Goal: Task Accomplishment & Management: Complete application form

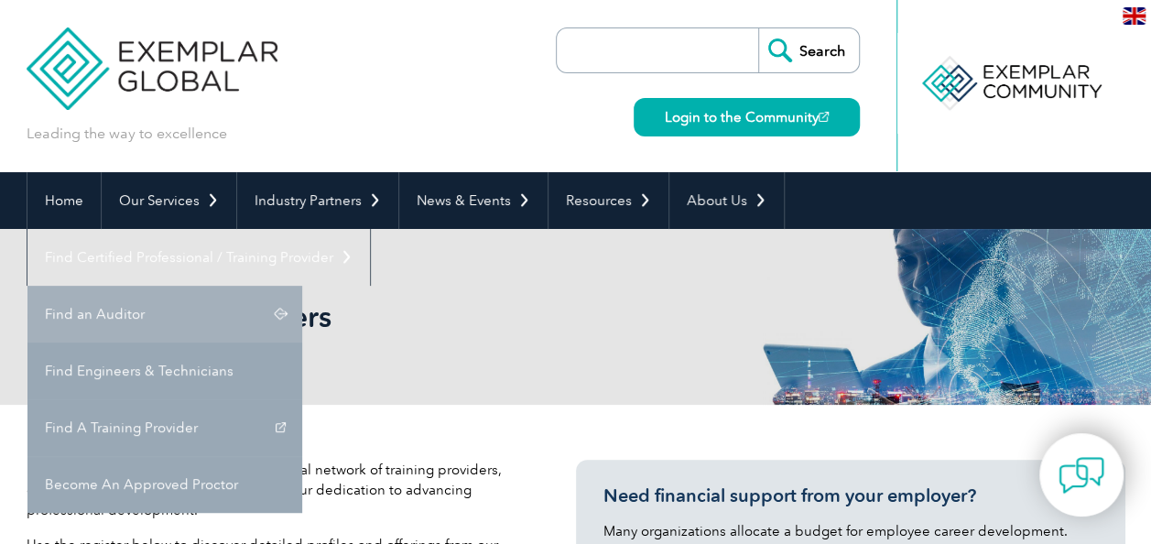
click at [302, 286] on link "Find an Auditor" at bounding box center [164, 314] width 275 height 57
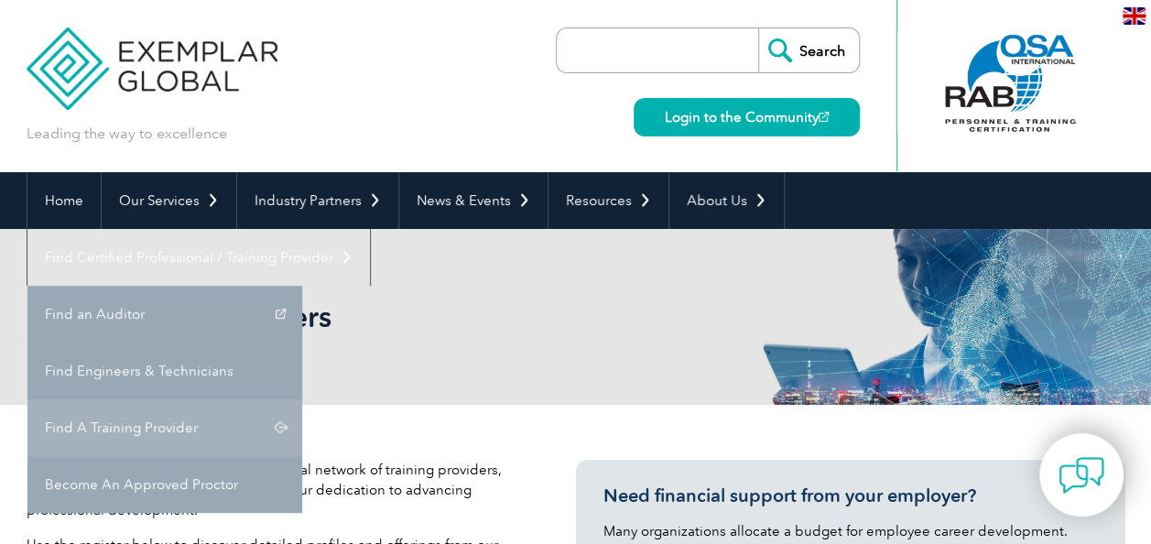
click at [302, 399] on link "Find A Training Provider" at bounding box center [164, 427] width 275 height 57
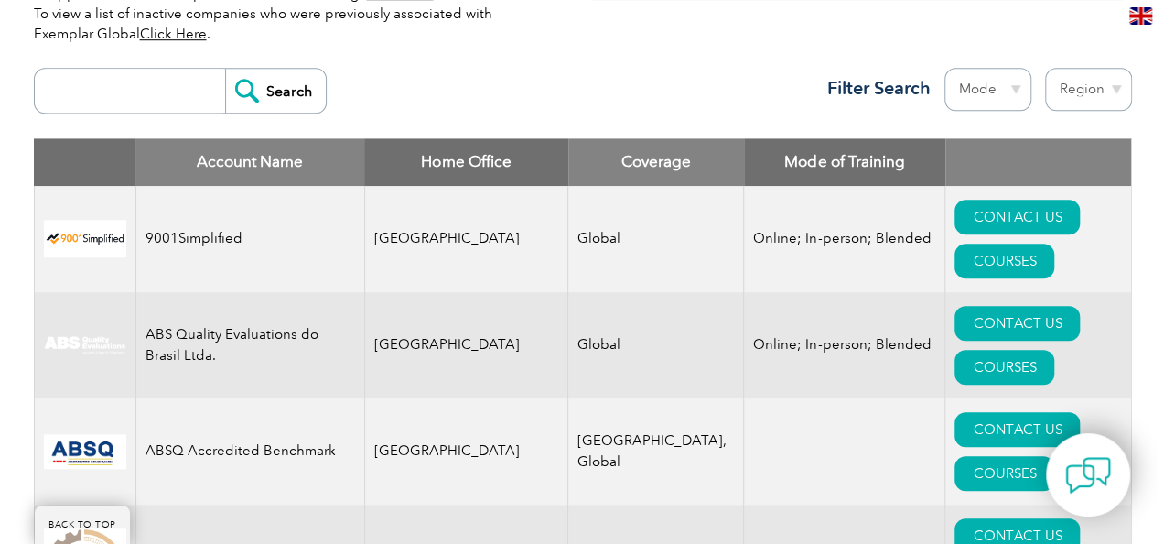
scroll to position [664, 0]
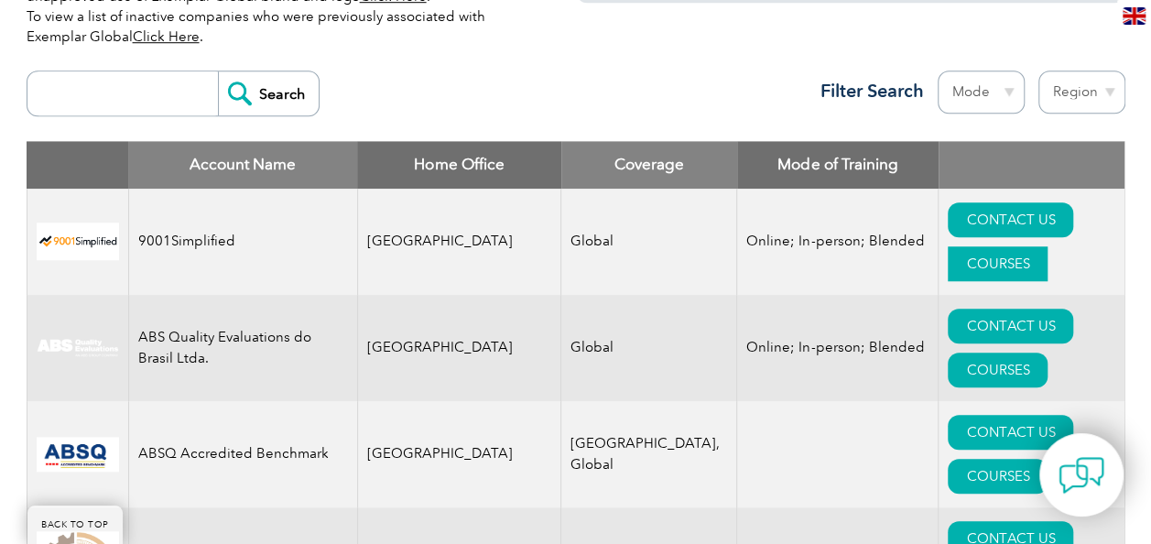
click at [1046, 246] on link "COURSES" at bounding box center [997, 263] width 100 height 35
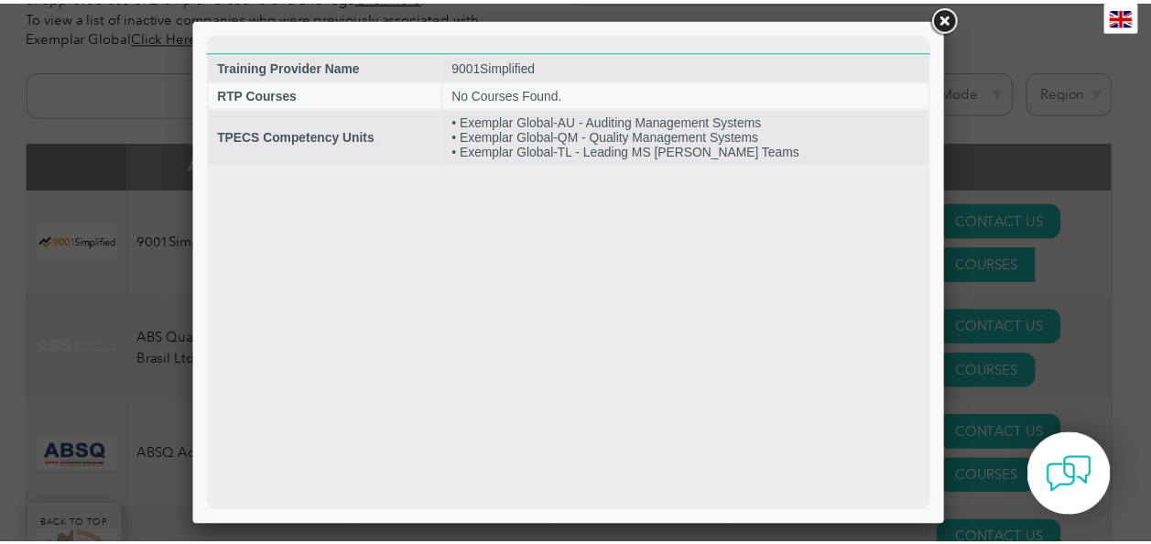
scroll to position [0, 0]
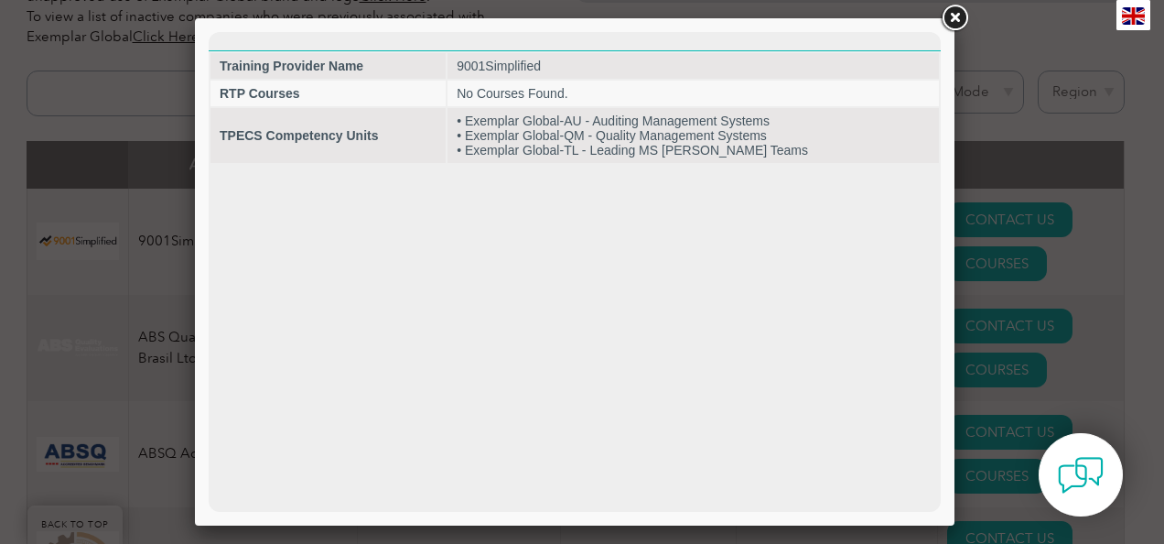
click at [956, 16] on link at bounding box center [954, 18] width 33 height 33
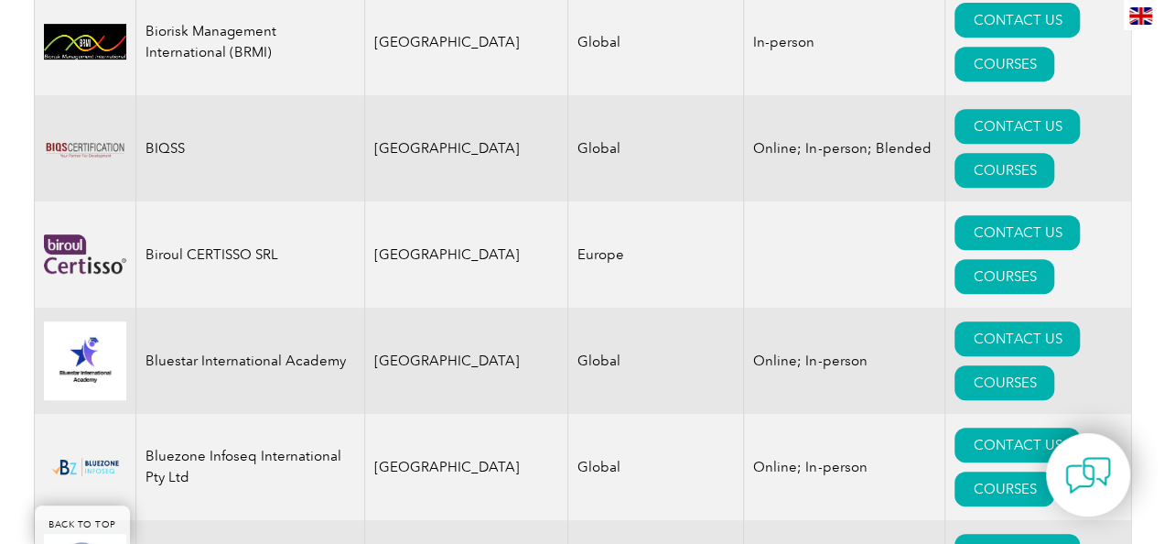
scroll to position [3873, 0]
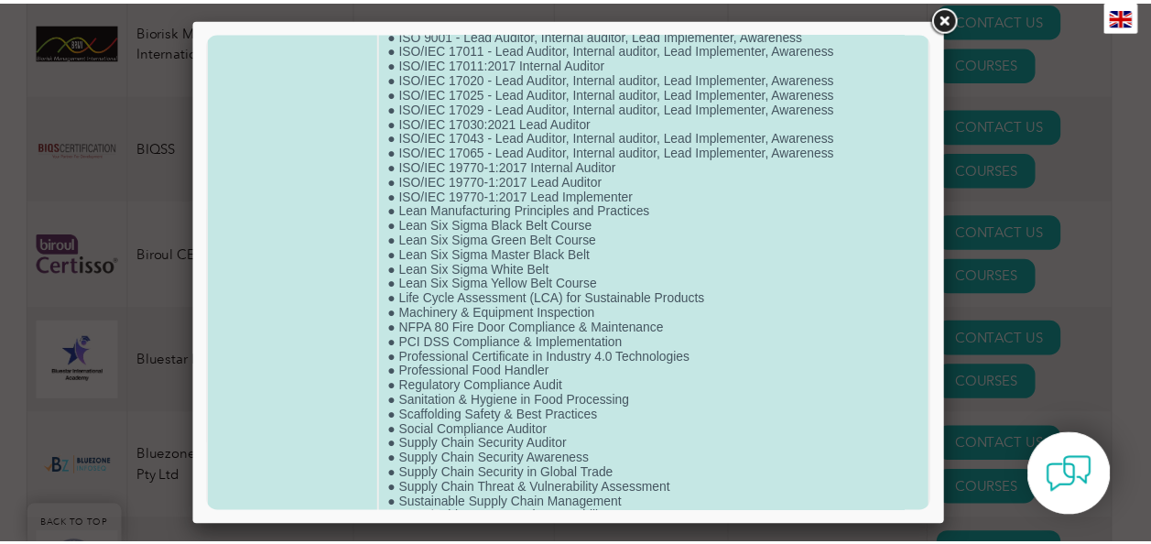
scroll to position [3738, 0]
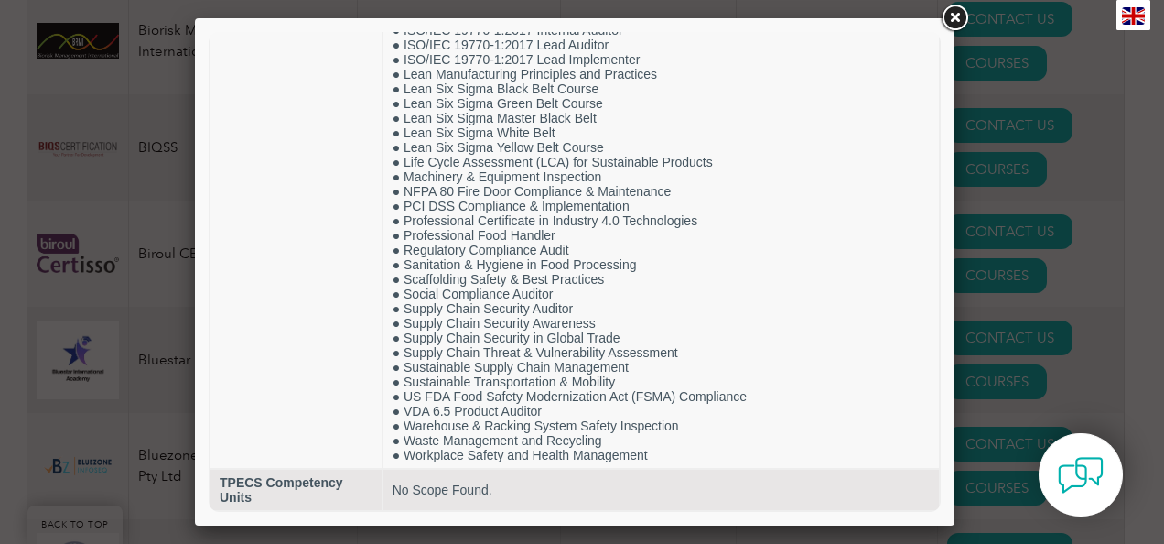
click at [950, 17] on link at bounding box center [954, 18] width 33 height 33
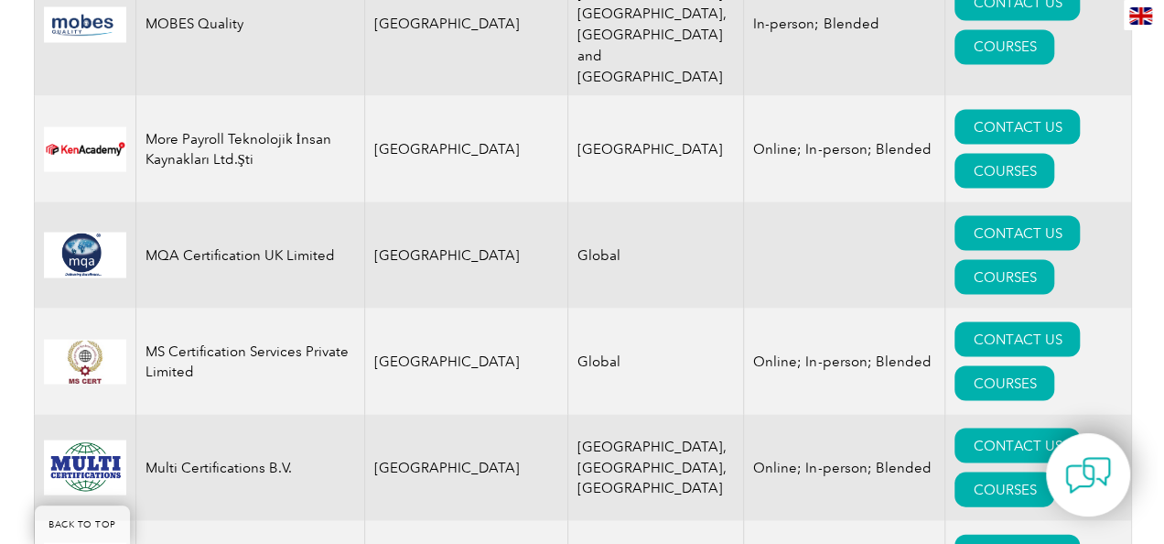
scroll to position [18925, 0]
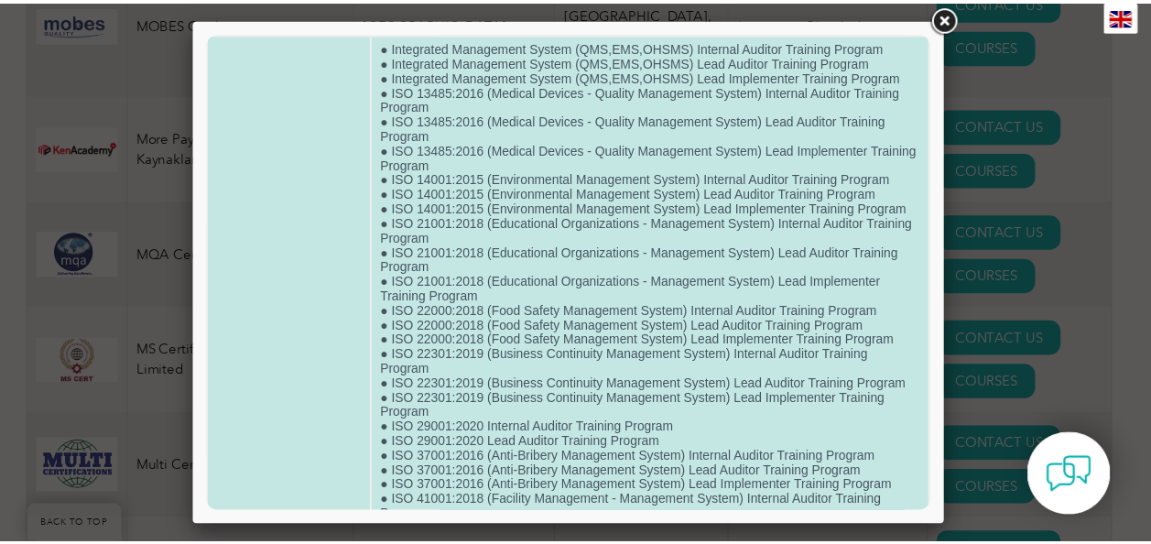
scroll to position [48, 0]
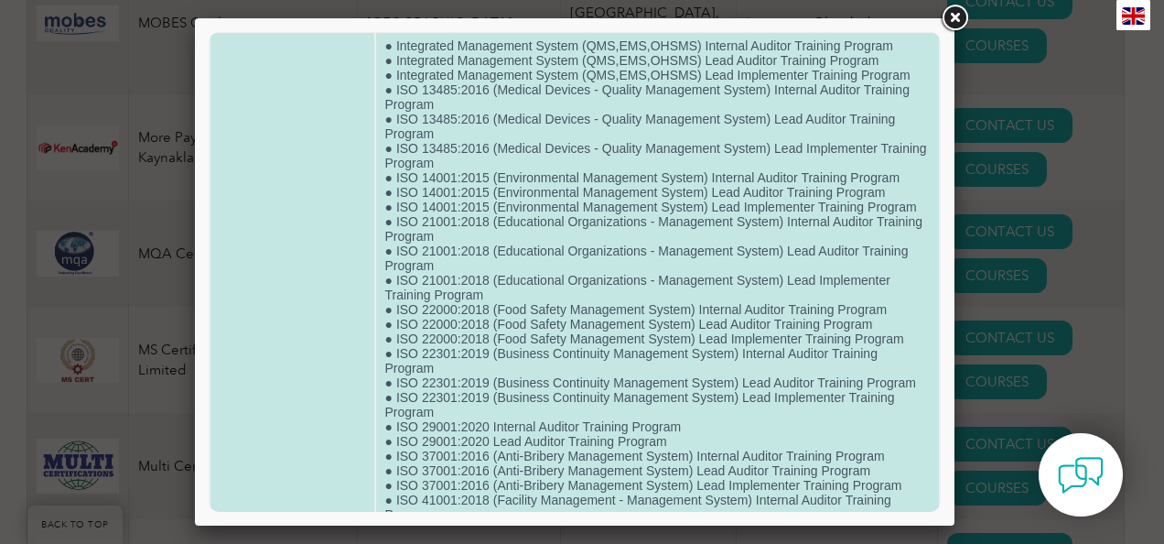
click at [458, 350] on td "● Integrated Management System (QMS,EMS,OHSMS) Internal Auditor Training Progra…" at bounding box center [657, 544] width 563 height 1022
click at [458, 340] on td "● Integrated Management System (QMS,EMS,OHSMS) Internal Auditor Training Progra…" at bounding box center [657, 544] width 563 height 1022
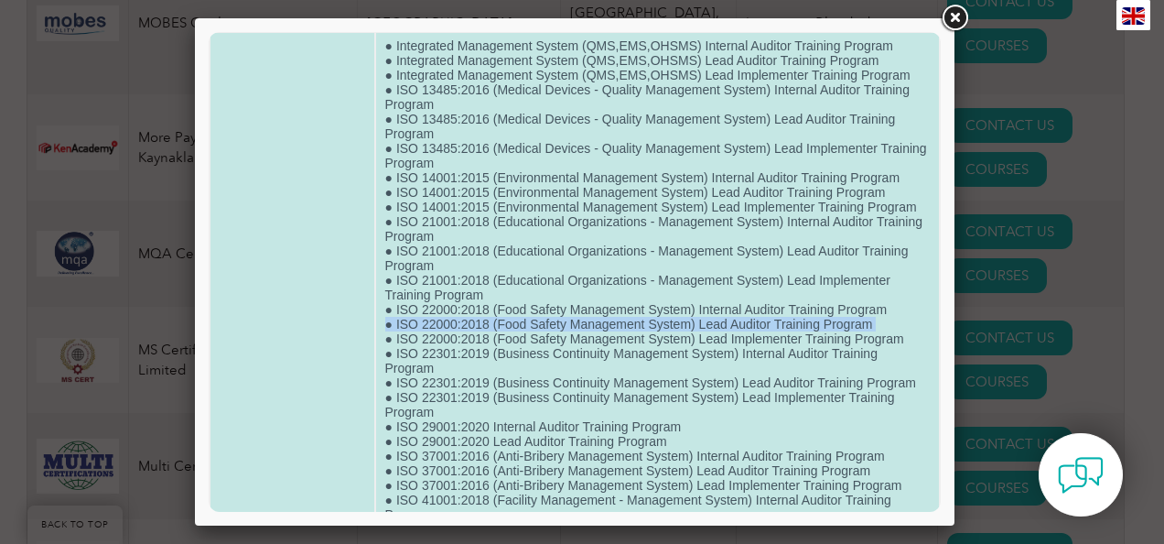
click at [458, 340] on td "● Integrated Management System (QMS,EMS,OHSMS) Internal Auditor Training Progra…" at bounding box center [657, 544] width 563 height 1022
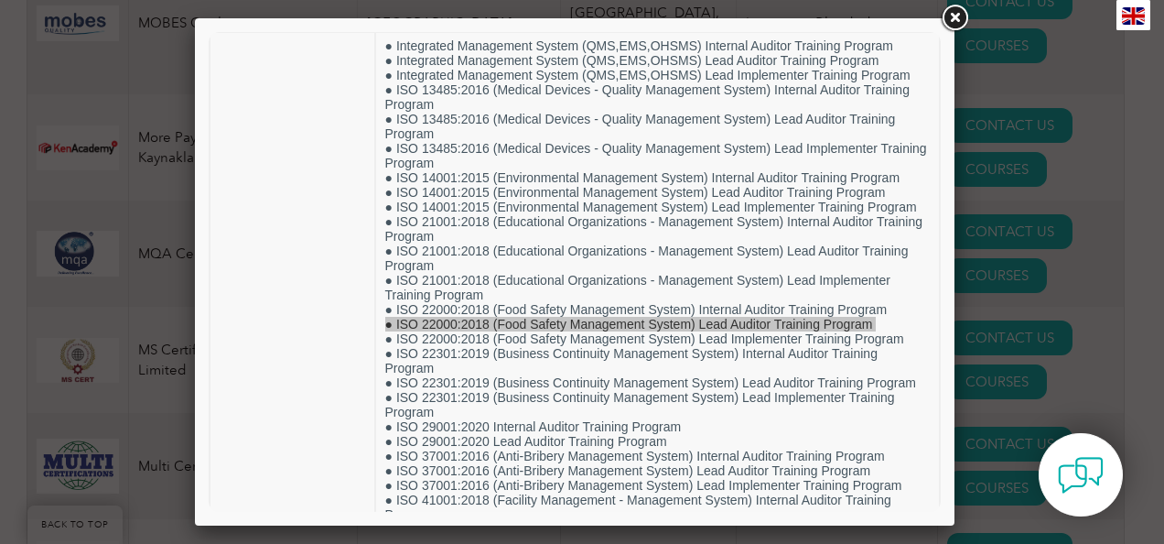
click at [956, 20] on link at bounding box center [954, 18] width 33 height 33
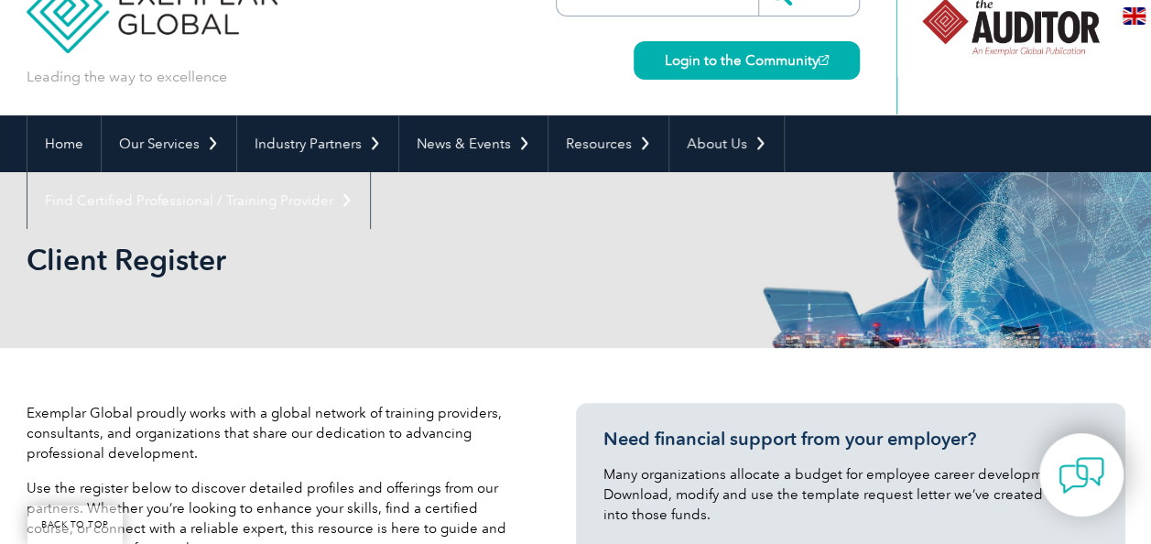
scroll to position [0, 0]
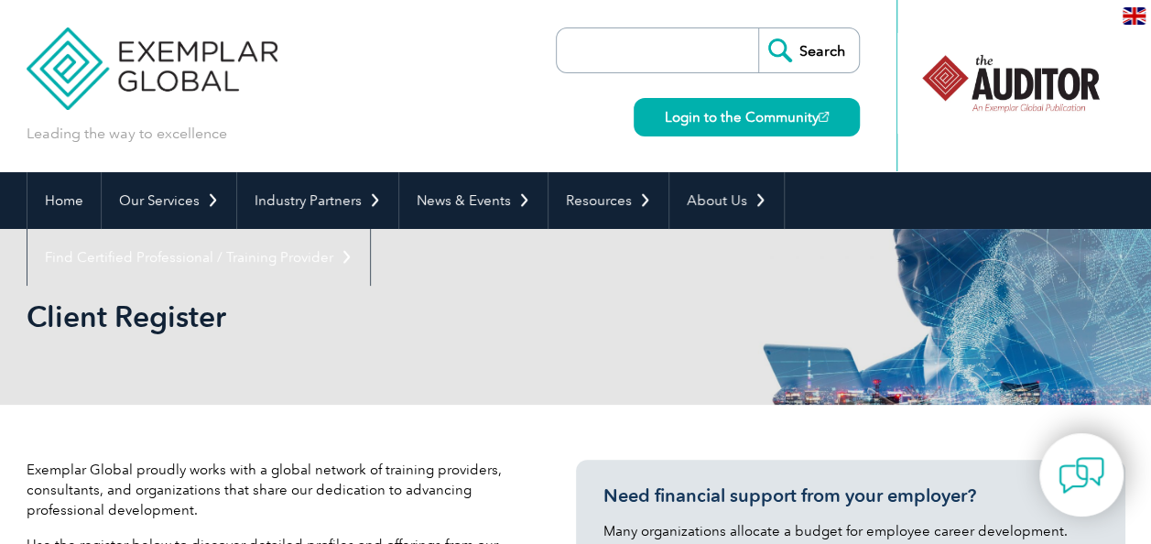
click at [1131, 16] on img at bounding box center [1133, 15] width 23 height 17
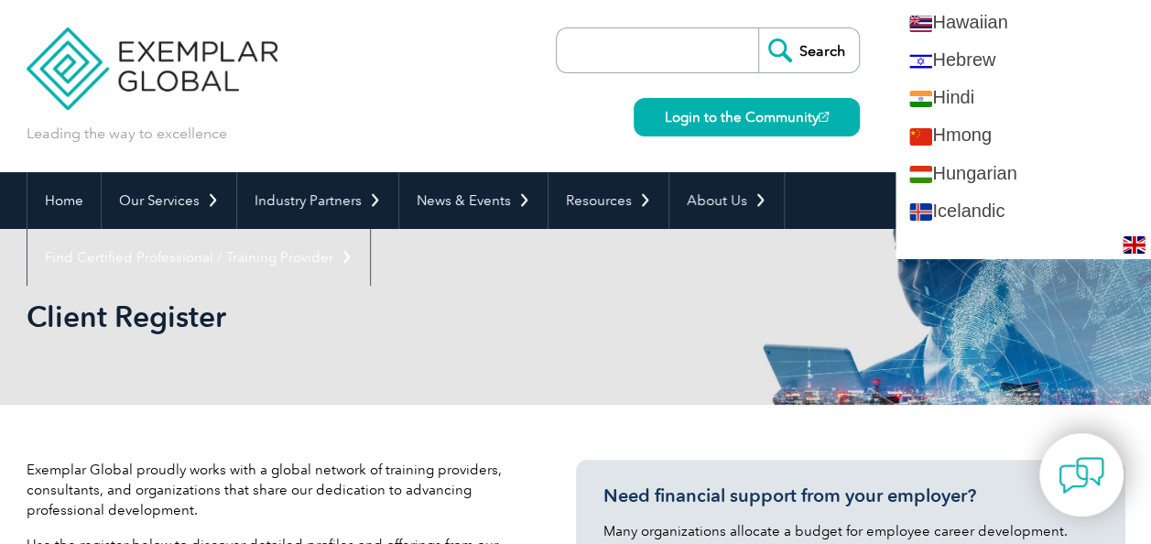
scroll to position [1274, 0]
click at [1087, 94] on link "Hindi" at bounding box center [1022, 99] width 255 height 38
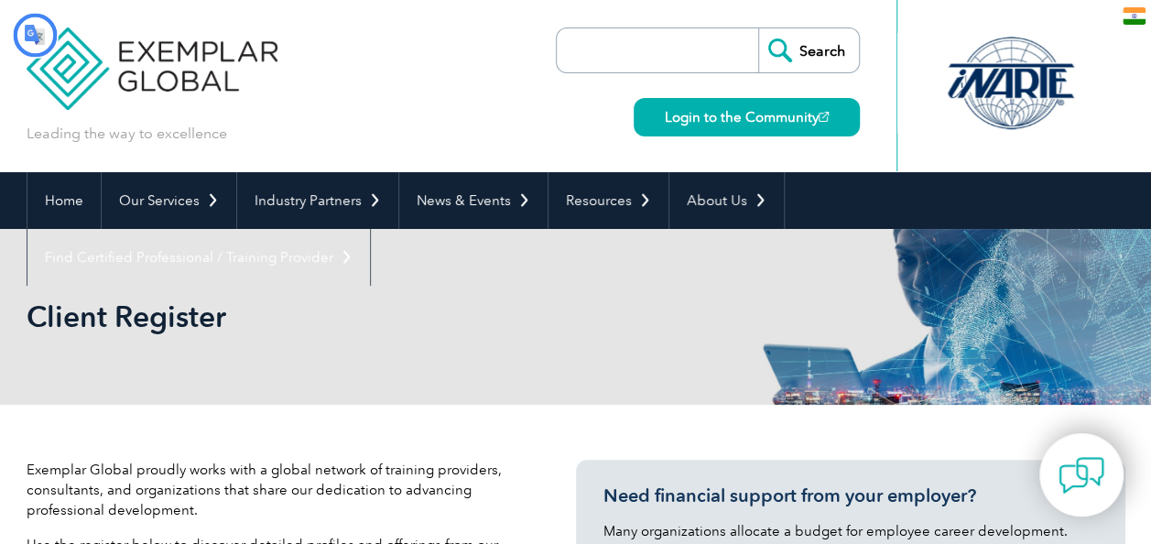
scroll to position [0, 0]
type input "खोज"
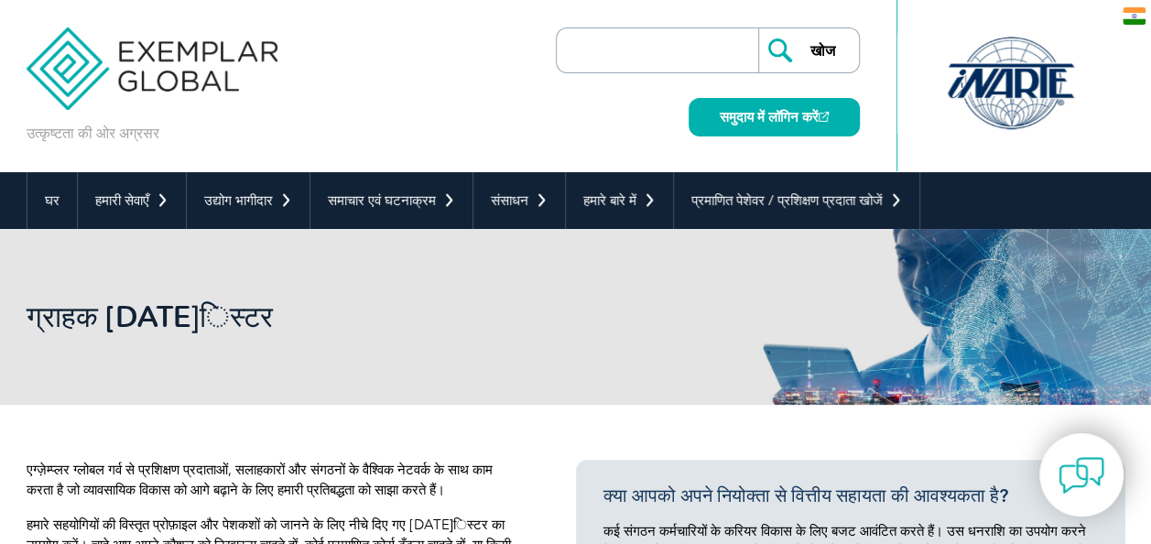
click at [1136, 16] on img at bounding box center [1133, 15] width 23 height 17
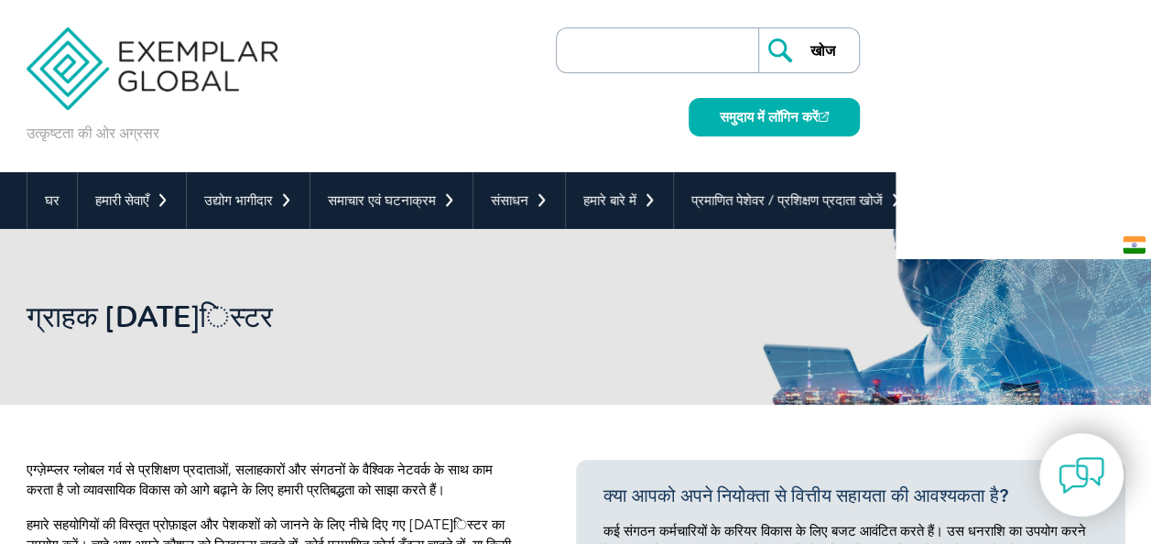
click at [1136, 16] on link "Hausa" at bounding box center [1022, 14] width 255 height 38
type input "Search"
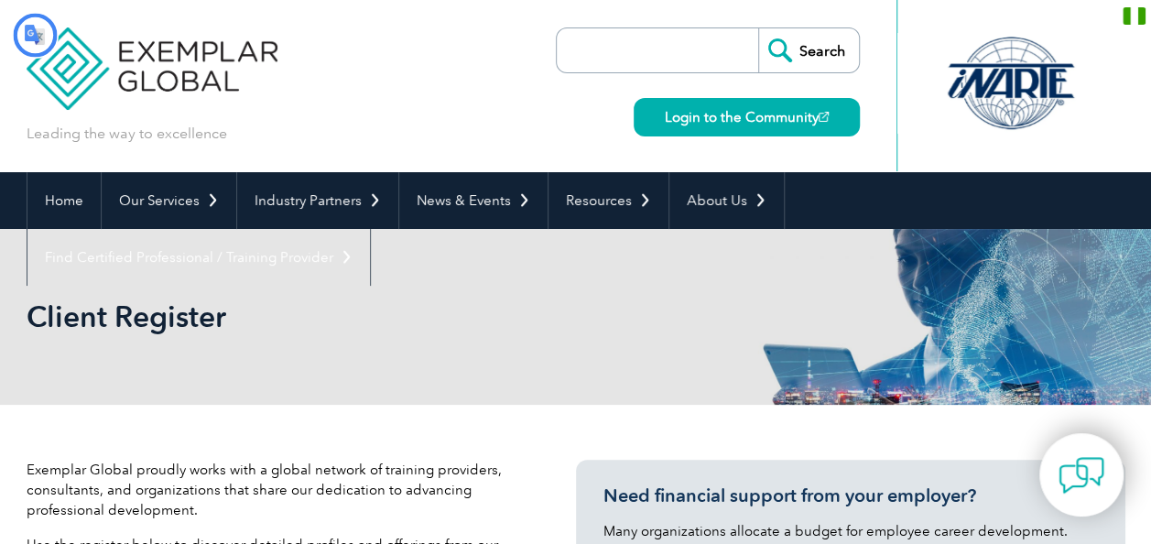
type input "Bincika"
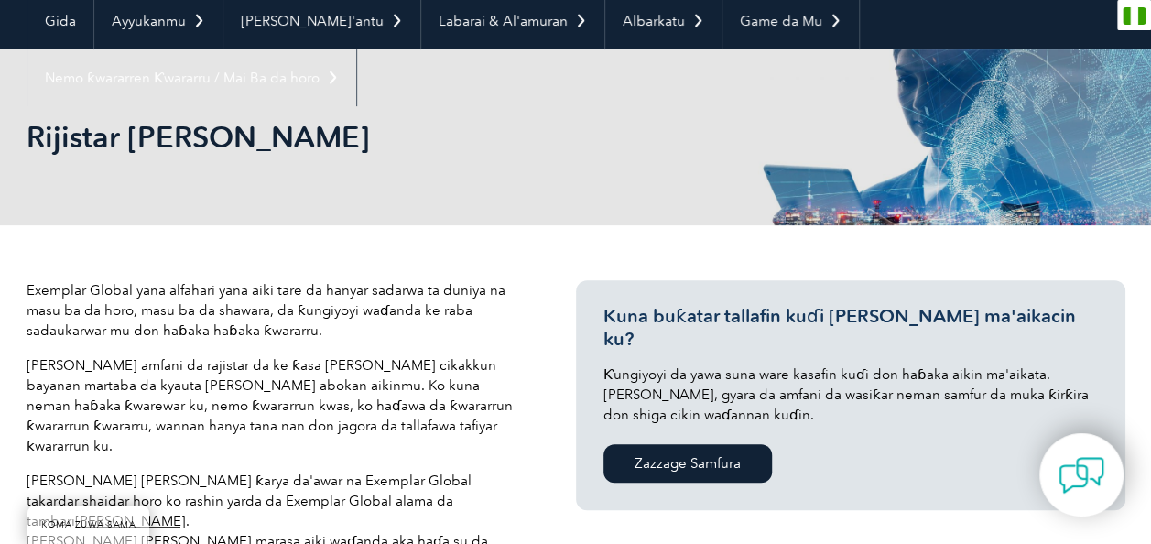
scroll to position [200, 0]
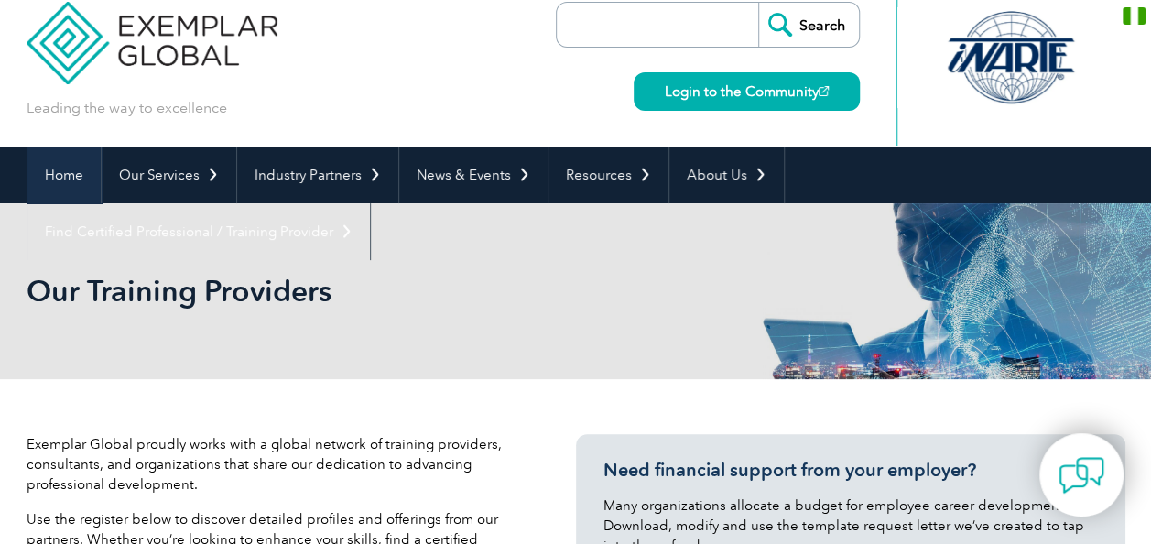
scroll to position [26, 0]
click at [62, 174] on link "Home" at bounding box center [63, 174] width 73 height 57
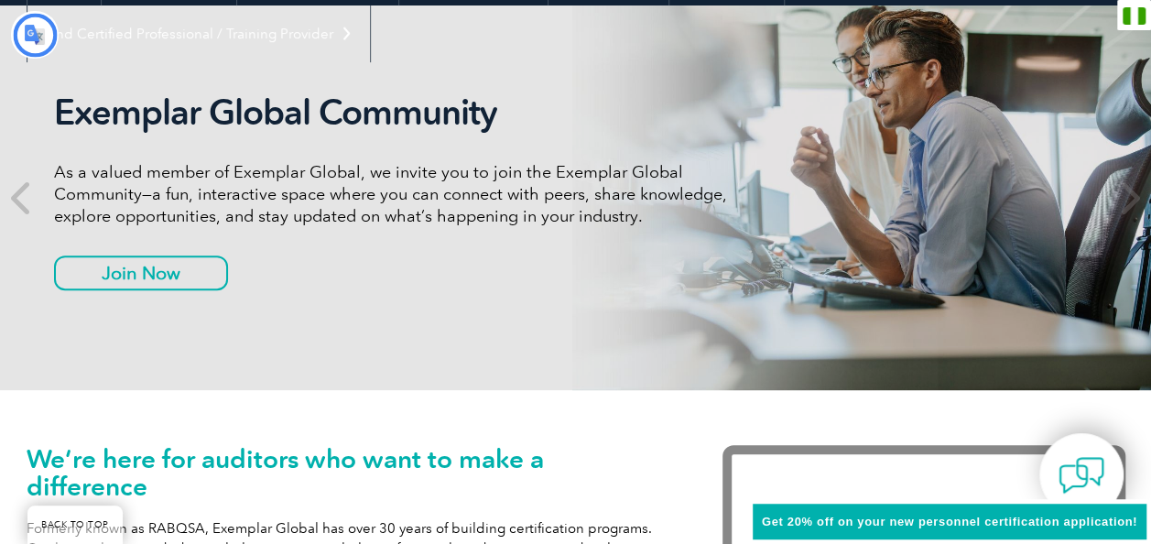
type input "Bincika"
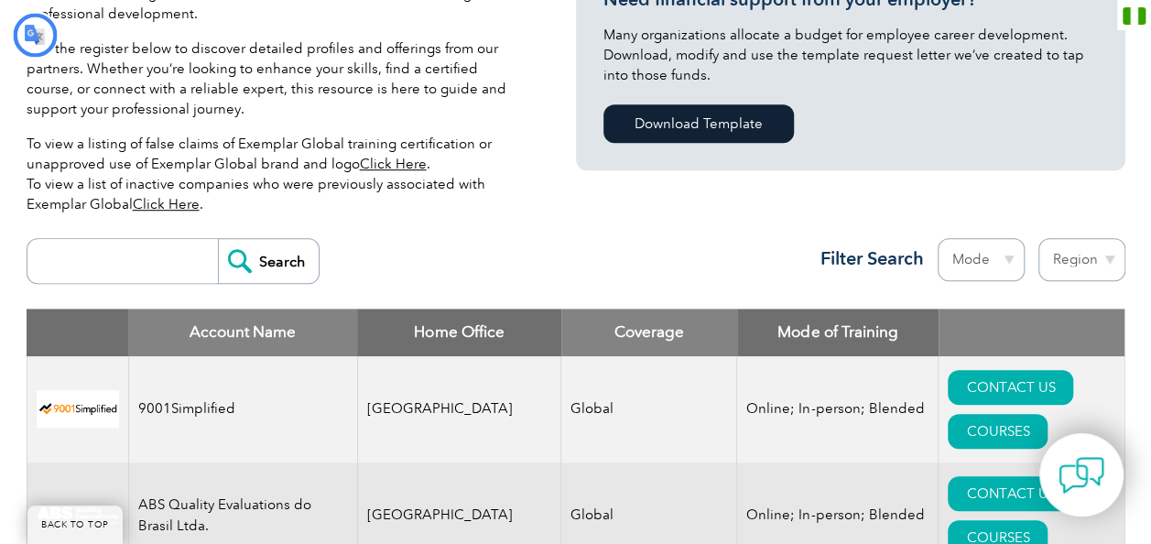
type input "Bincika"
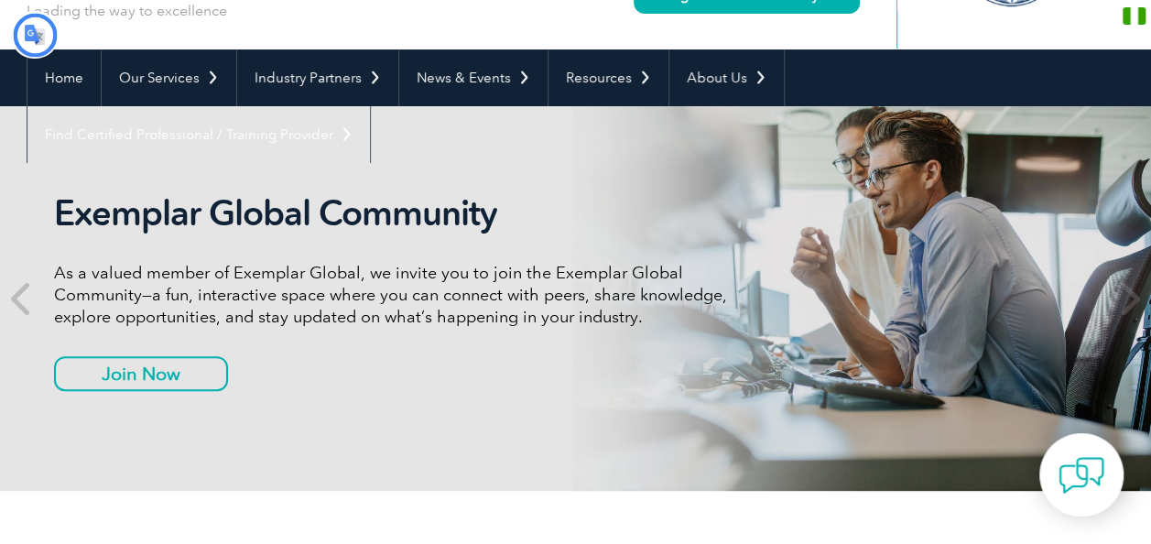
type input "Bincika"
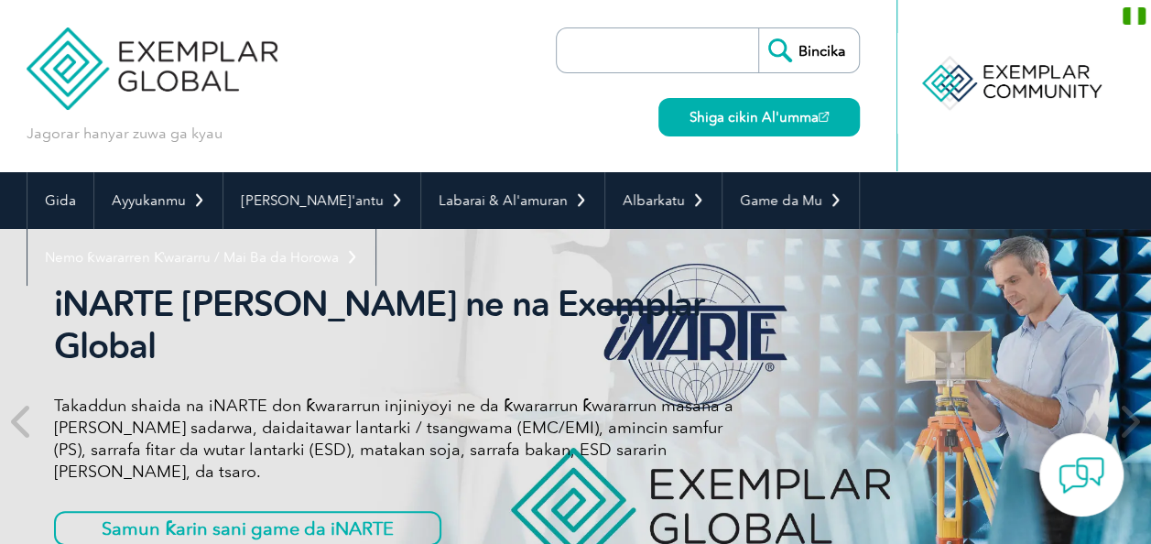
click at [1129, 13] on img at bounding box center [1133, 15] width 23 height 17
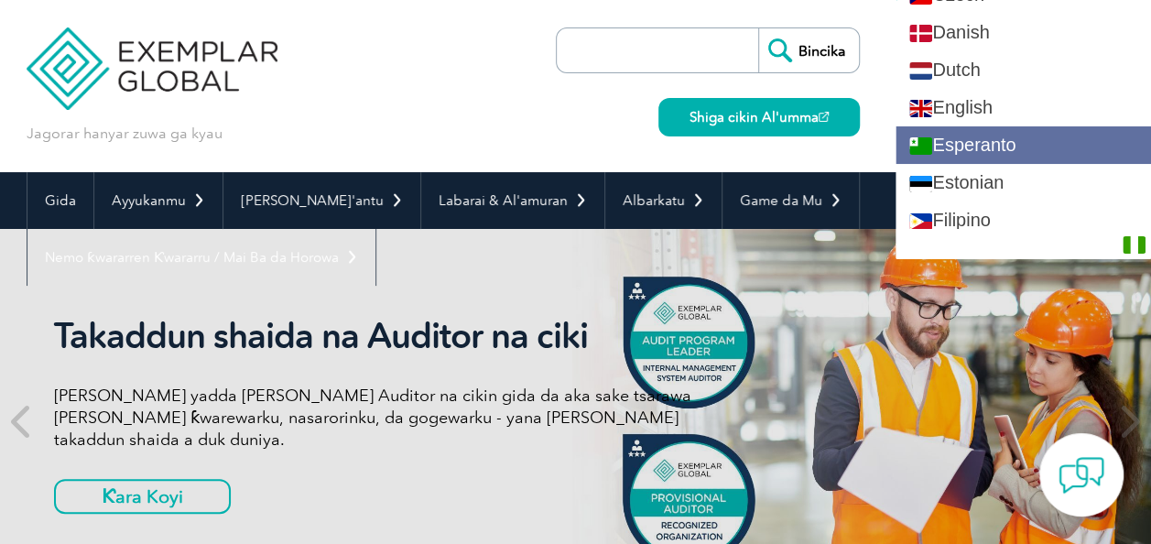
scroll to position [702, 0]
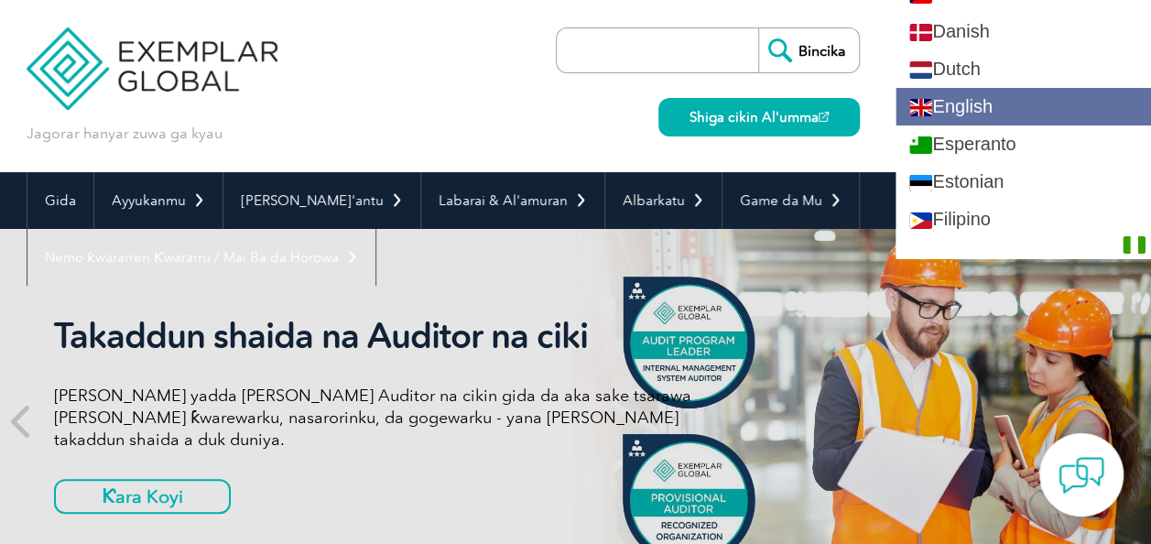
click at [971, 92] on link "English" at bounding box center [1022, 107] width 255 height 38
type input "Search"
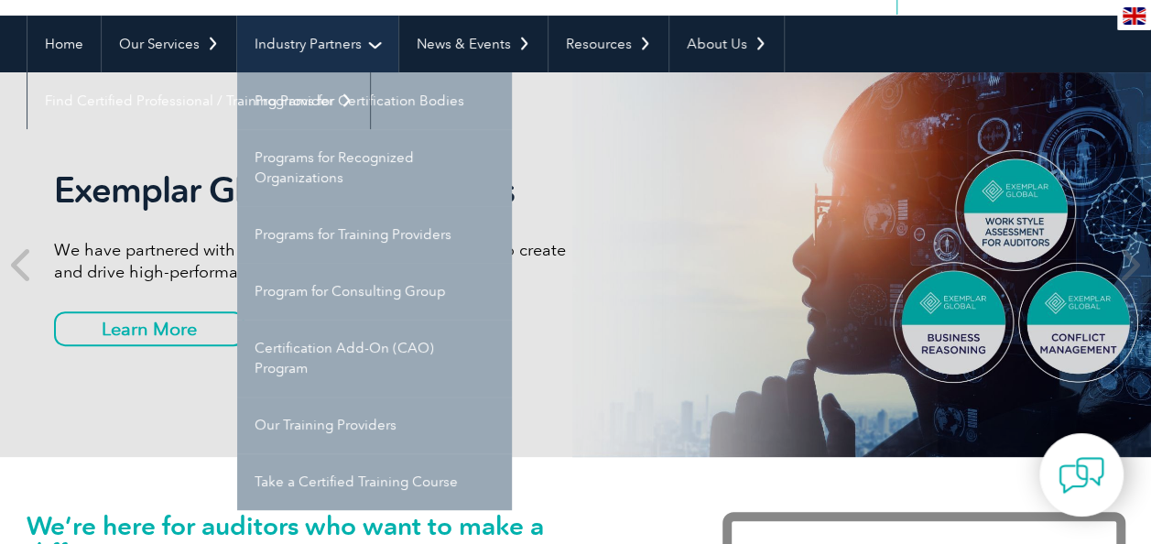
scroll to position [157, 0]
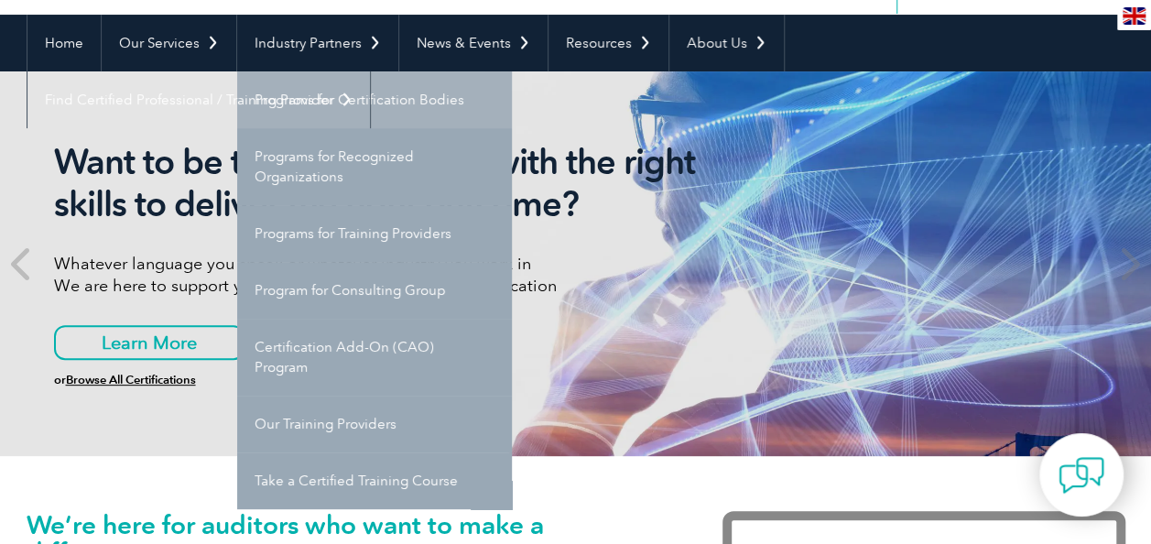
click at [348, 87] on link "Programs for Certification Bodies" at bounding box center [374, 99] width 275 height 57
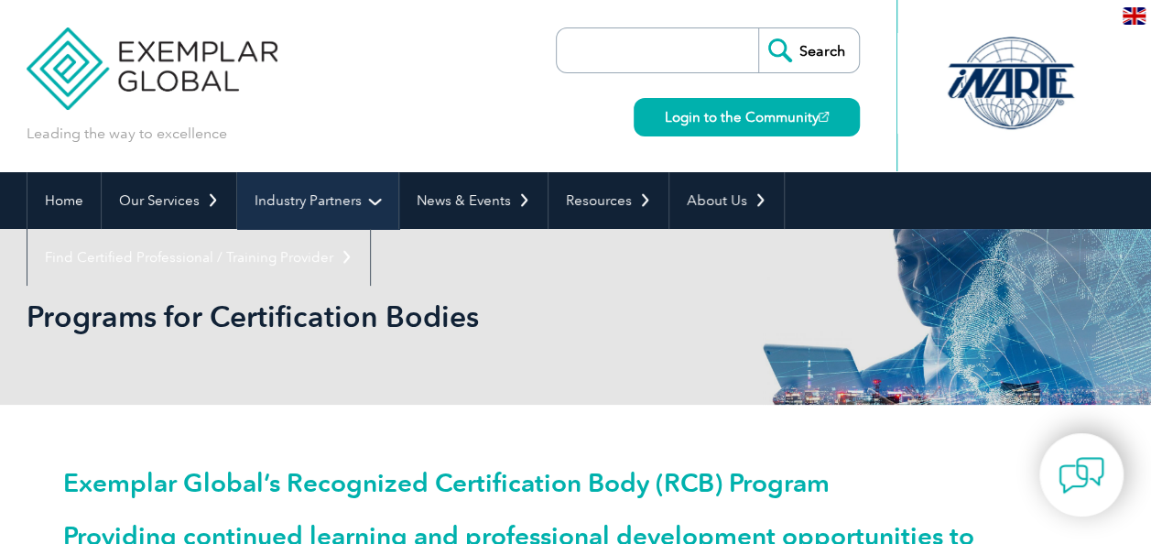
click at [348, 196] on link "Industry Partners" at bounding box center [317, 200] width 161 height 57
click at [375, 197] on link "Industry Partners" at bounding box center [317, 200] width 161 height 57
click at [366, 202] on link "Industry Partners" at bounding box center [317, 200] width 161 height 57
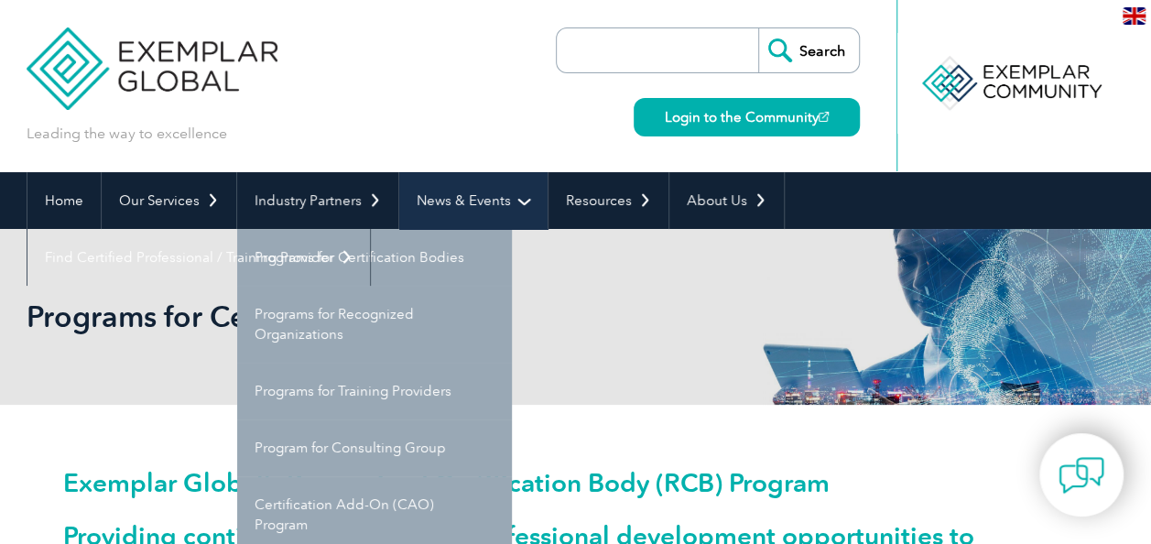
click at [487, 189] on link "News & Events" at bounding box center [473, 200] width 148 height 57
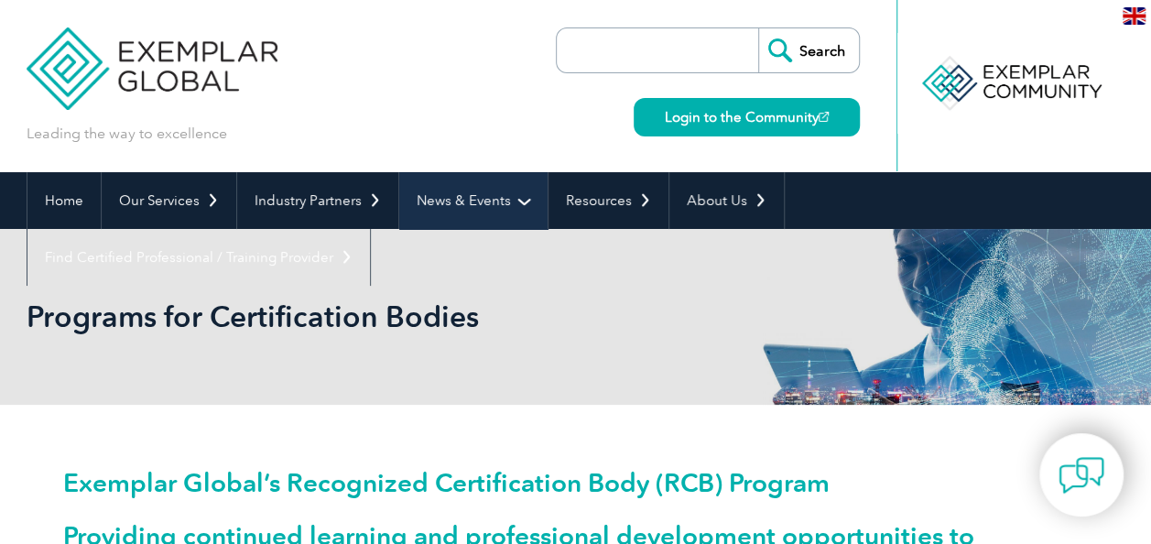
click at [487, 189] on link "News & Events" at bounding box center [473, 200] width 148 height 57
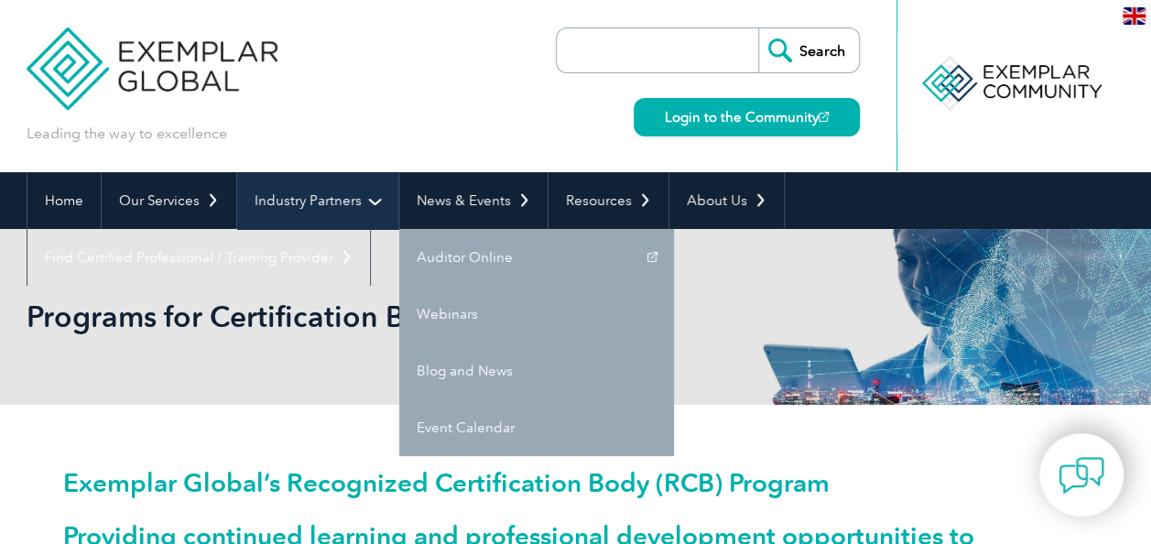
click at [361, 192] on link "Industry Partners" at bounding box center [317, 200] width 161 height 57
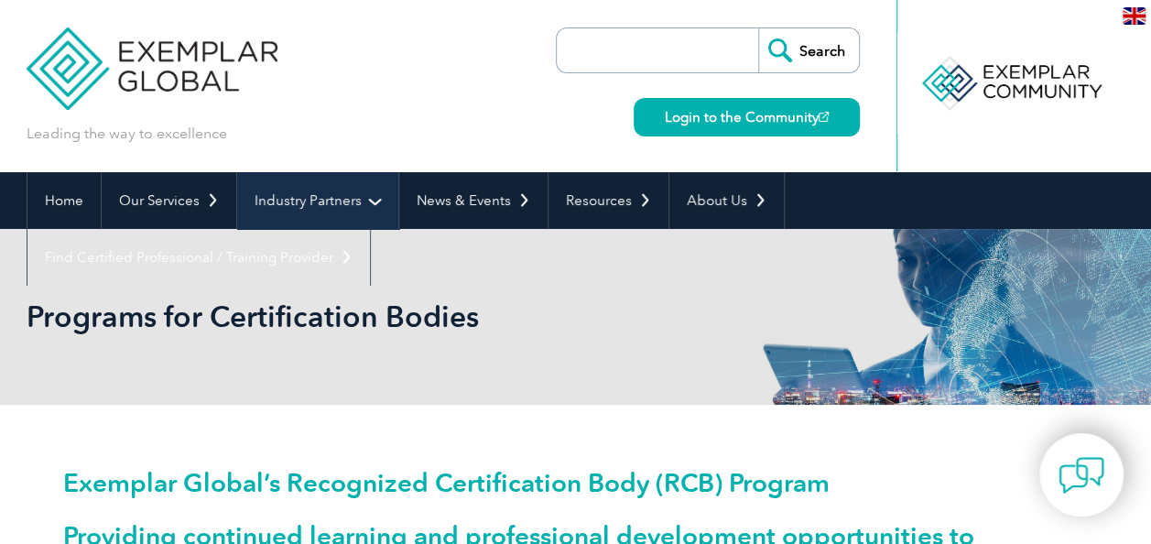
click at [376, 198] on link "Industry Partners" at bounding box center [317, 200] width 161 height 57
click at [278, 189] on link "Industry Partners" at bounding box center [317, 200] width 161 height 57
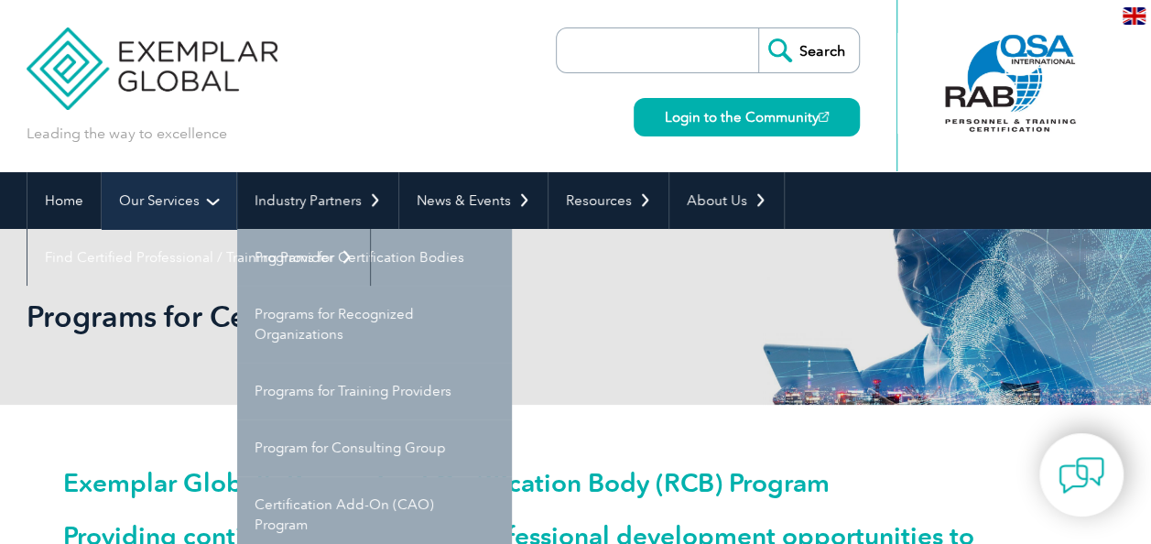
click at [216, 198] on link "Our Services" at bounding box center [169, 200] width 135 height 57
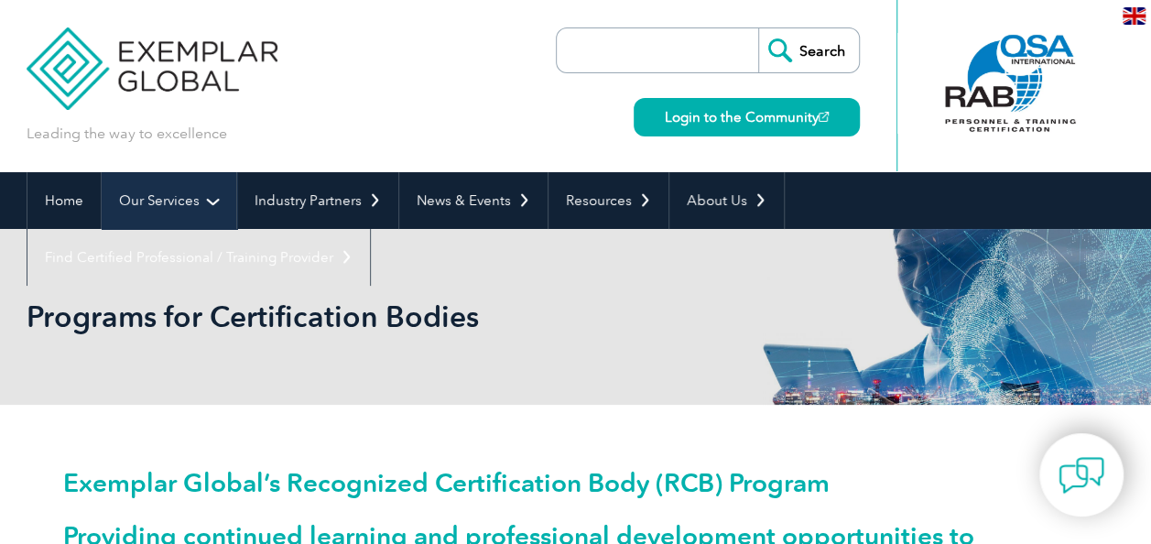
drag, startPoint x: 216, startPoint y: 198, endPoint x: 182, endPoint y: 202, distance: 34.2
click at [182, 202] on link "Our Services" at bounding box center [169, 200] width 135 height 57
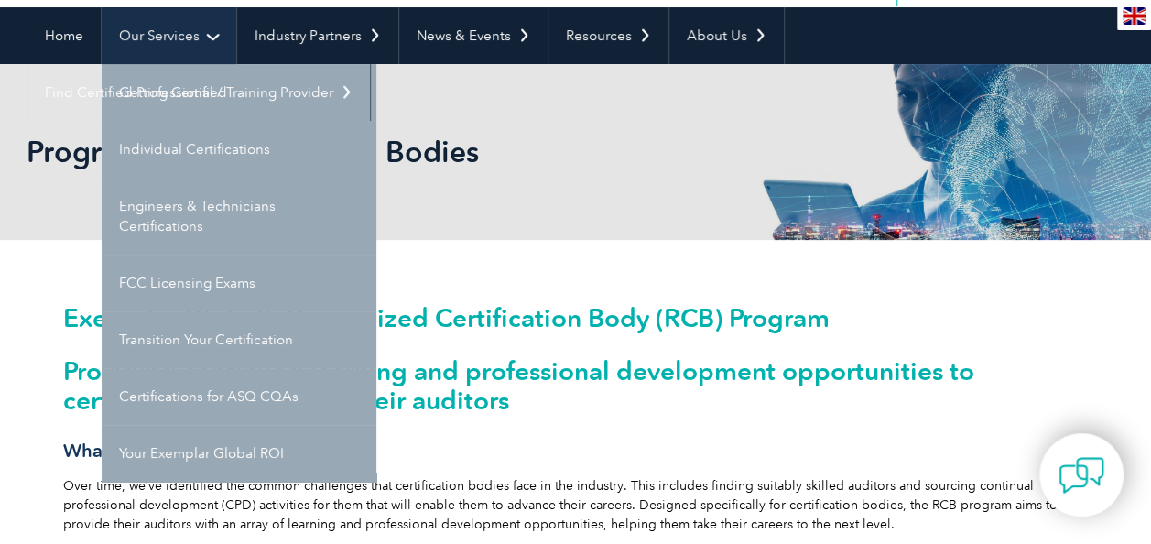
scroll to position [163, 0]
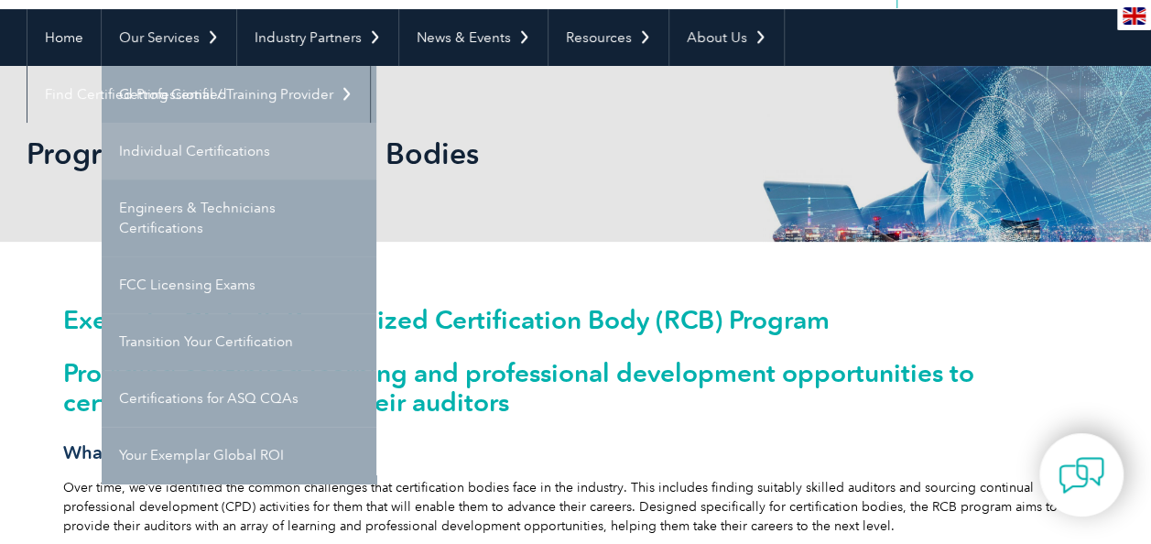
click at [202, 151] on link "Individual Certifications" at bounding box center [239, 151] width 275 height 57
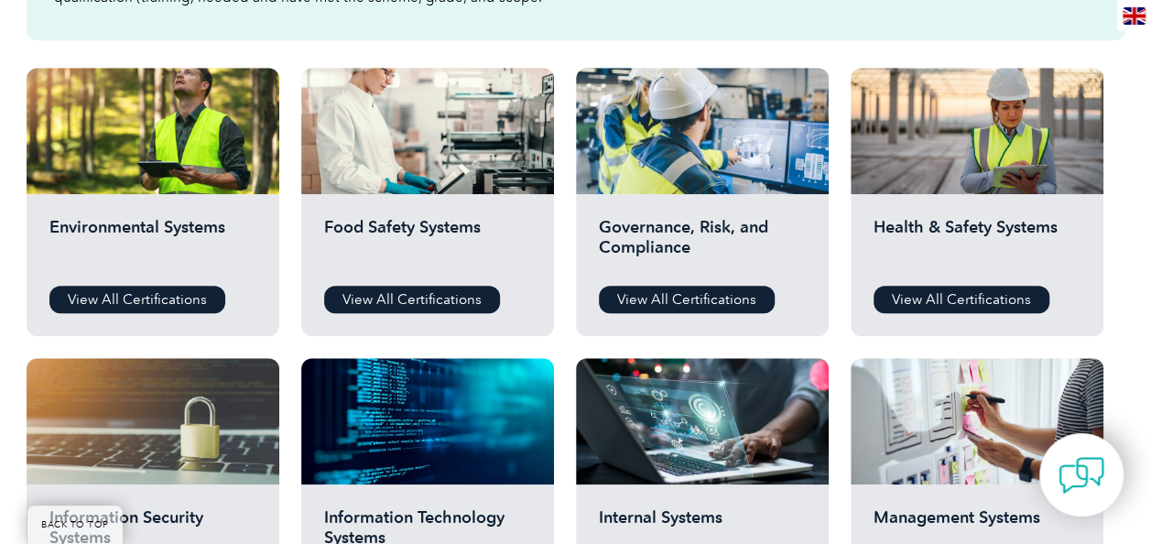
scroll to position [628, 0]
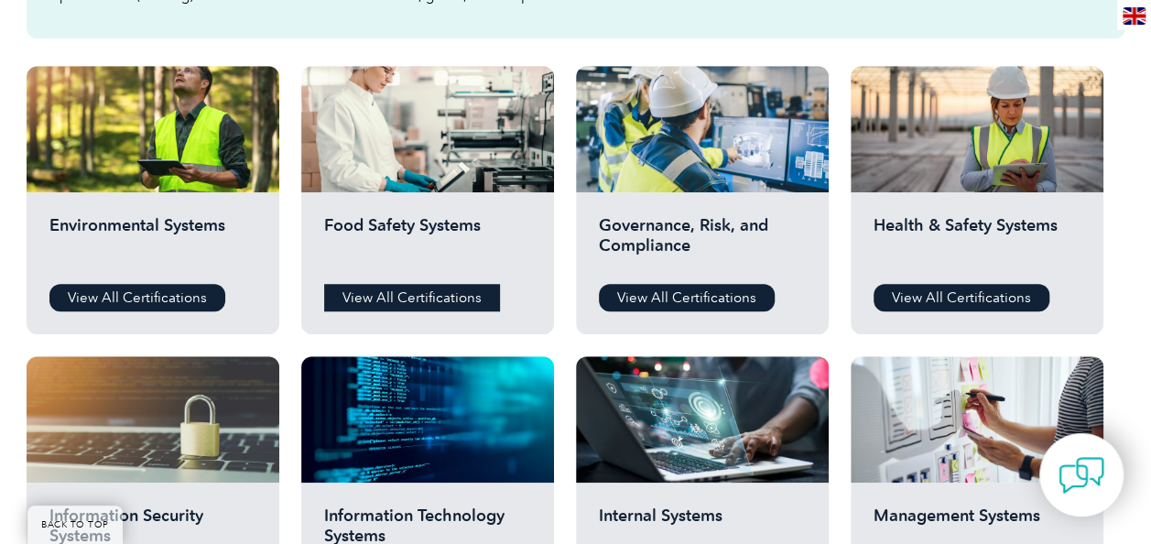
drag, startPoint x: 428, startPoint y: 297, endPoint x: 383, endPoint y: 298, distance: 45.8
click at [383, 298] on link "View All Certifications" at bounding box center [412, 297] width 176 height 27
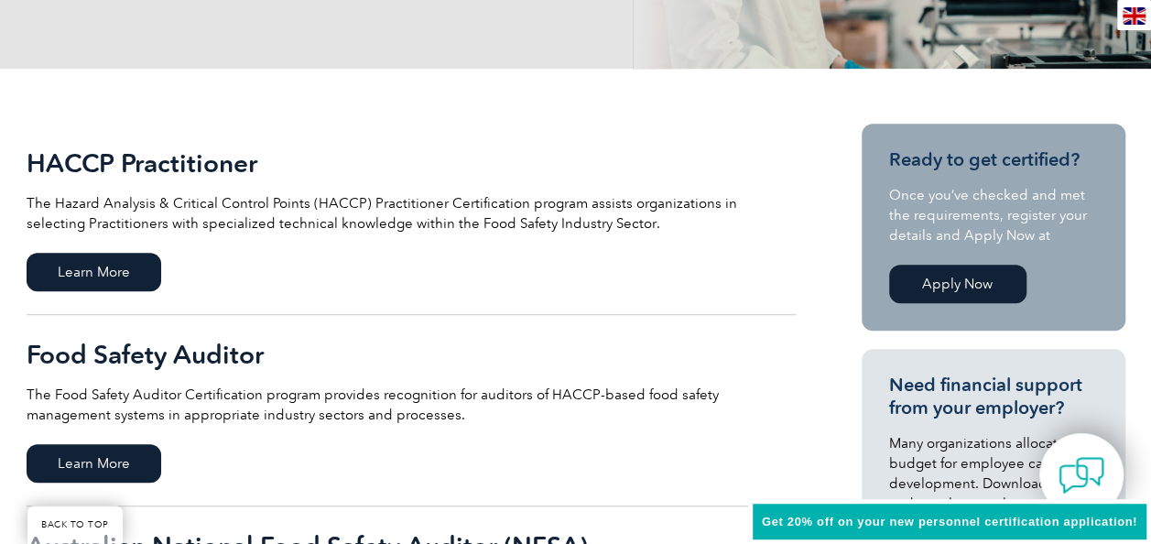
scroll to position [390, 0]
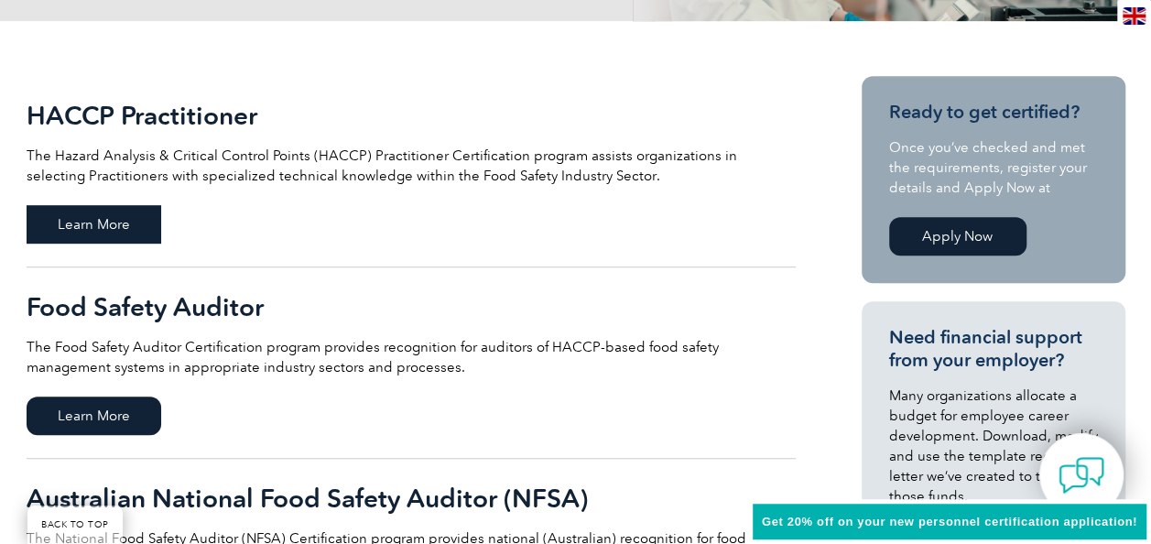
click at [119, 214] on span "Learn More" at bounding box center [94, 224] width 135 height 38
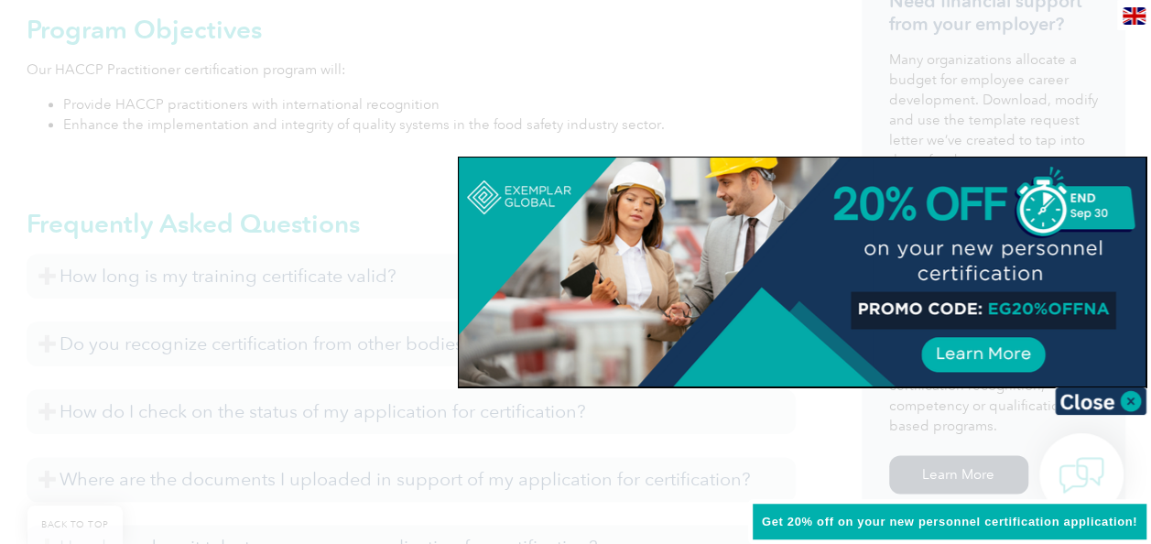
scroll to position [857, 0]
click at [1113, 397] on img at bounding box center [1100, 400] width 92 height 27
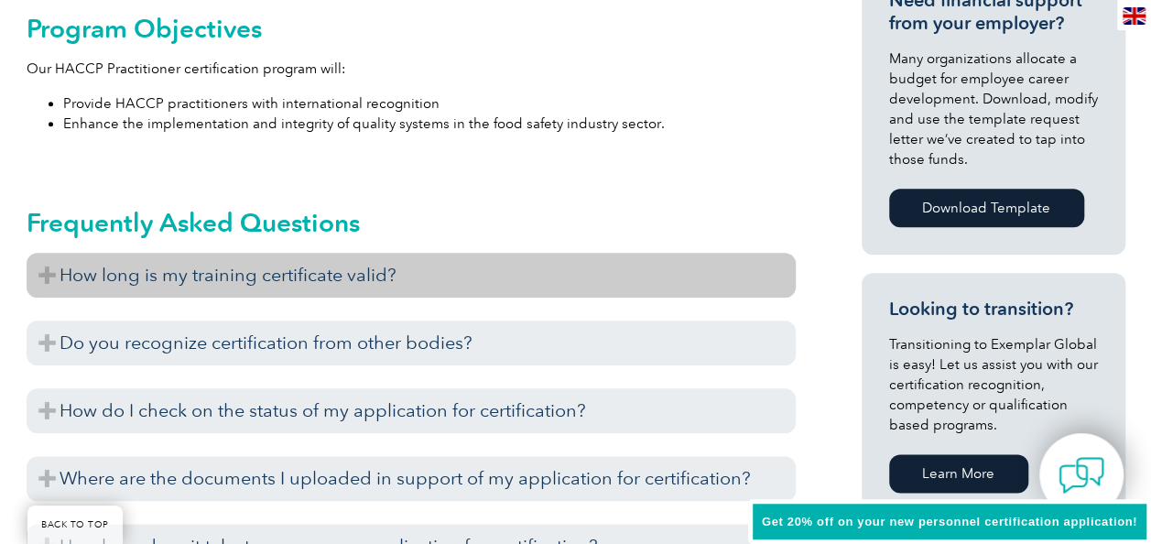
click at [139, 276] on h3 "How long is my training certificate valid?" at bounding box center [411, 275] width 769 height 45
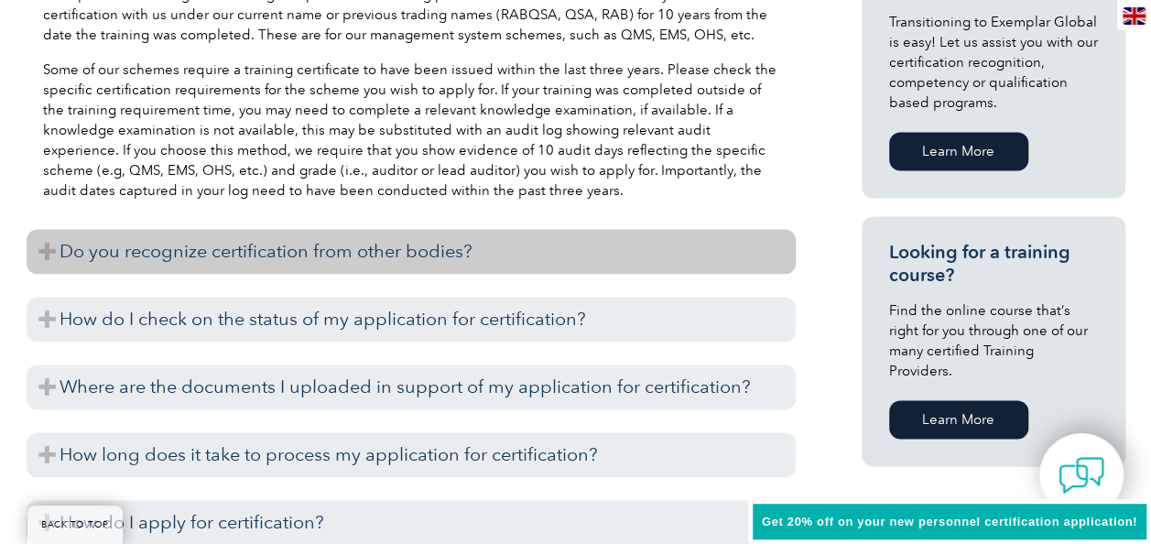
scroll to position [1177, 0]
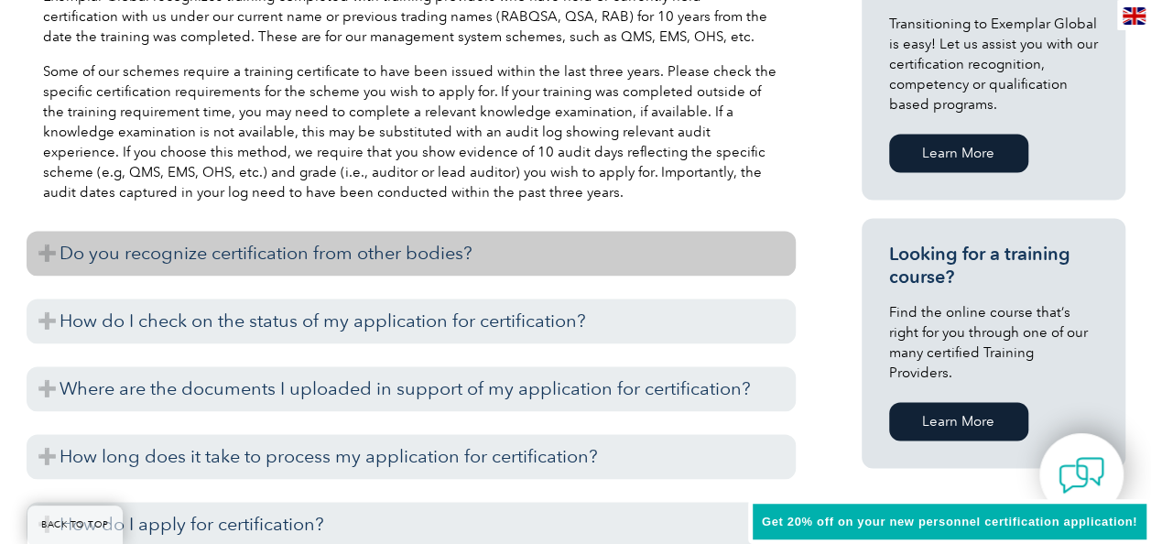
click at [49, 249] on h3 "Do you recognize certification from other bodies?" at bounding box center [411, 253] width 769 height 45
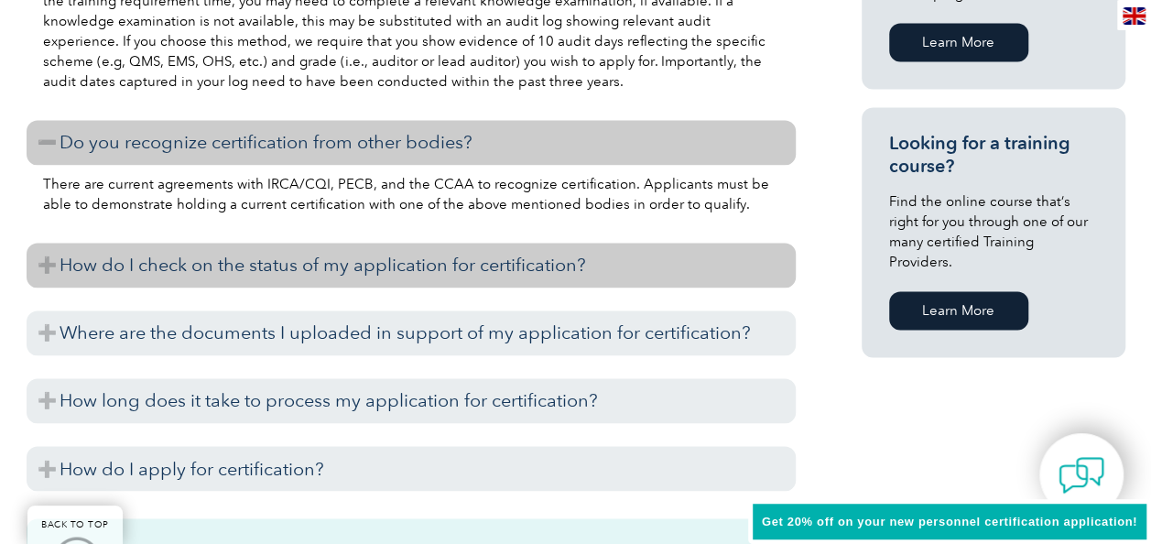
scroll to position [1292, 0]
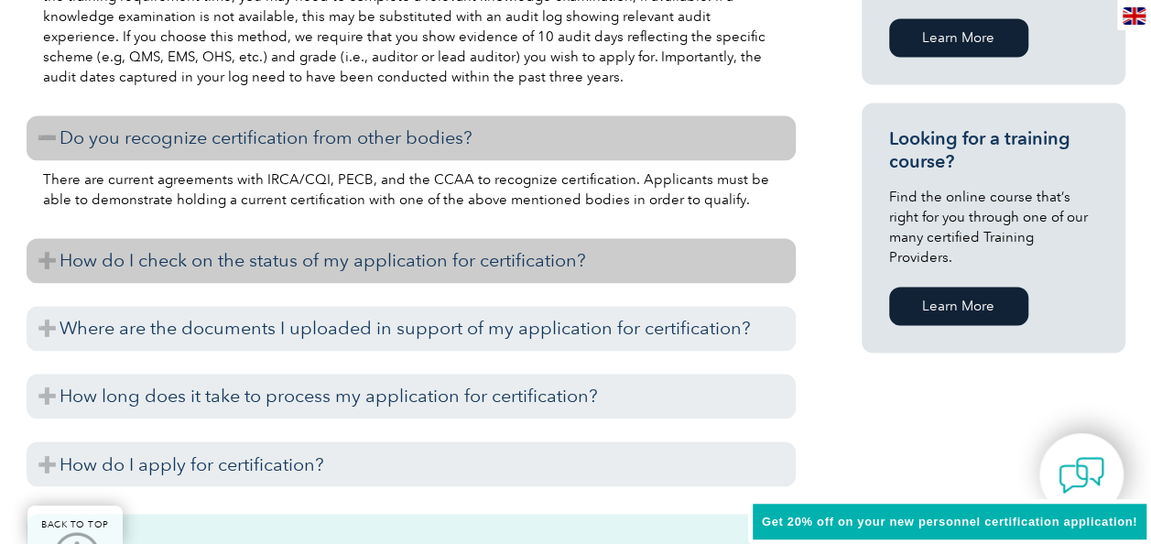
click at [38, 254] on h3 "How do I check on the status of my application for certification?" at bounding box center [411, 260] width 769 height 45
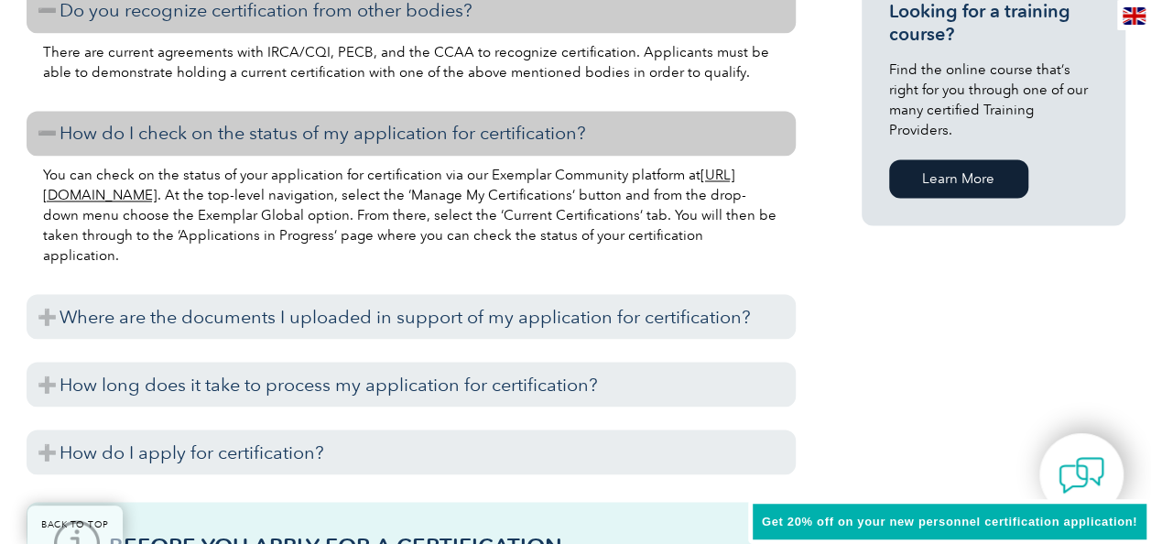
scroll to position [1424, 0]
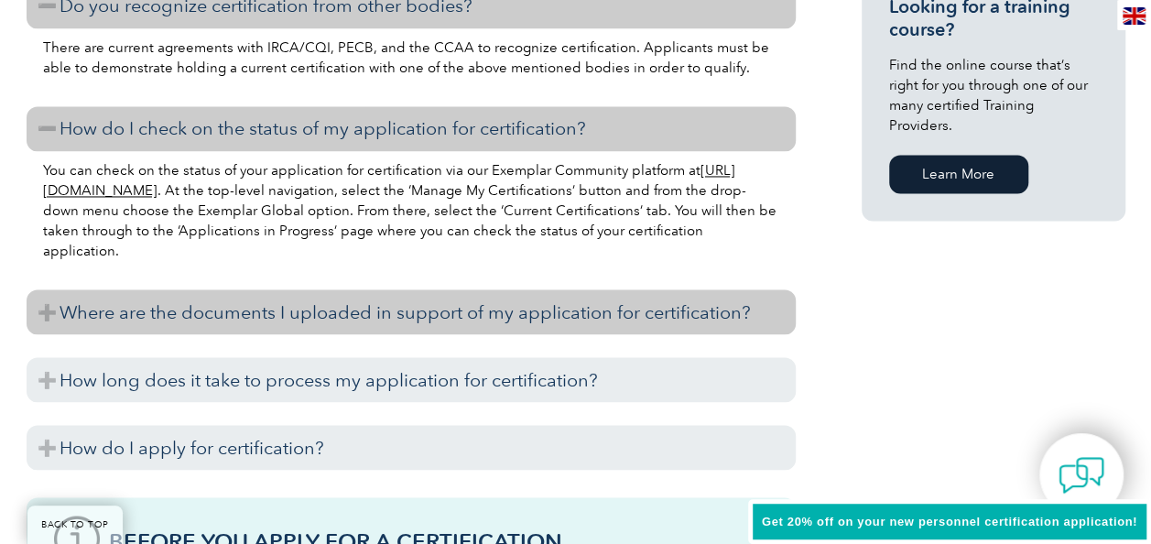
click at [59, 312] on h3 "Where are the documents I uploaded in support of my application for certificati…" at bounding box center [411, 311] width 769 height 45
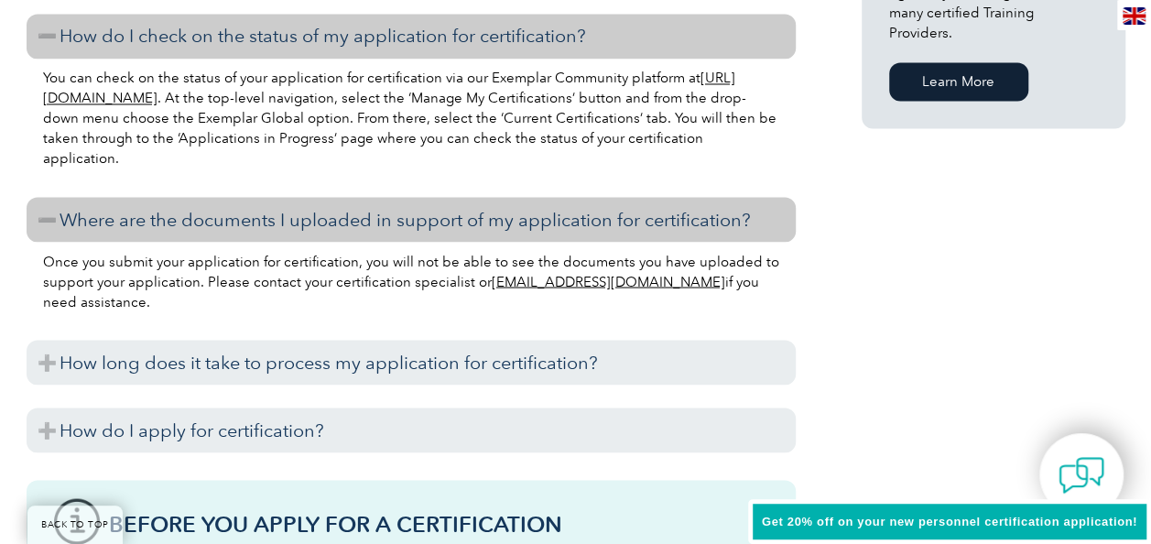
scroll to position [1535, 0]
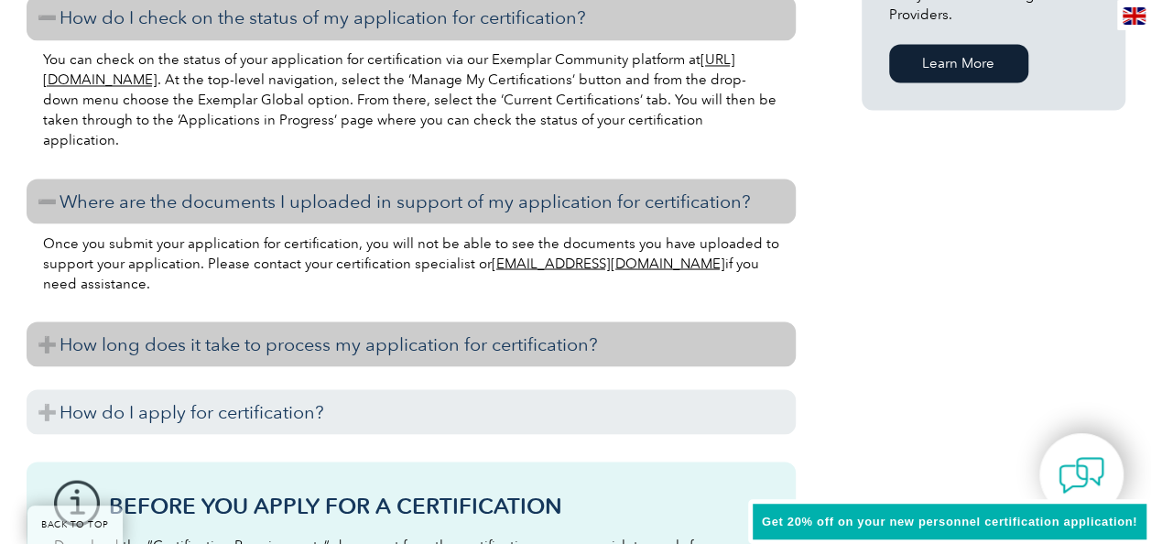
click at [53, 339] on h3 "How long does it take to process my application for certification?" at bounding box center [411, 343] width 769 height 45
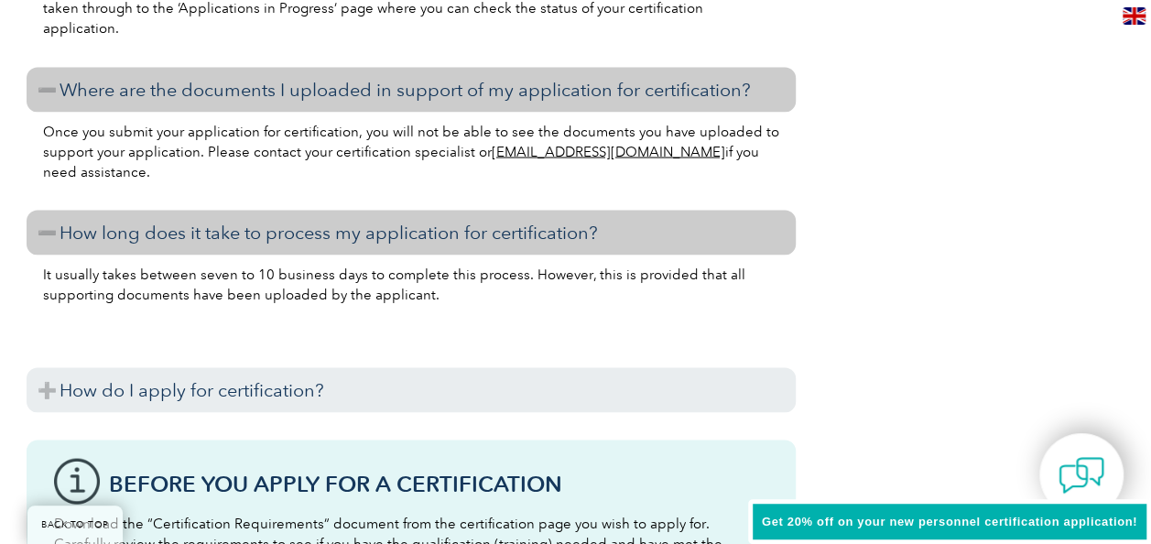
scroll to position [1653, 0]
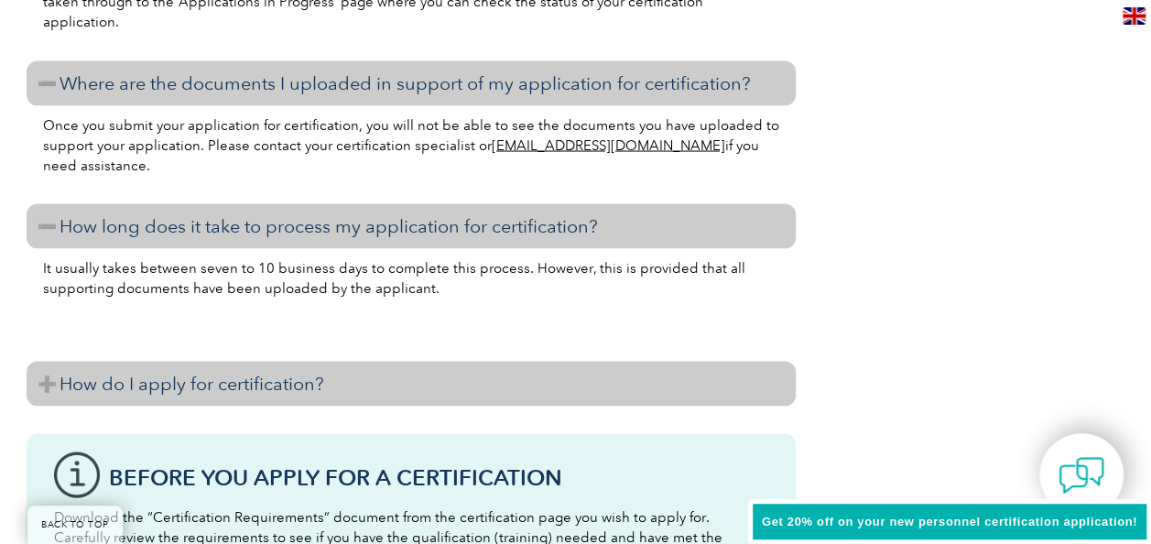
click at [53, 386] on h3 "How do I apply for certification?" at bounding box center [411, 383] width 769 height 45
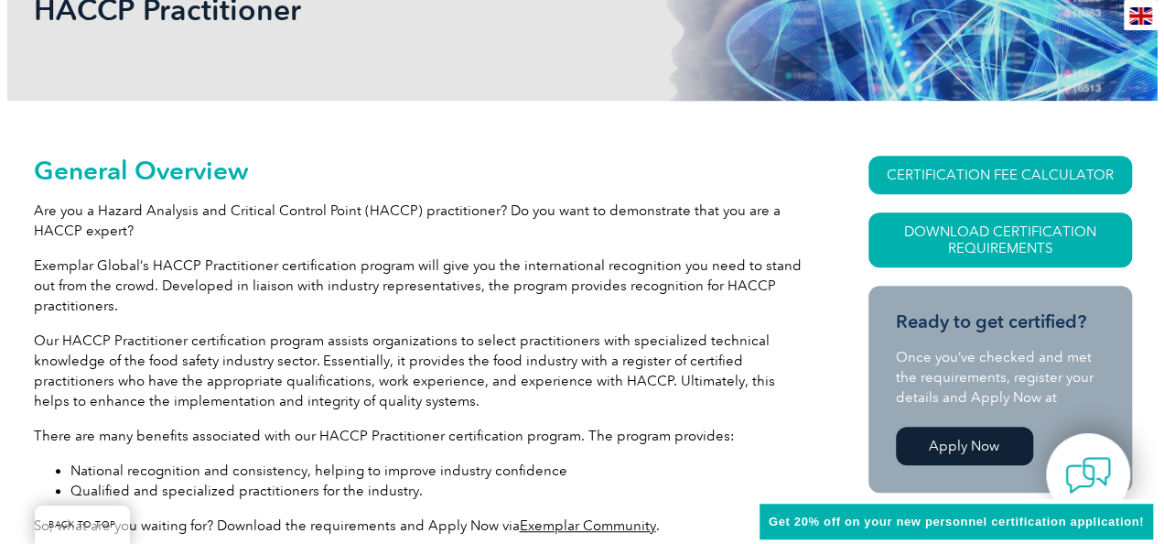
scroll to position [315, 0]
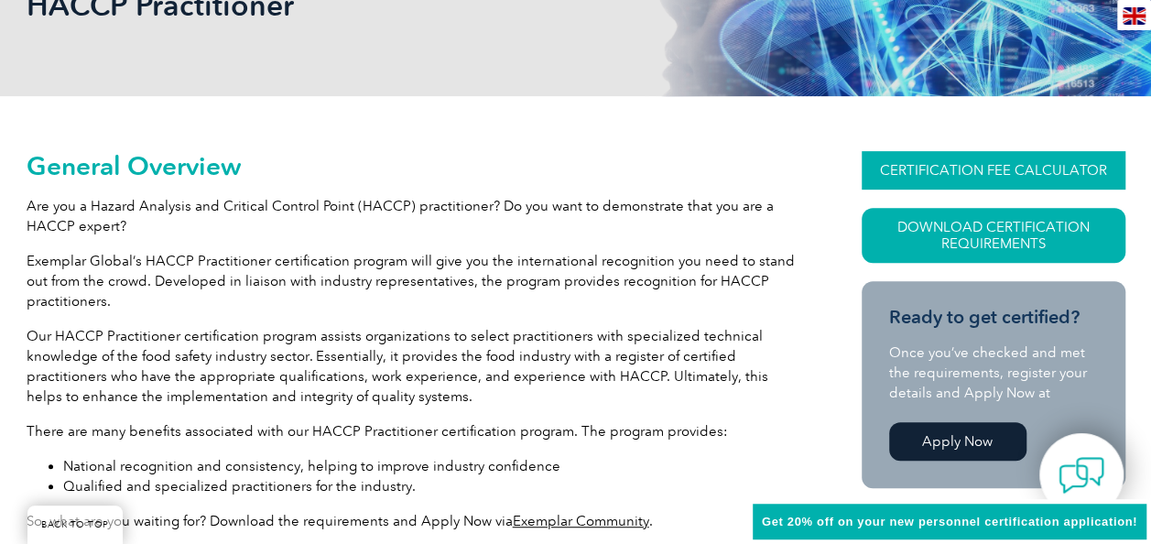
click at [1020, 170] on link "CERTIFICATION FEE CALCULATOR" at bounding box center [993, 170] width 264 height 38
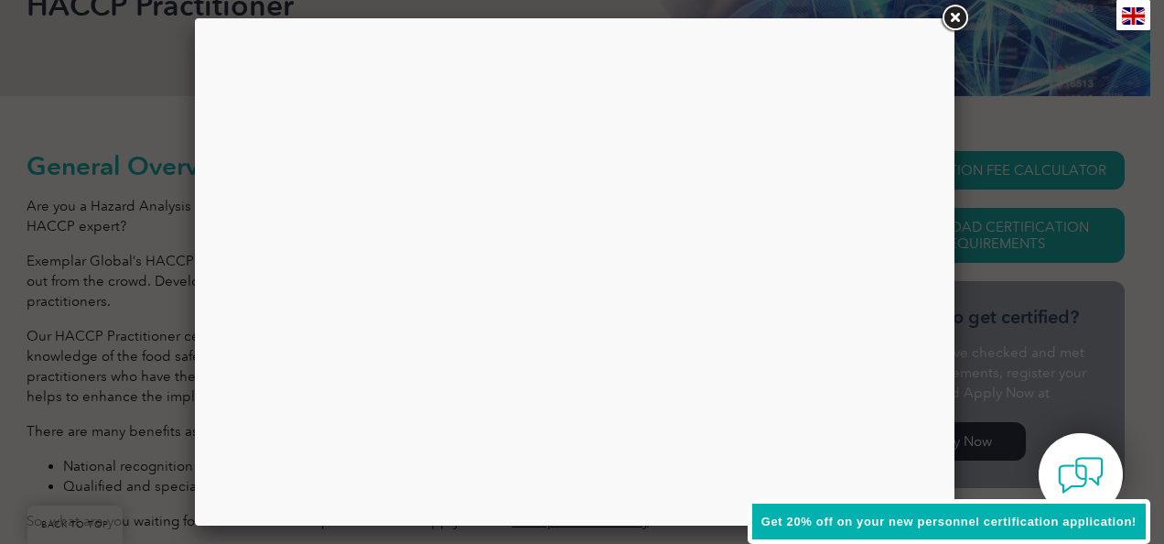
click at [950, 22] on link at bounding box center [954, 18] width 33 height 33
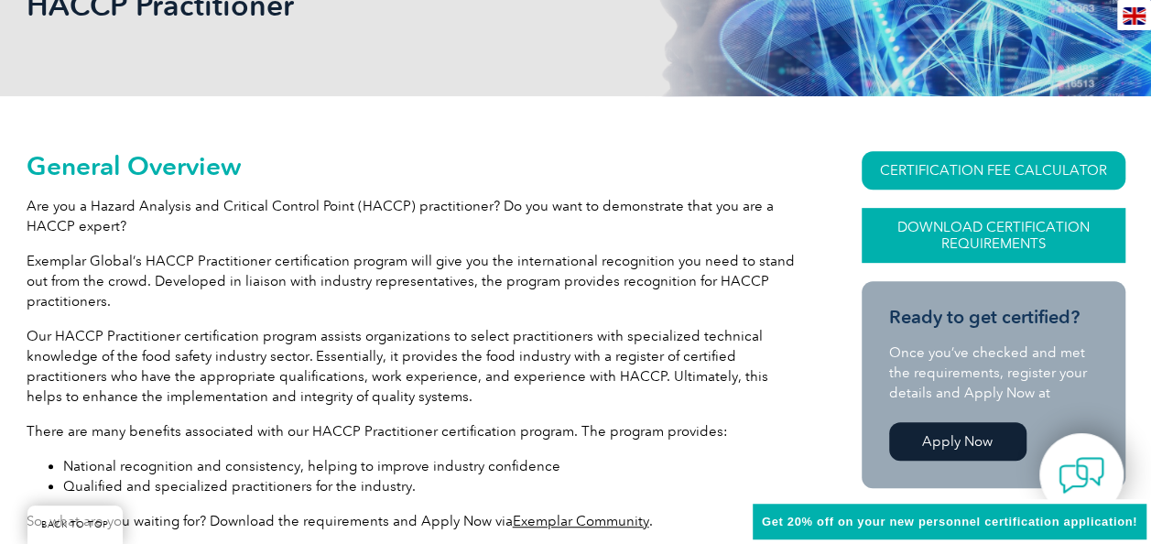
click at [1054, 236] on link "Download Certification Requirements" at bounding box center [993, 235] width 264 height 55
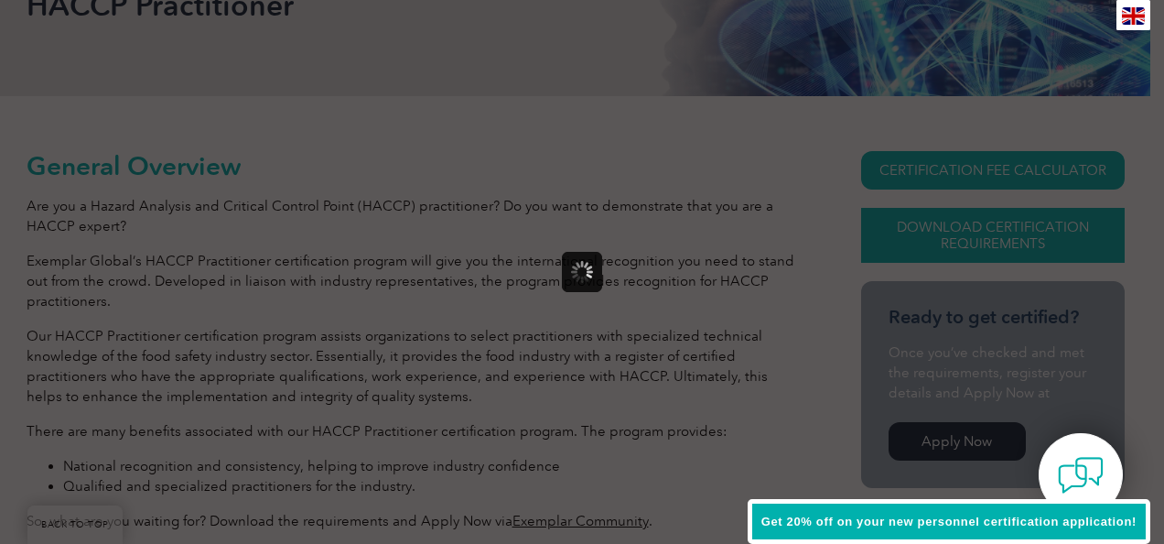
scroll to position [0, 0]
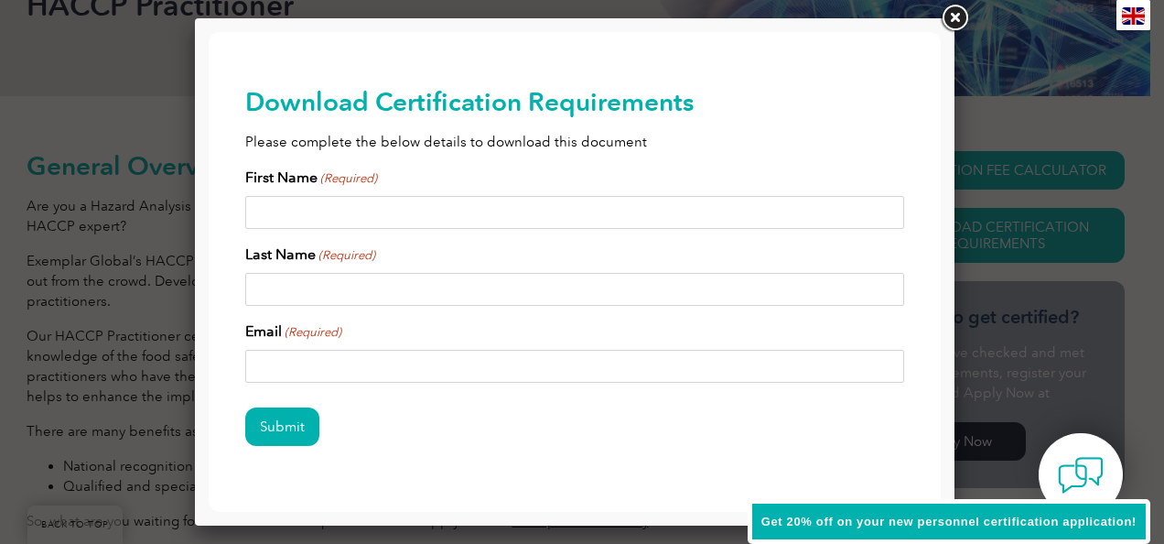
click at [467, 217] on input "First Name (Required)" at bounding box center [574, 212] width 659 height 33
type input "Deepak Kumar"
type input "Sharma"
type input "deepakshrm89@gmail.com"
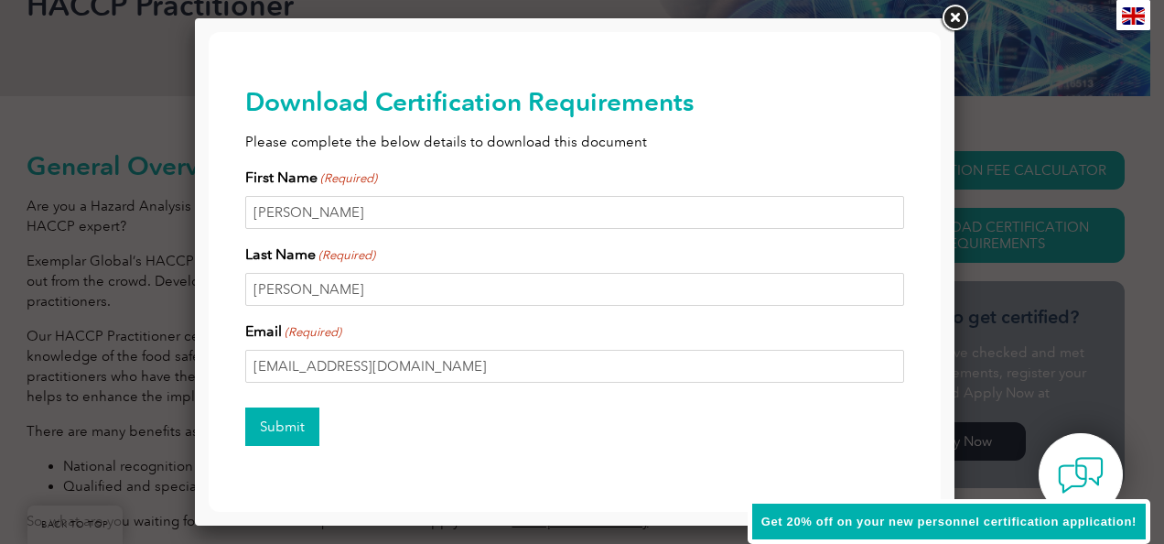
click at [295, 421] on input "Submit" at bounding box center [282, 426] width 74 height 38
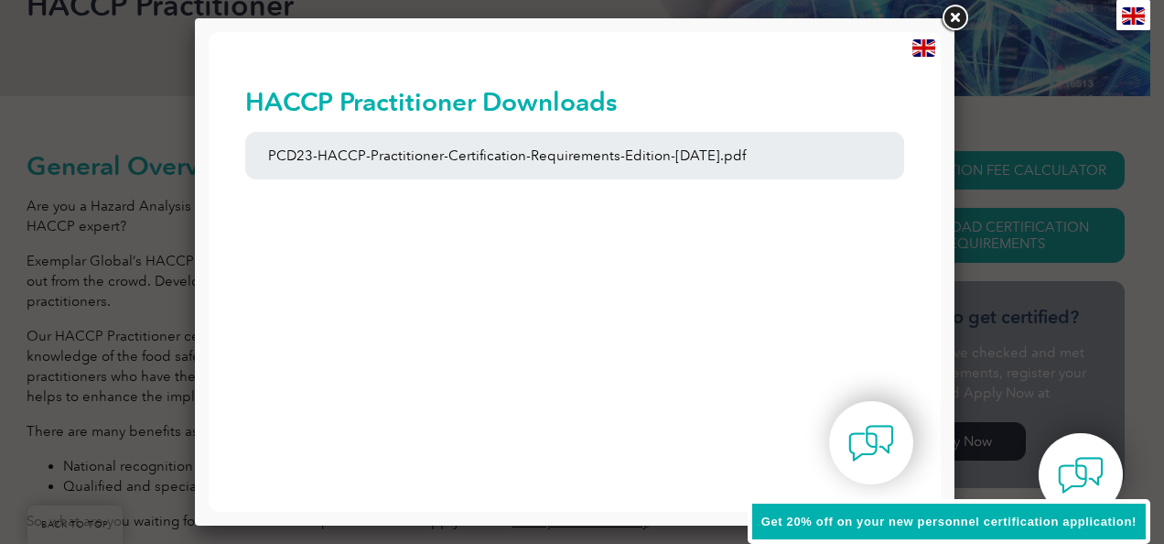
click at [0, 0] on link at bounding box center [0, 0] width 0 height 0
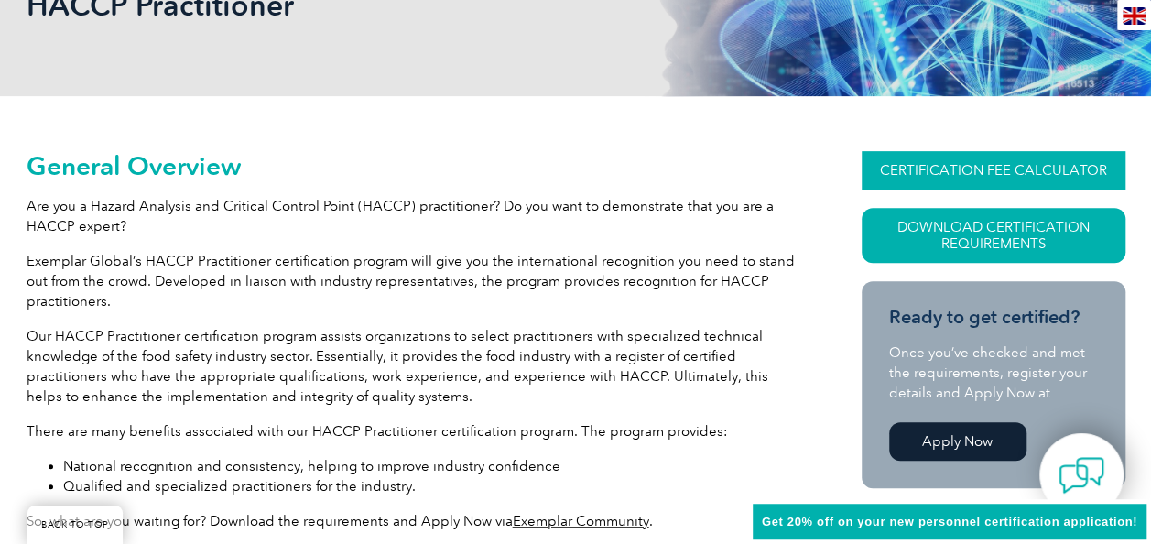
click at [1007, 168] on link "CERTIFICATION FEE CALCULATOR" at bounding box center [993, 170] width 264 height 38
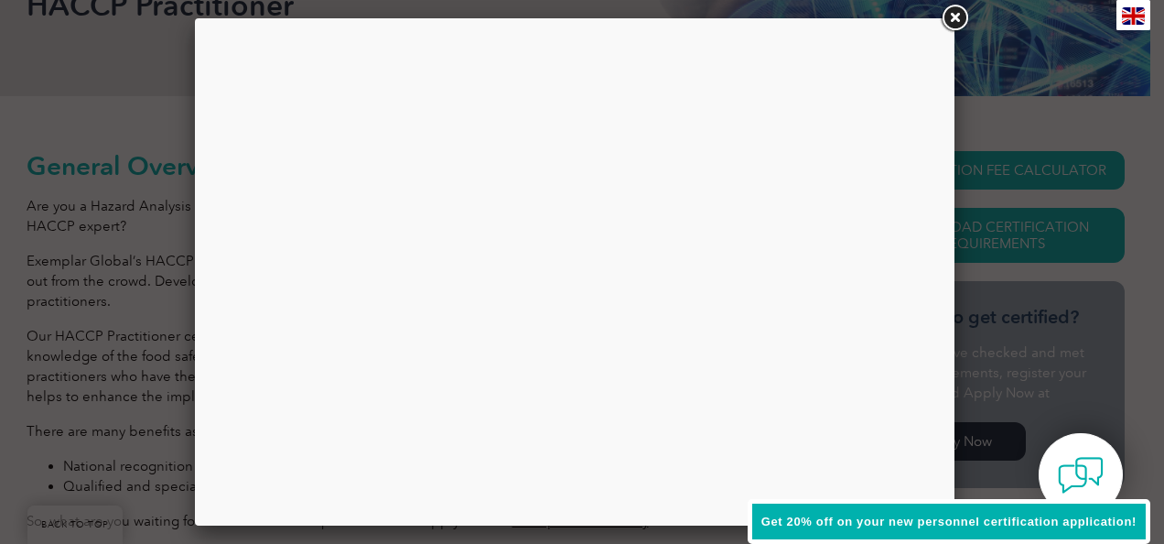
click at [954, 16] on link at bounding box center [954, 18] width 33 height 33
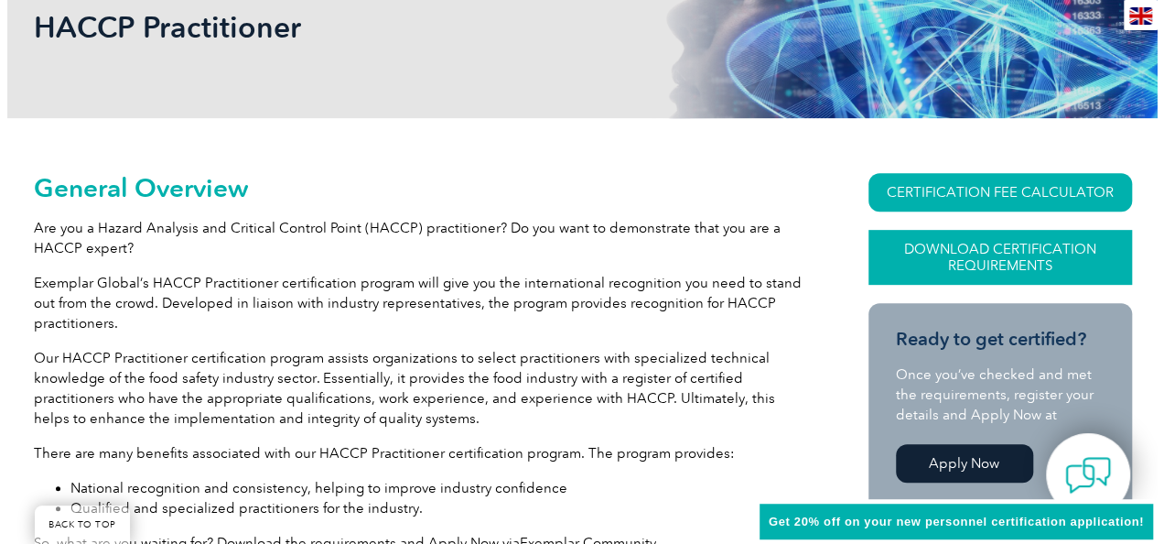
scroll to position [296, 0]
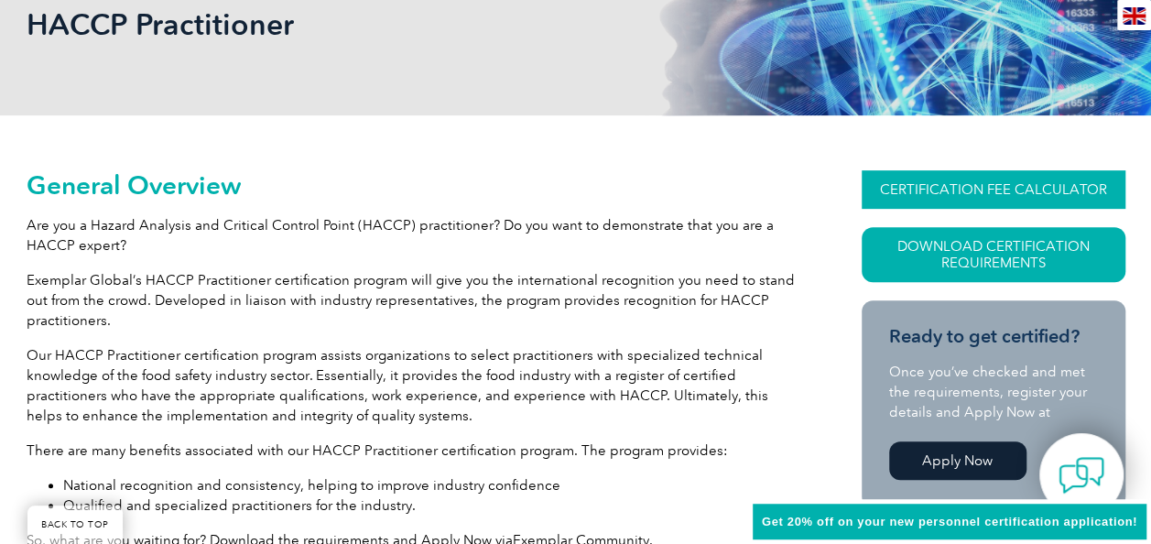
click at [1011, 180] on link "CERTIFICATION FEE CALCULATOR" at bounding box center [993, 189] width 264 height 38
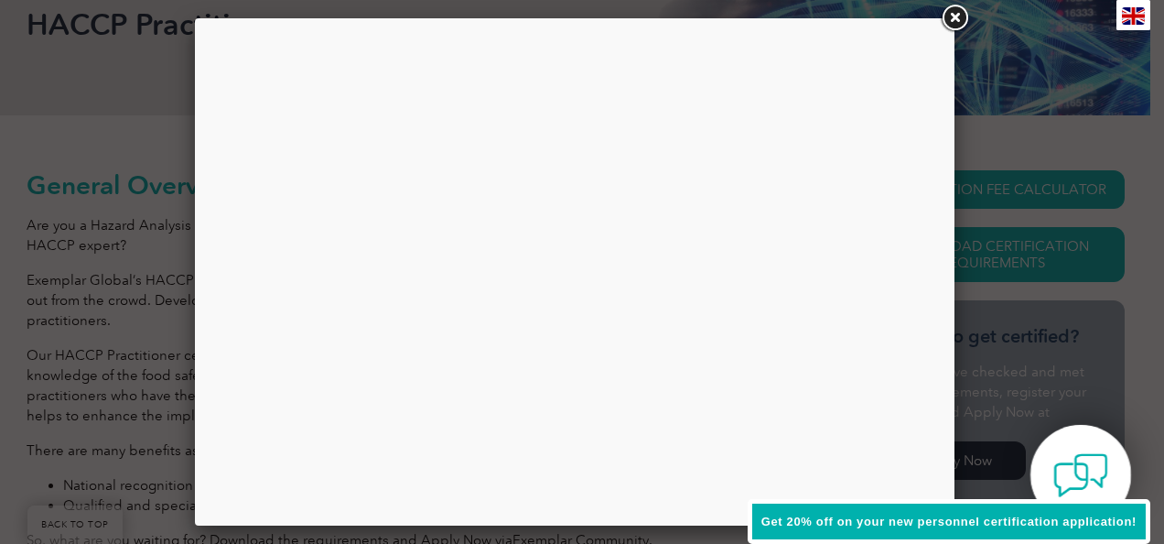
click at [1084, 444] on div at bounding box center [1081, 475] width 101 height 100
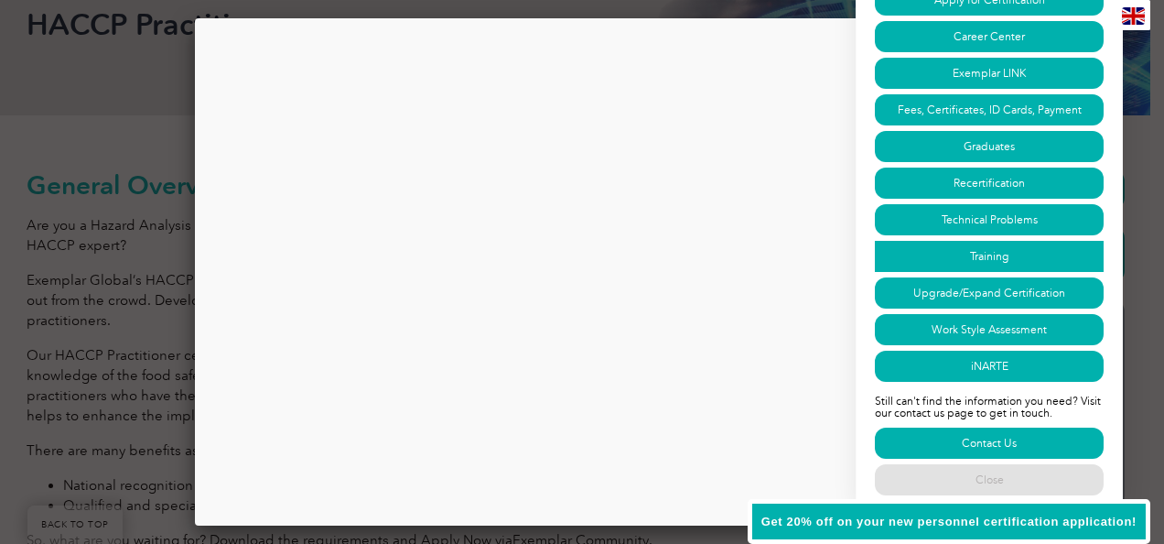
click at [995, 252] on link "Training" at bounding box center [989, 256] width 229 height 31
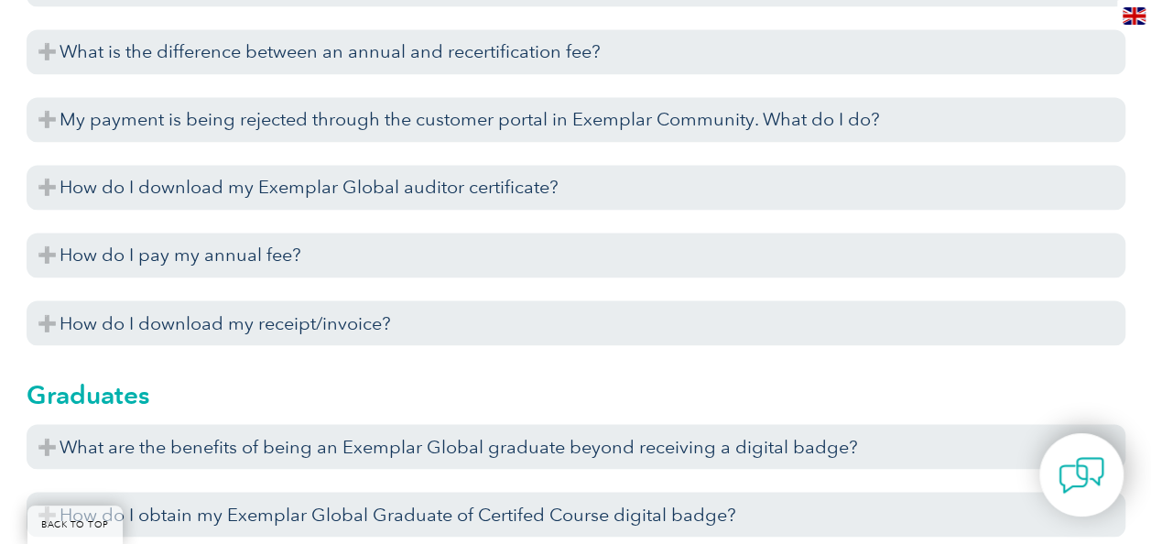
scroll to position [4848, 0]
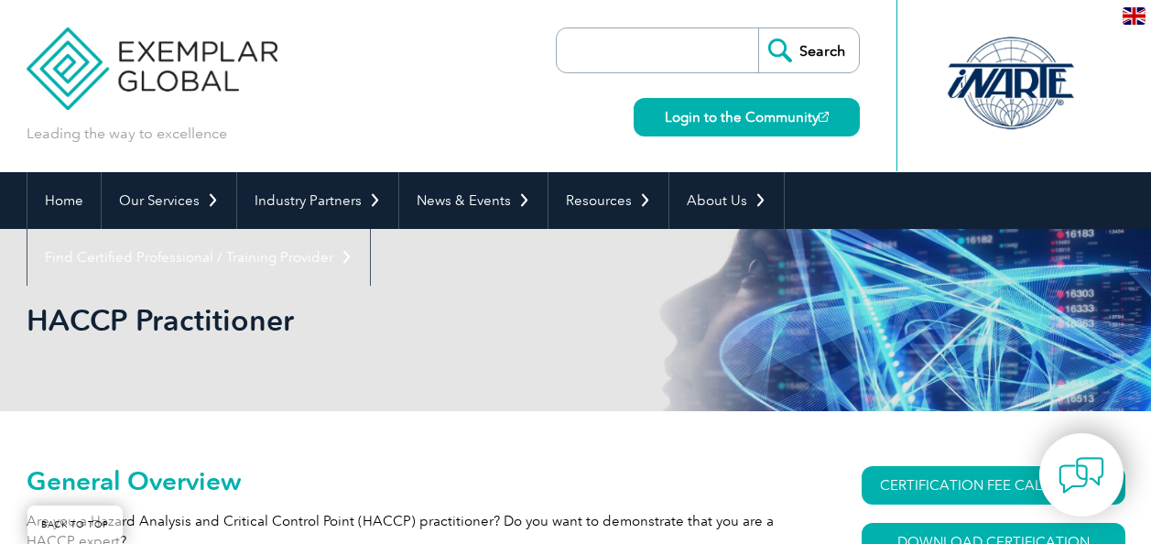
scroll to position [296, 0]
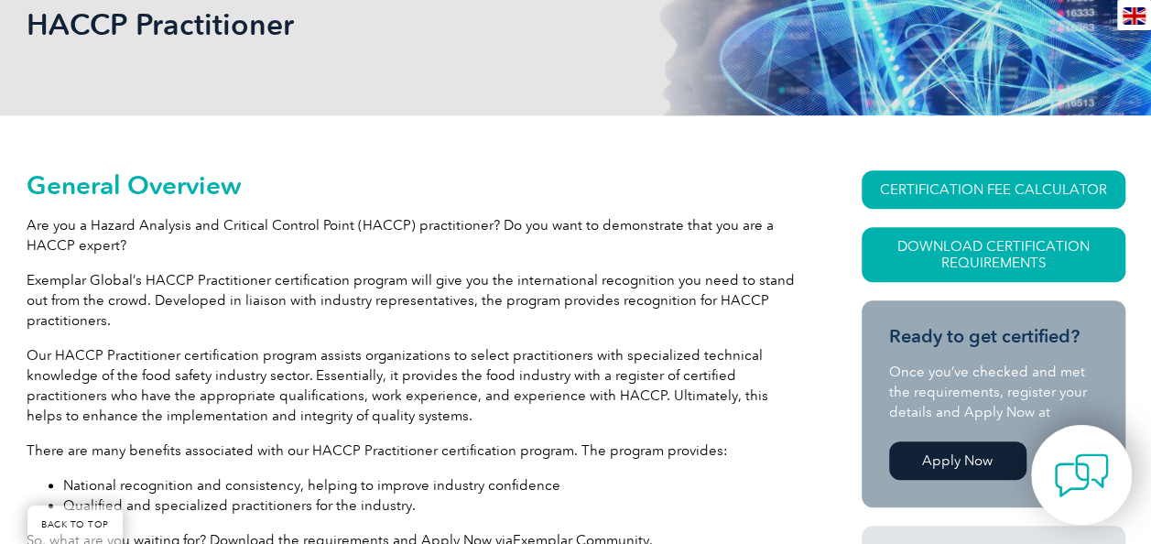
click at [1095, 479] on img at bounding box center [1081, 475] width 55 height 55
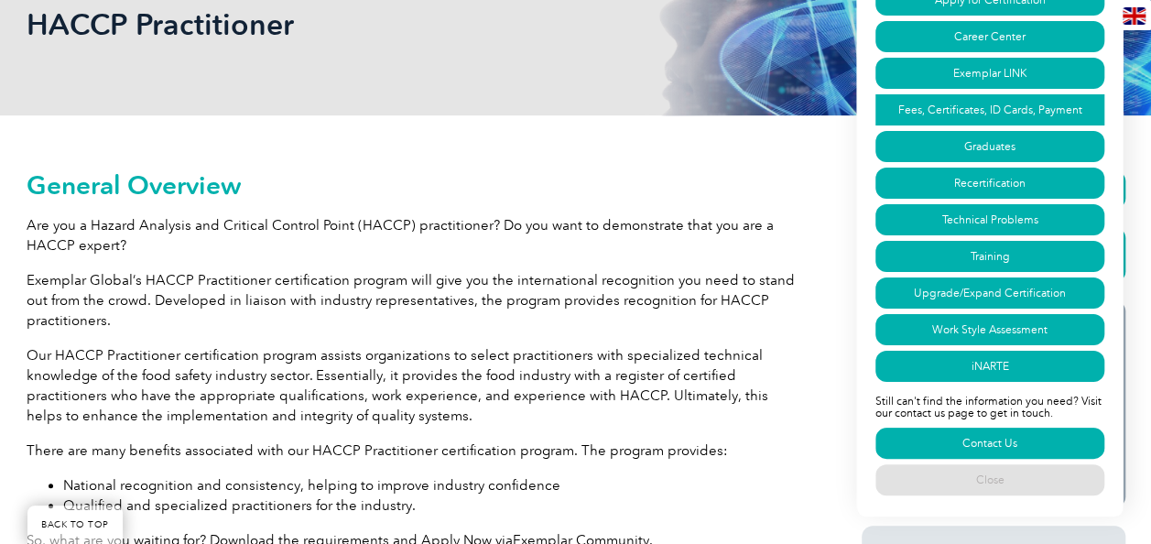
click at [918, 101] on link "Fees, Certificates, ID Cards, Payment" at bounding box center [989, 109] width 229 height 31
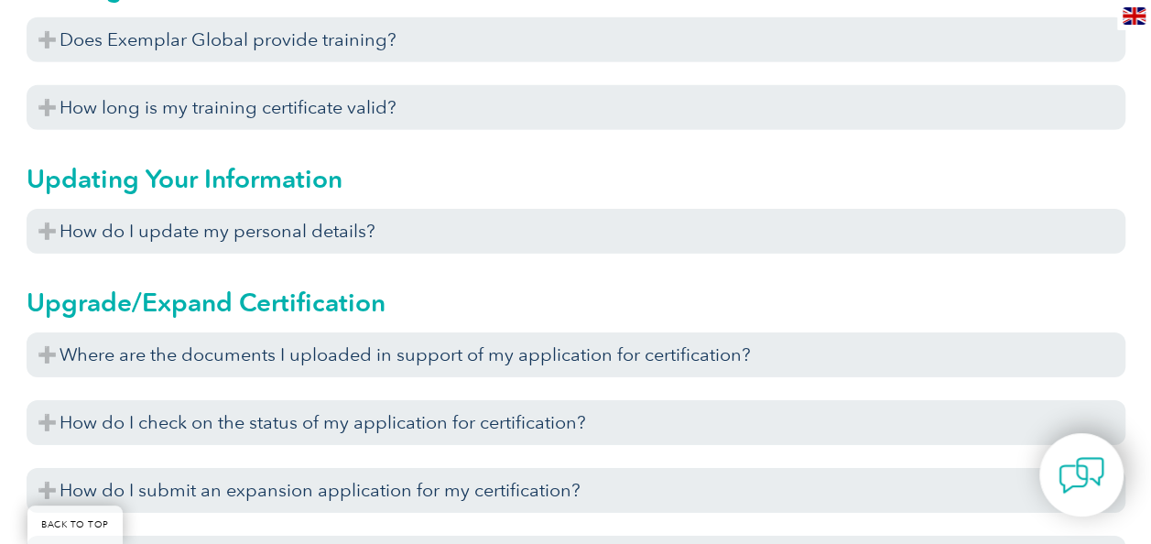
scroll to position [6290, 0]
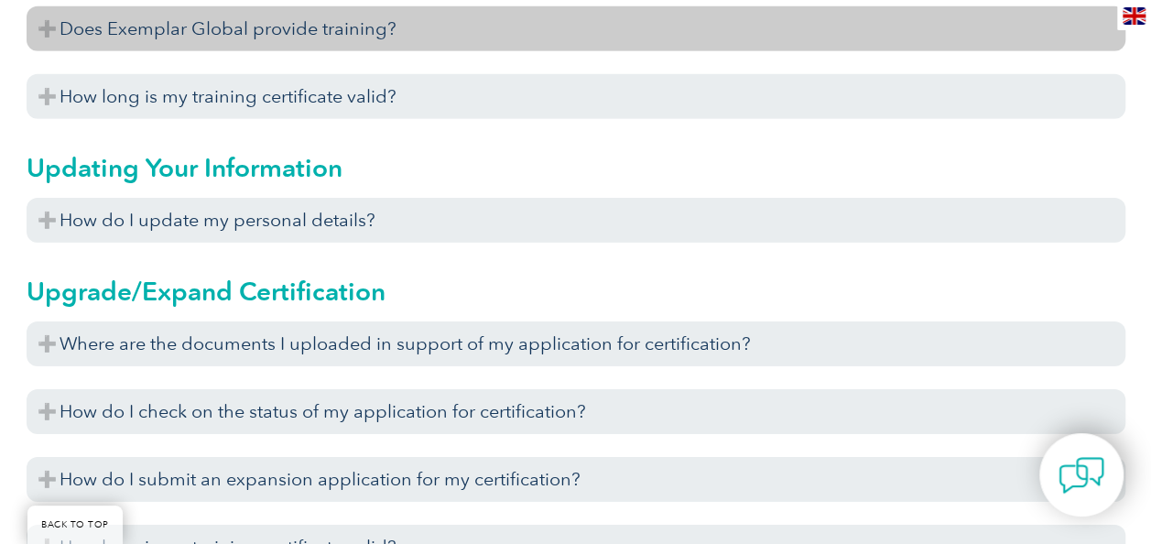
click at [119, 22] on h3 "Does Exemplar Global provide training?" at bounding box center [576, 28] width 1098 height 45
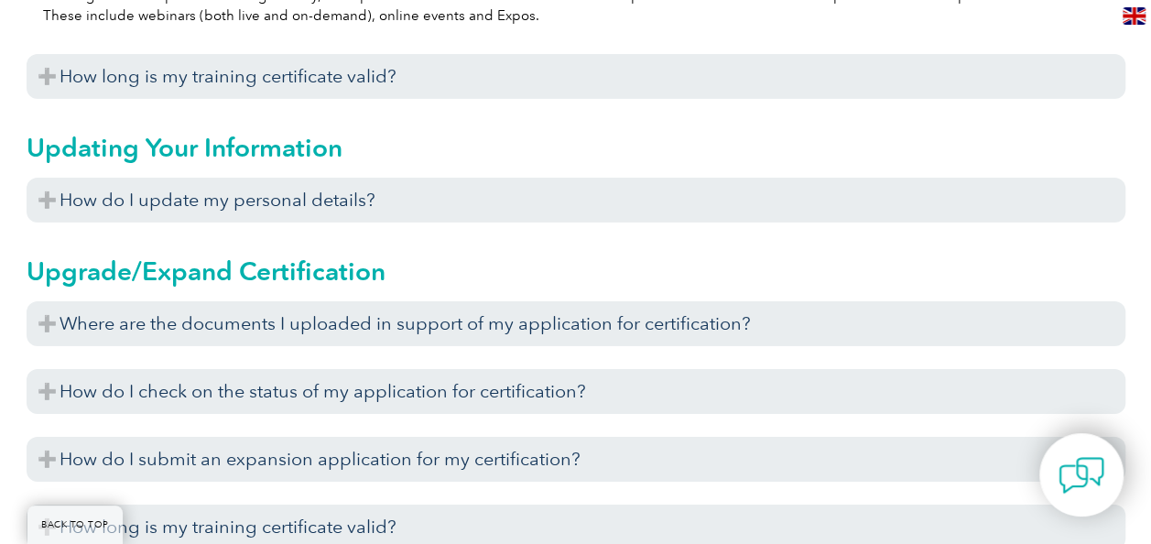
scroll to position [6443, 0]
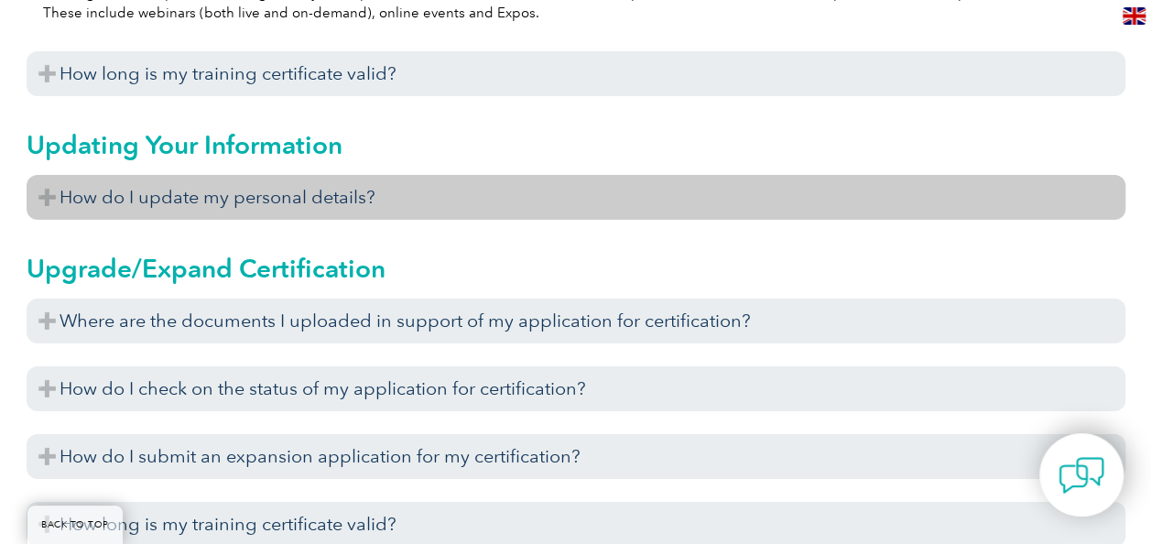
click at [227, 200] on h3 "How do I update my personal details?" at bounding box center [576, 197] width 1098 height 45
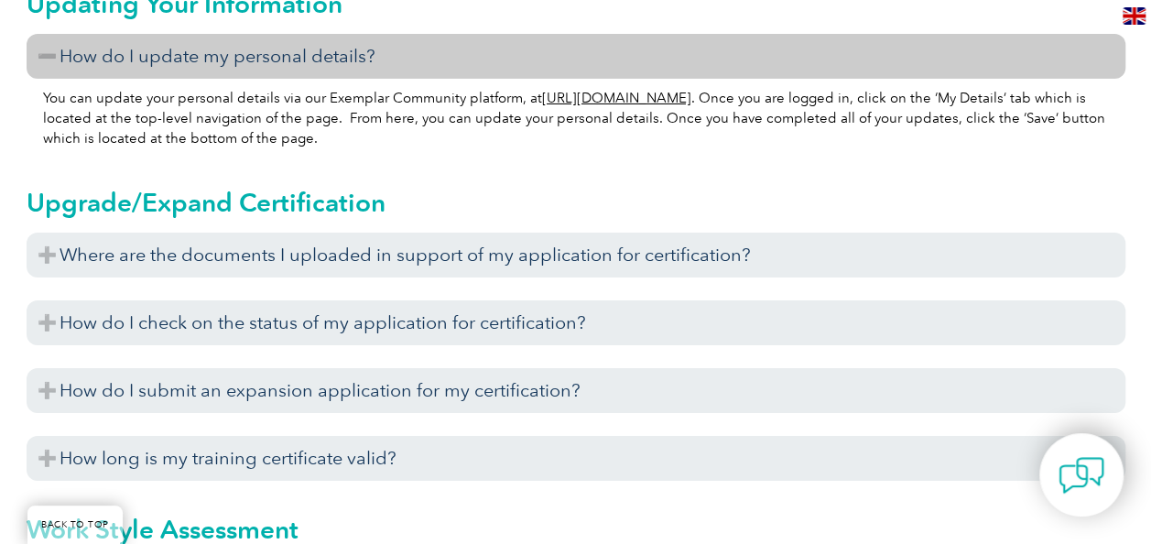
scroll to position [6610, 0]
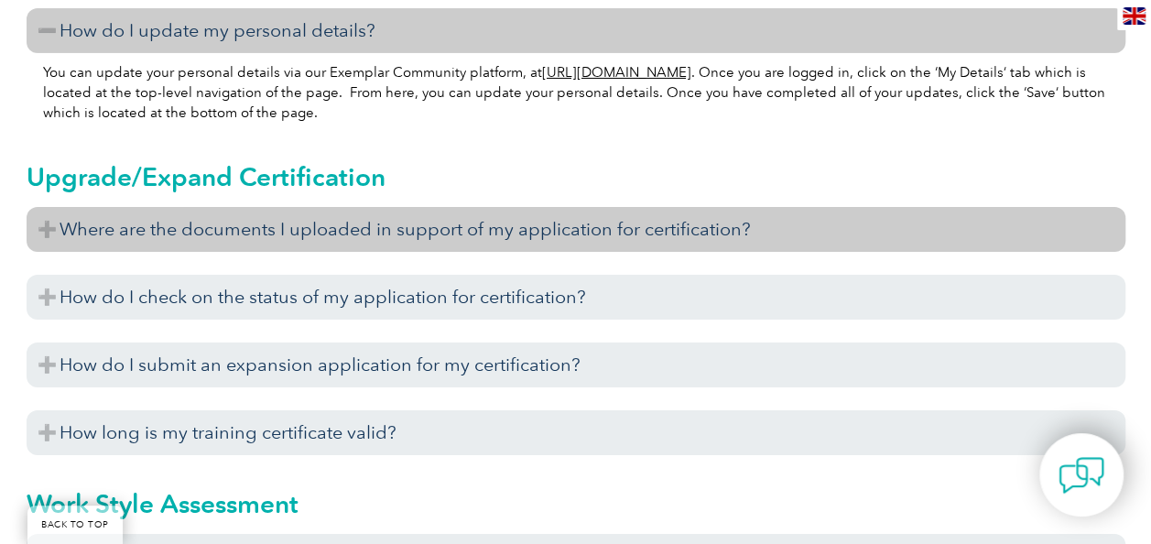
click at [332, 246] on h3 "Where are the documents I uploaded in support of my application for certificati…" at bounding box center [576, 229] width 1098 height 45
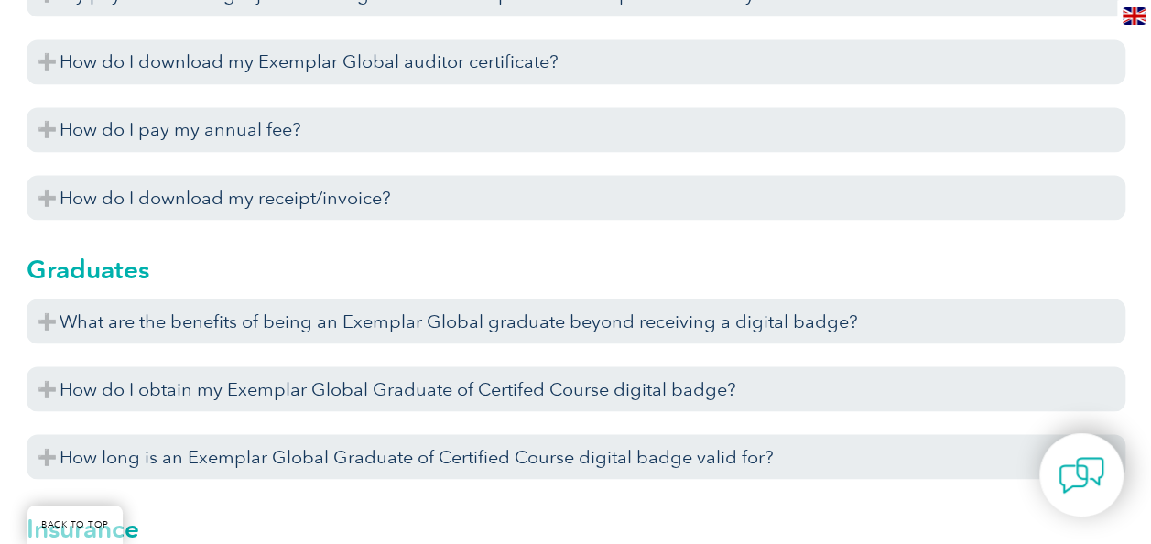
scroll to position [4892, 0]
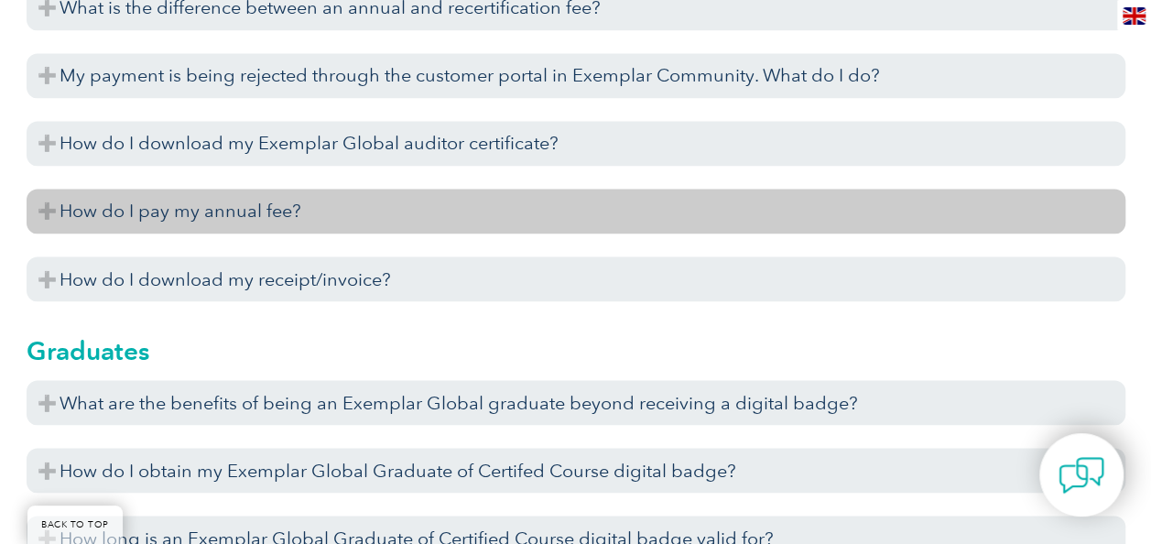
click at [171, 205] on h3 "How do I pay my annual fee?" at bounding box center [576, 211] width 1098 height 45
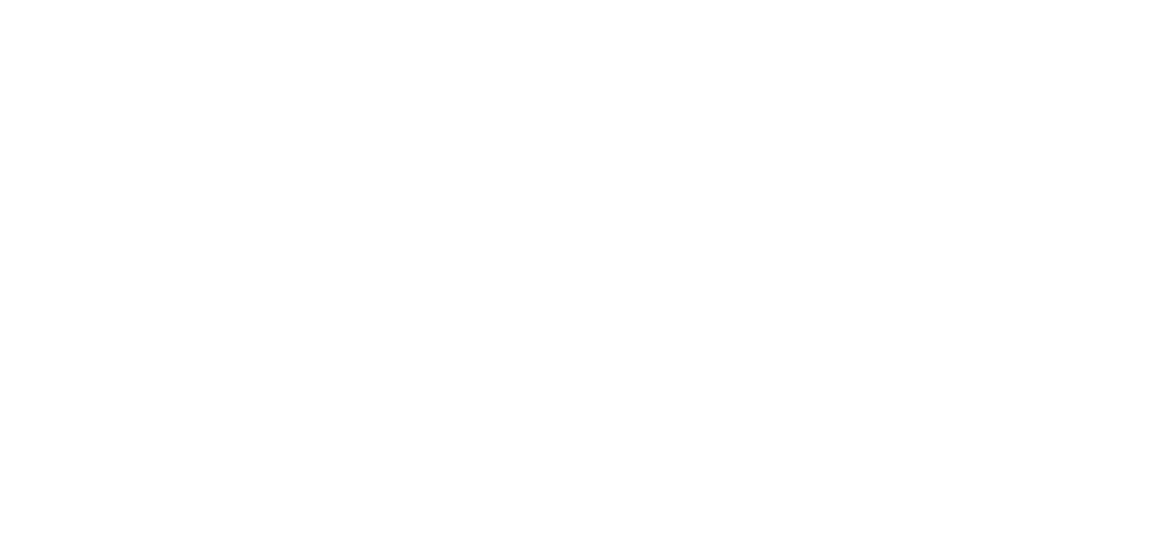
scroll to position [296, 0]
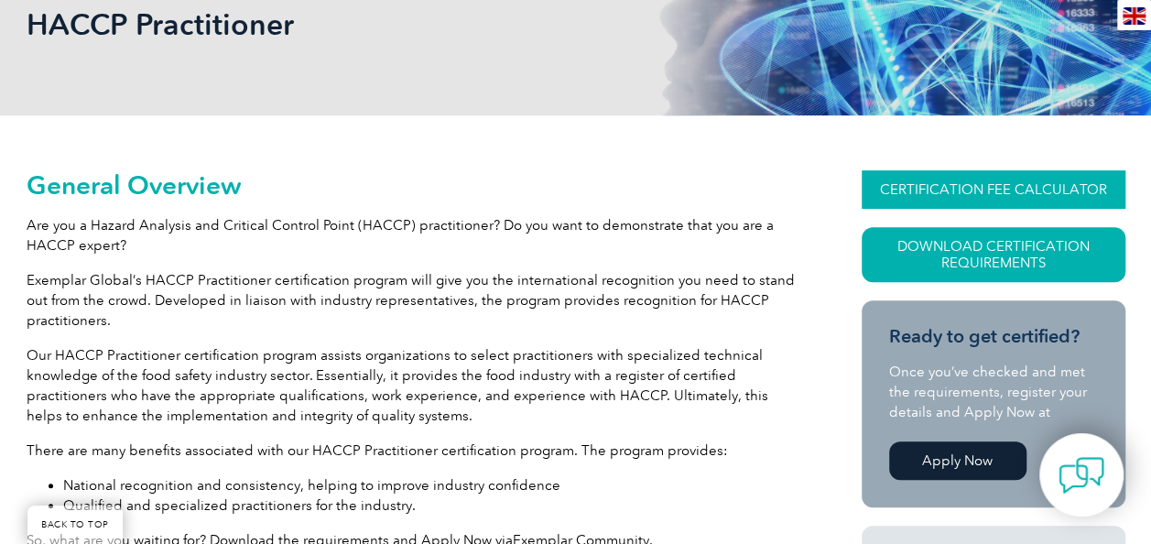
click at [1000, 177] on link "CERTIFICATION FEE CALCULATOR" at bounding box center [993, 189] width 264 height 38
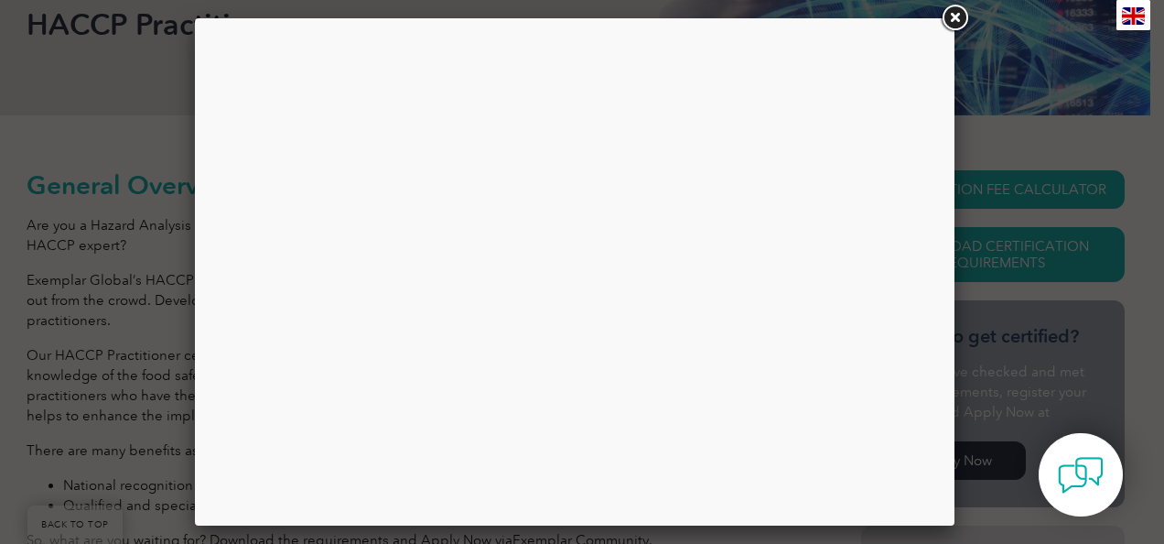
click at [949, 8] on link at bounding box center [954, 18] width 33 height 33
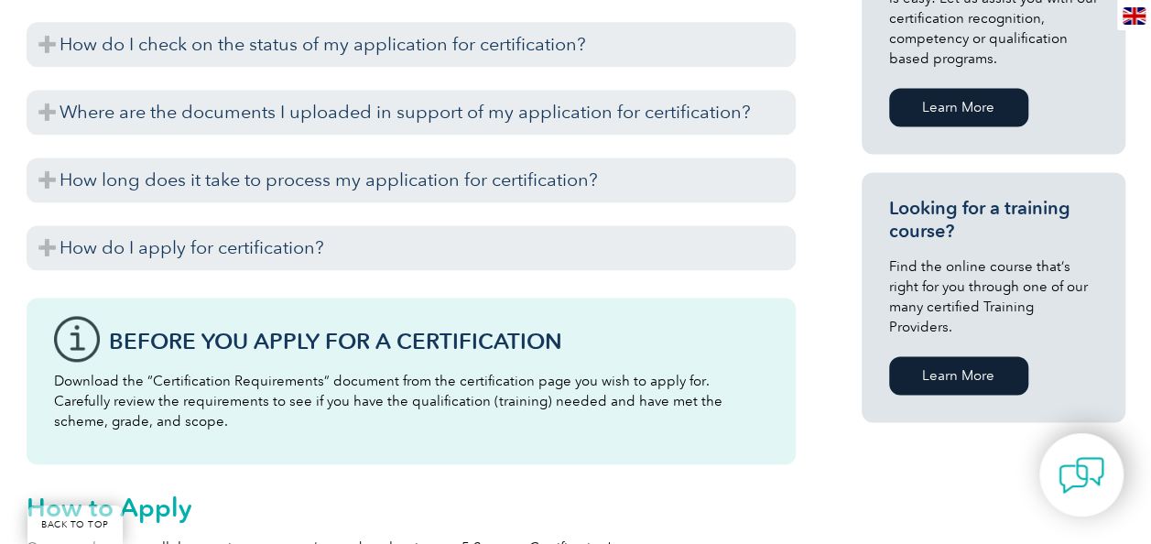
scroll to position [1225, 0]
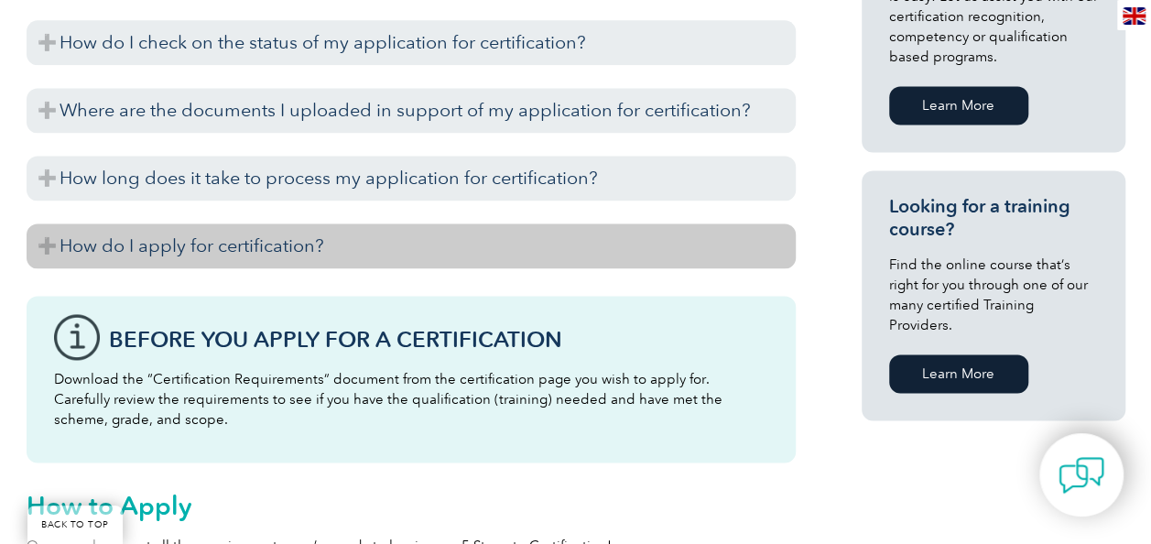
click at [150, 240] on h3 "How do I apply for certification?" at bounding box center [411, 245] width 769 height 45
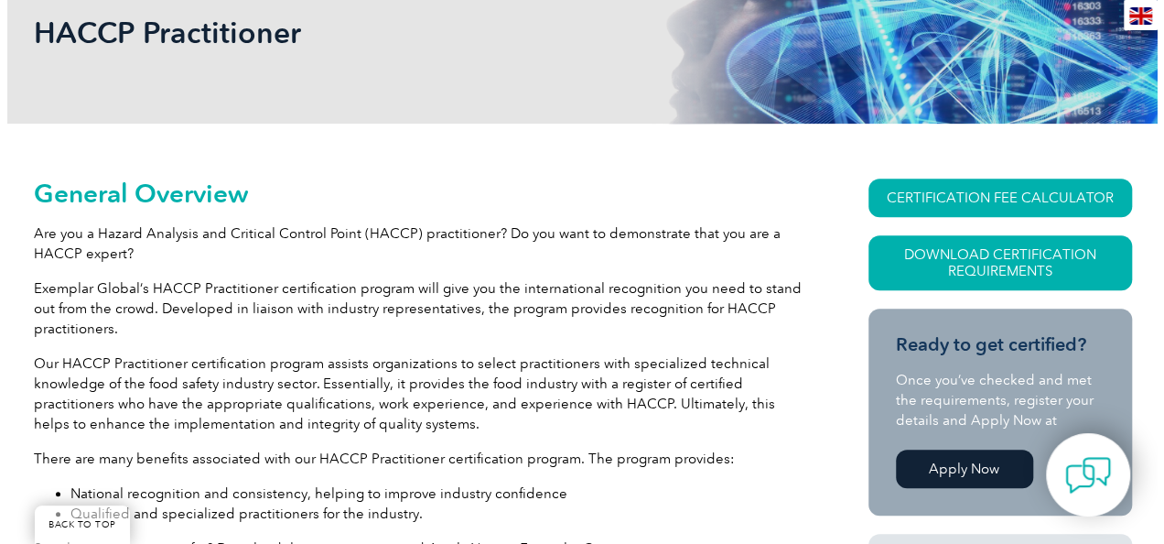
scroll to position [285, 0]
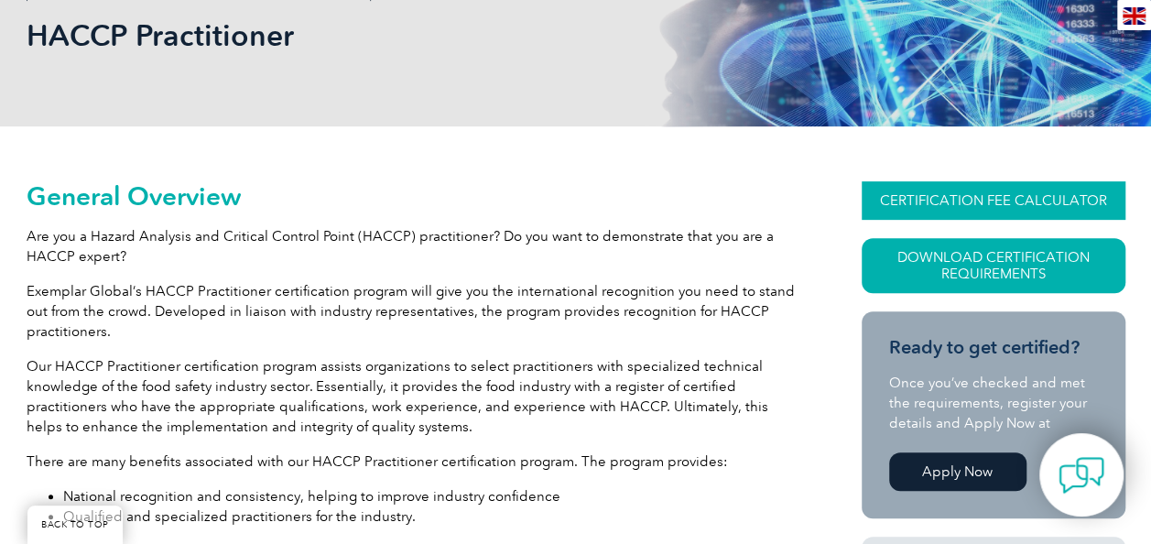
click at [1029, 193] on link "CERTIFICATION FEE CALCULATOR" at bounding box center [993, 200] width 264 height 38
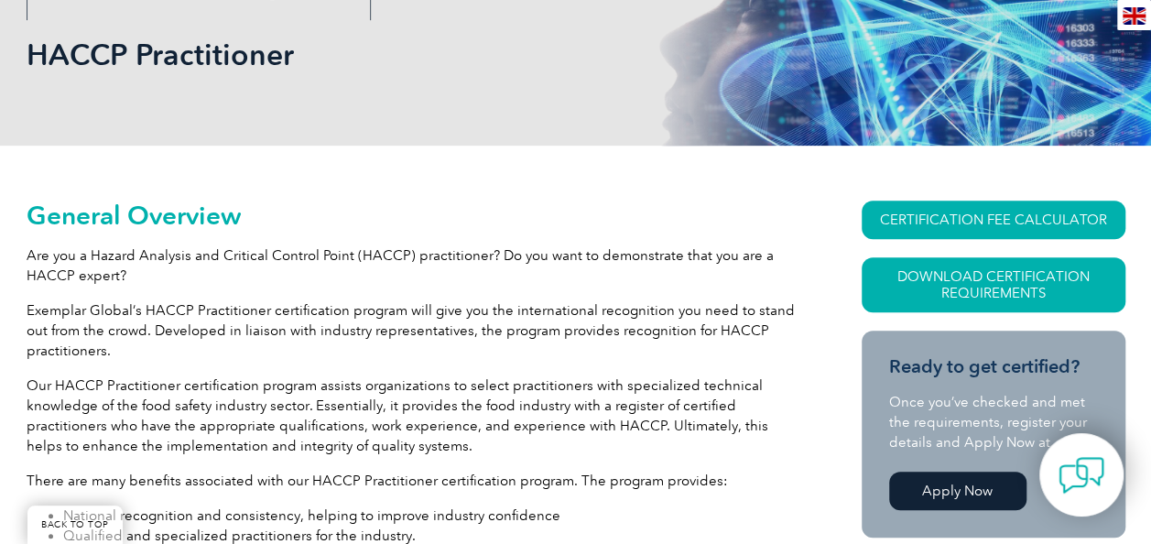
scroll to position [285, 0]
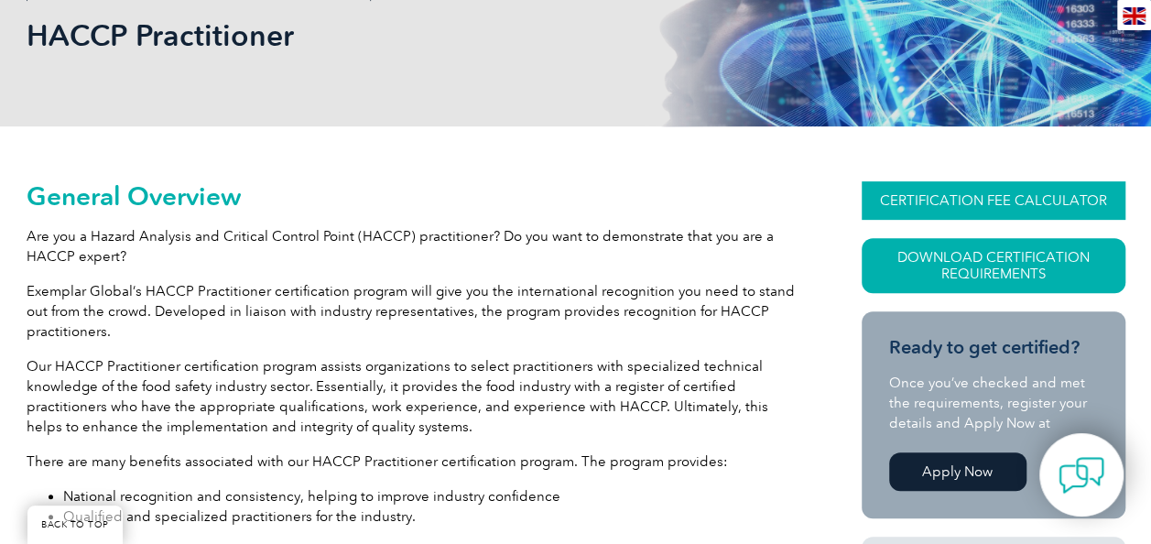
click at [1032, 191] on link "CERTIFICATION FEE CALCULATOR" at bounding box center [993, 200] width 264 height 38
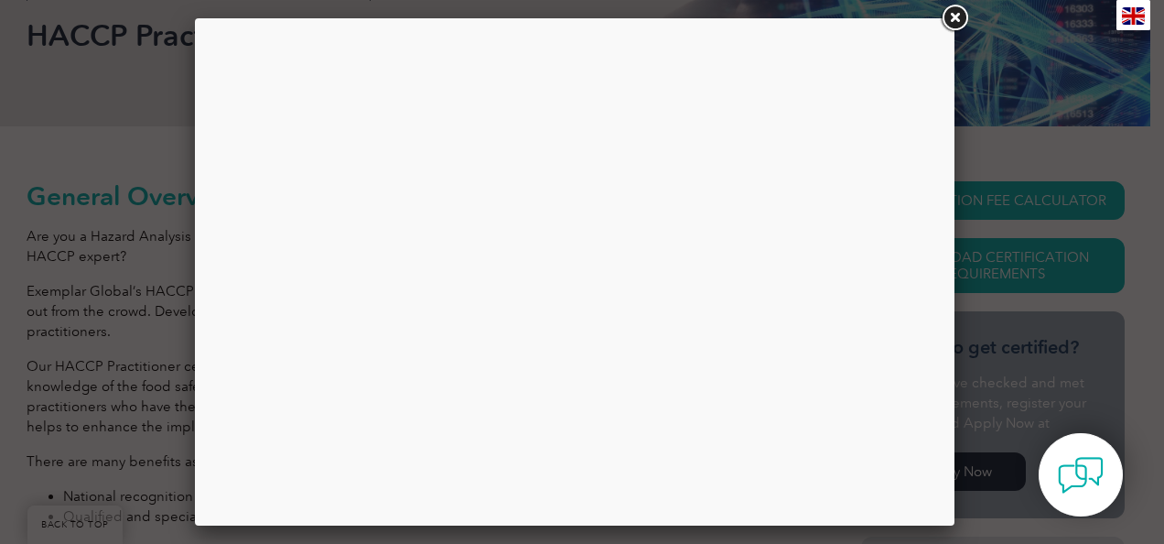
click at [950, 19] on link at bounding box center [954, 18] width 33 height 33
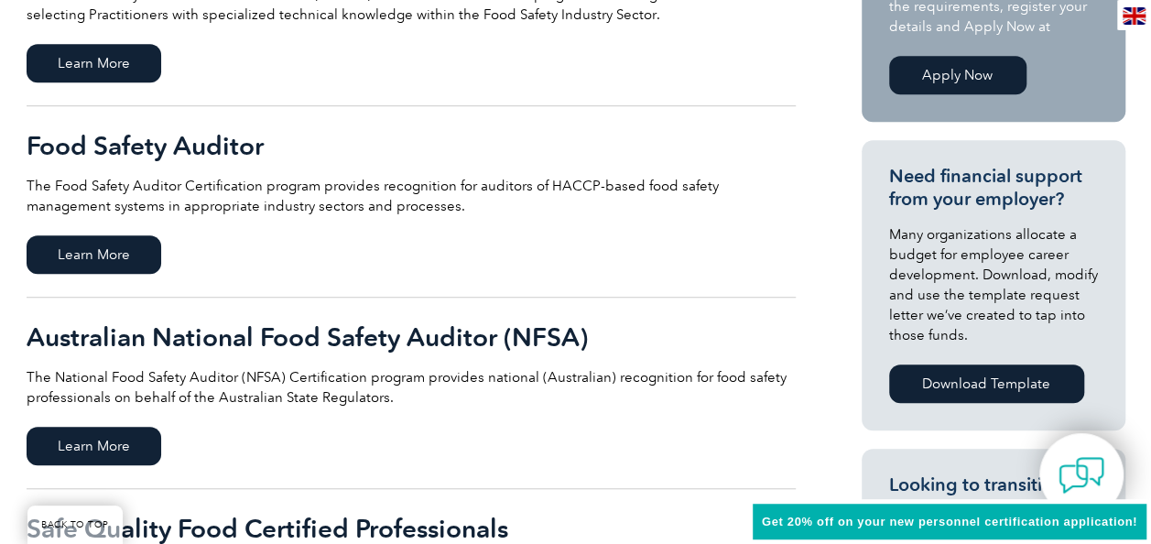
scroll to position [439, 0]
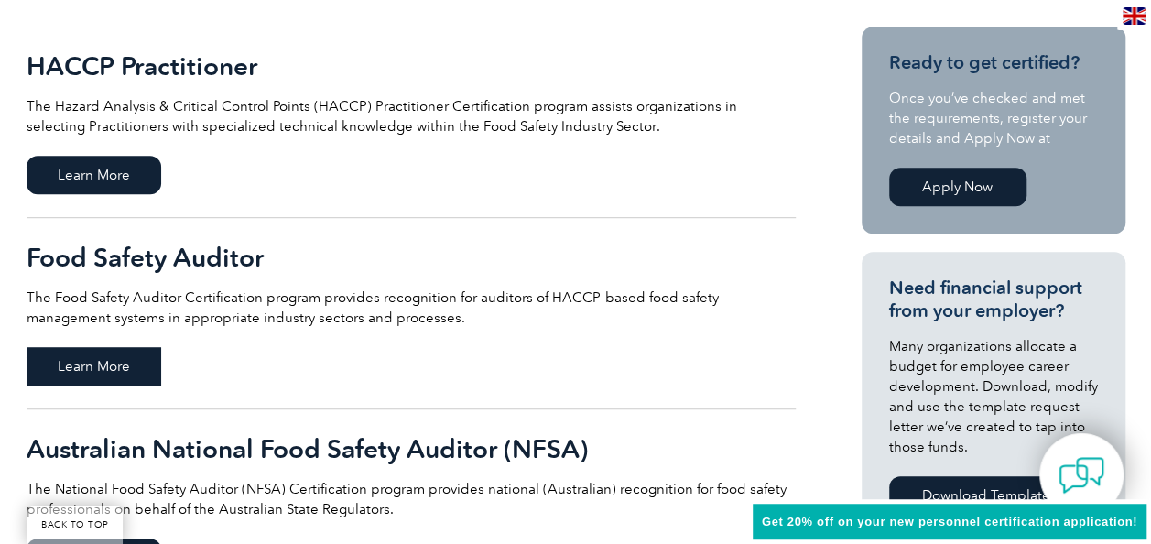
click at [106, 358] on span "Learn More" at bounding box center [94, 366] width 135 height 38
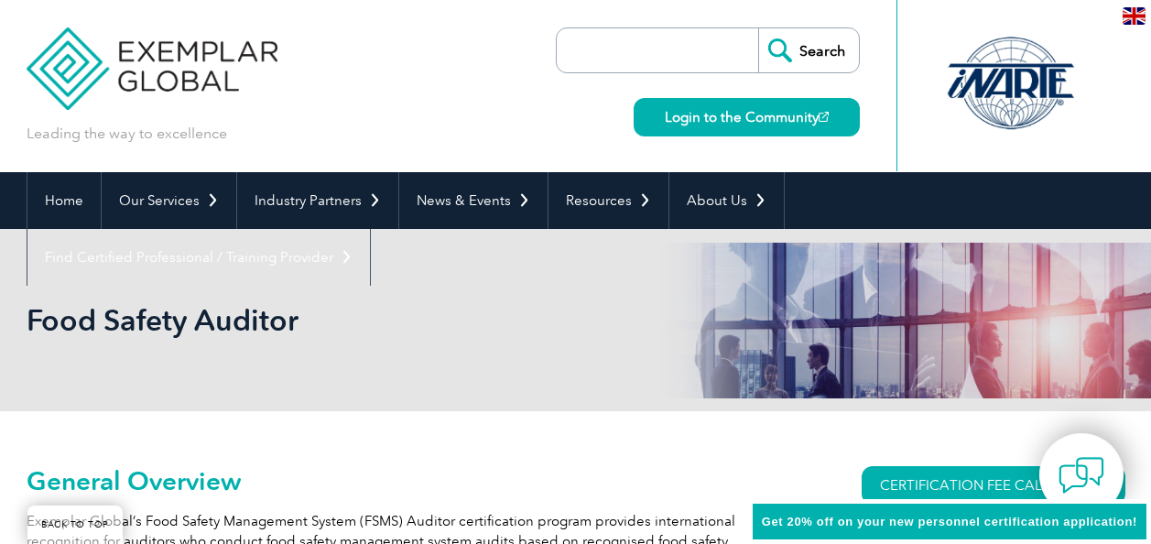
scroll to position [359, 0]
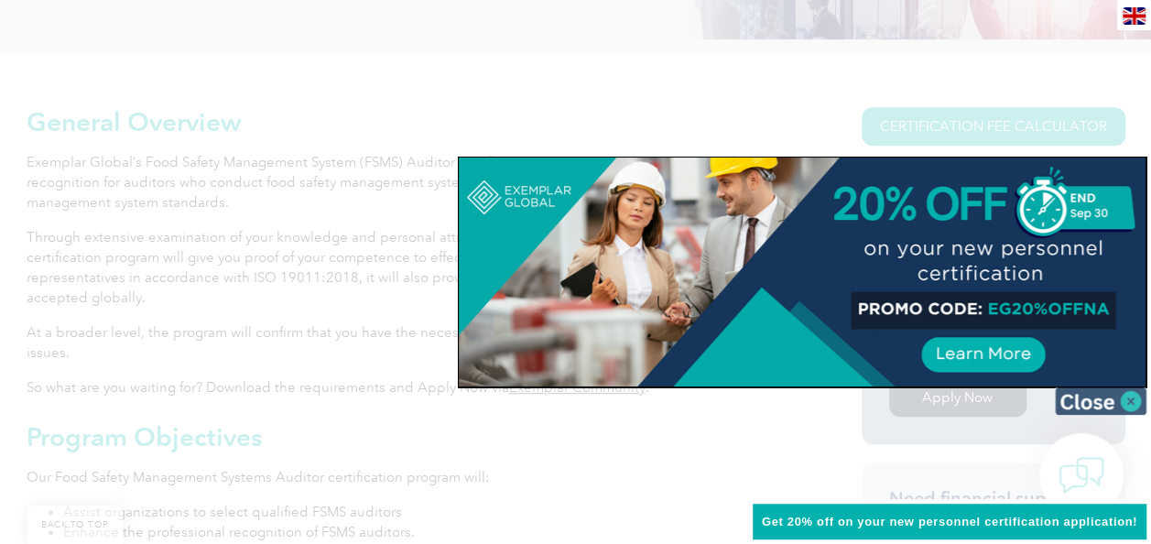
drag, startPoint x: 1130, startPoint y: 405, endPoint x: 1099, endPoint y: 412, distance: 31.1
click at [1099, 412] on img at bounding box center [1100, 400] width 92 height 27
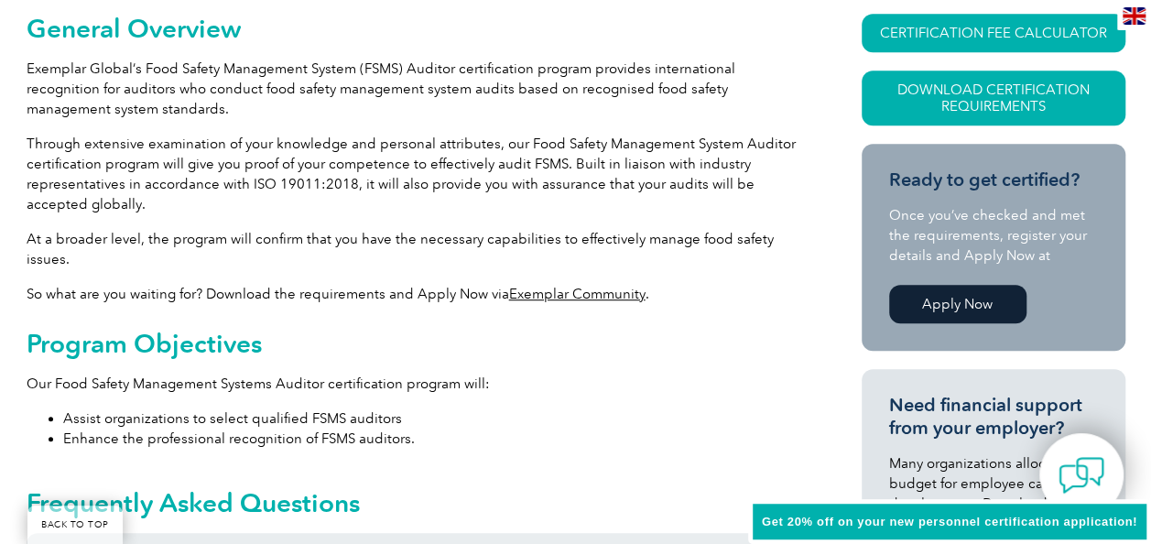
scroll to position [221, 0]
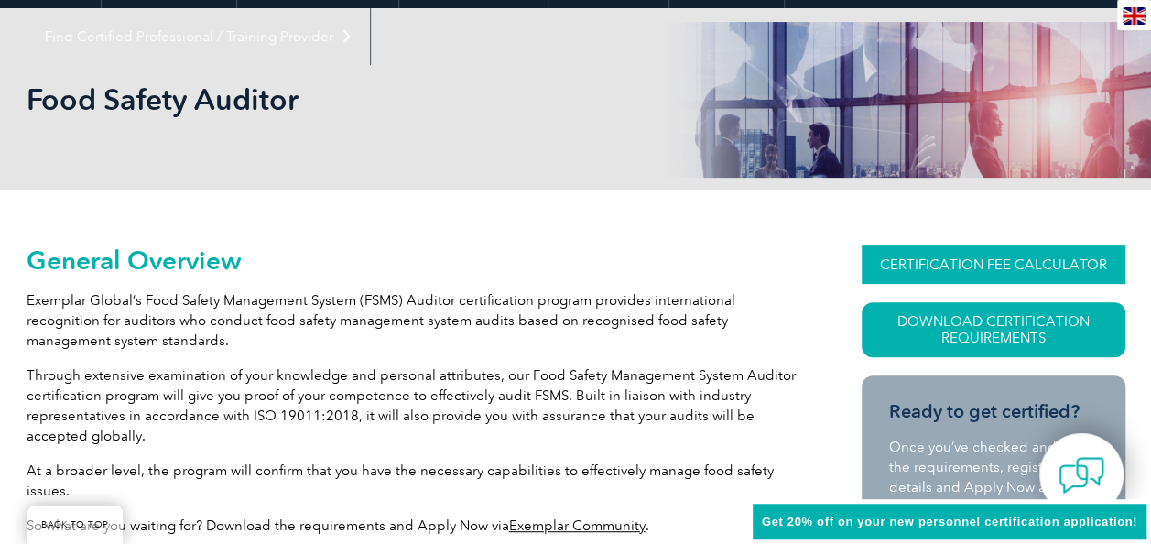
click at [946, 259] on link "CERTIFICATION FEE CALCULATOR" at bounding box center [993, 264] width 264 height 38
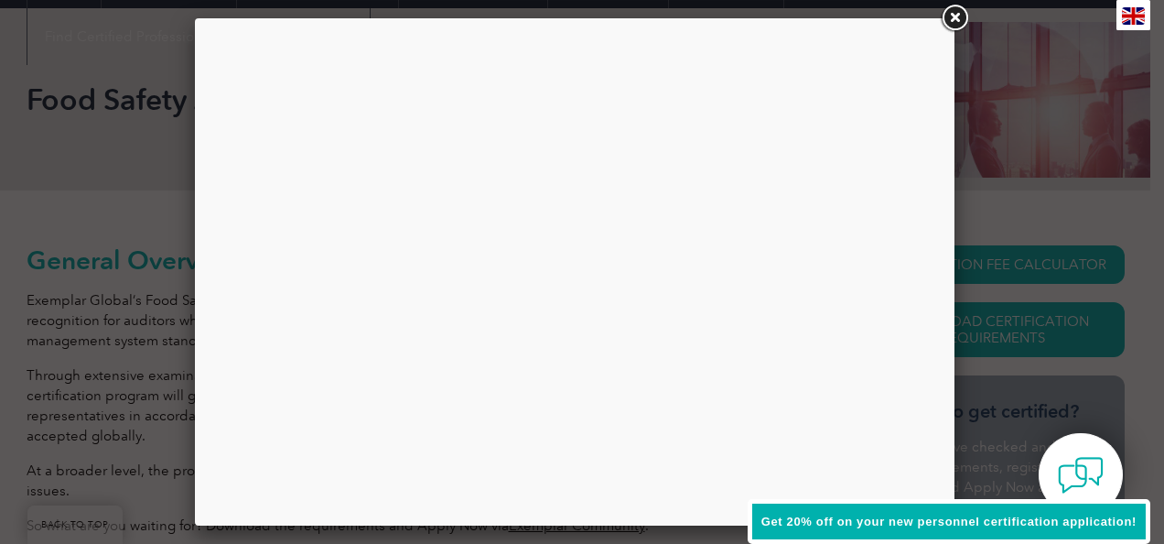
click at [973, 515] on span "Get 20% off on your new personnel certification application!" at bounding box center [949, 521] width 375 height 14
click at [951, 19] on link at bounding box center [954, 18] width 33 height 33
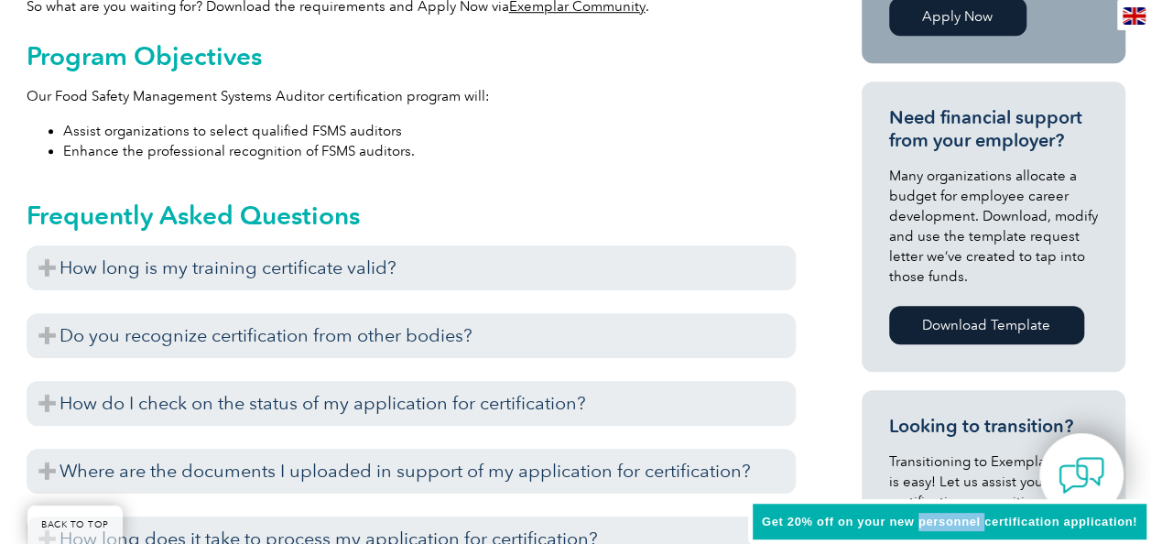
scroll to position [752, 0]
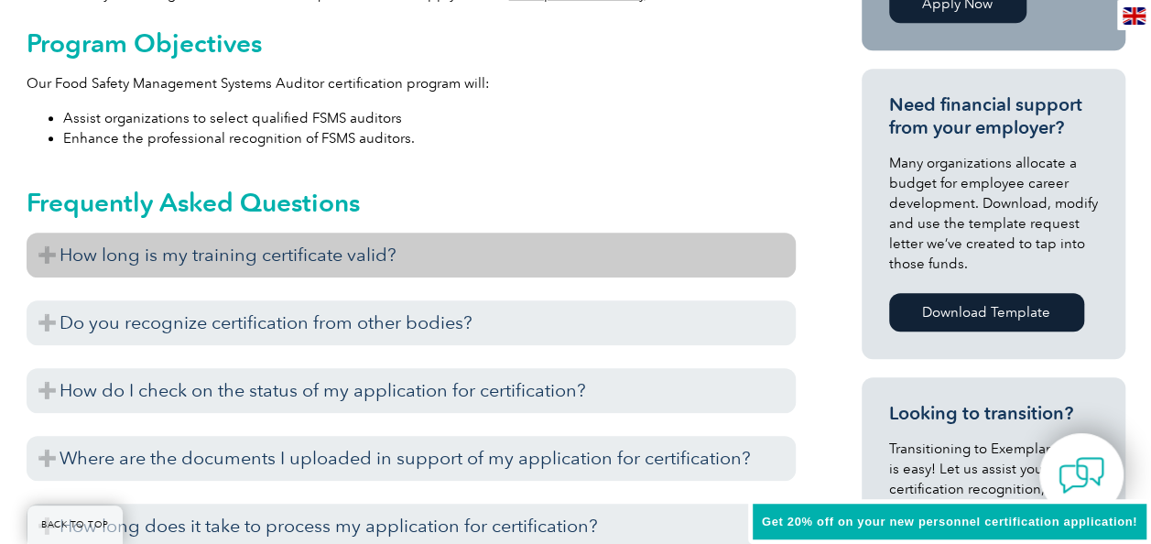
click at [405, 262] on h3 "How long is my training certificate valid?" at bounding box center [411, 254] width 769 height 45
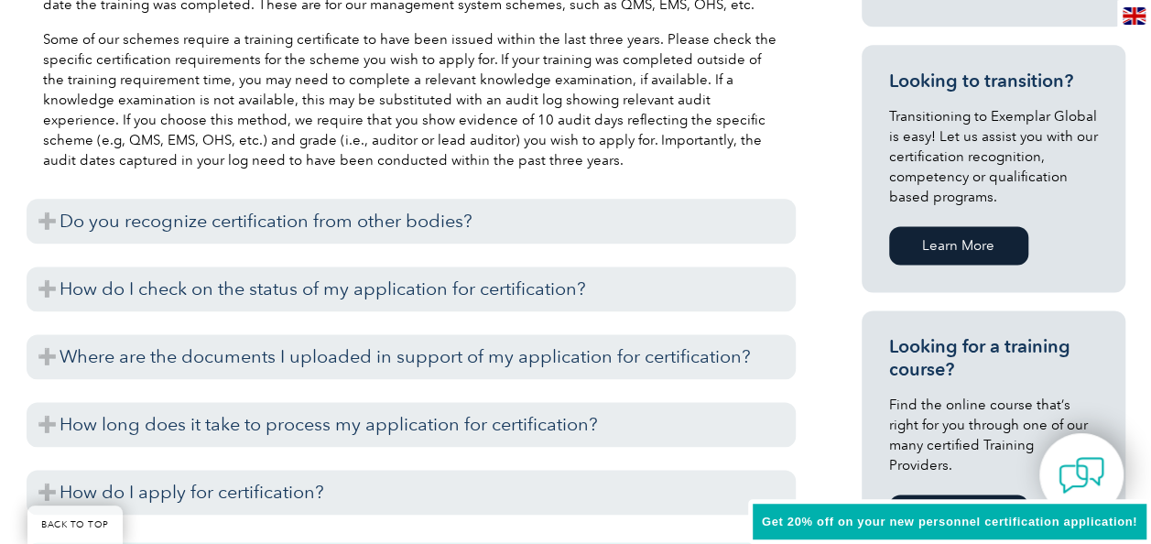
scroll to position [1086, 0]
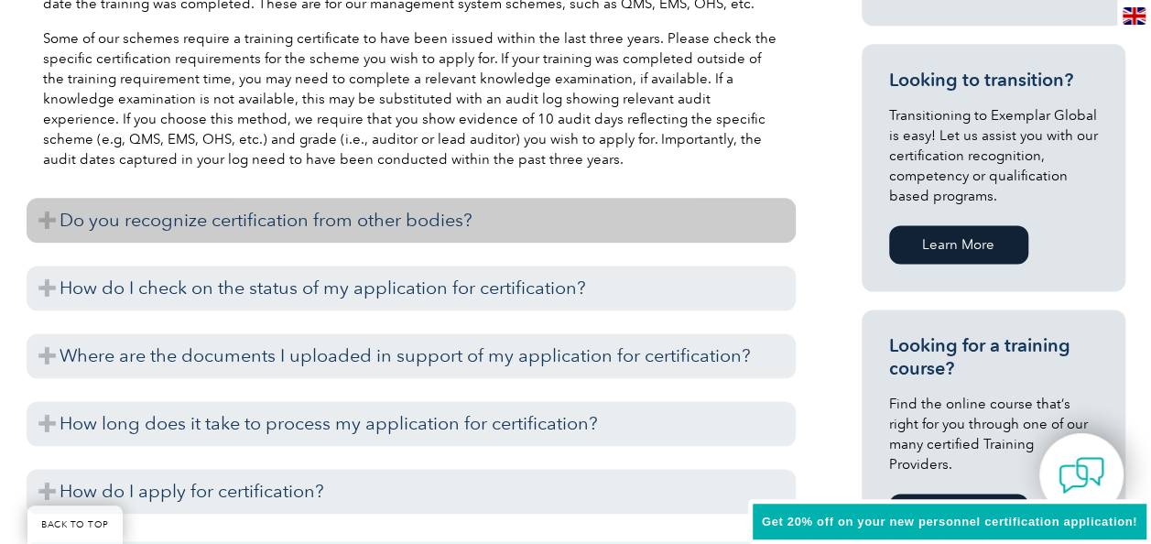
click at [340, 235] on h3 "Do you recognize certification from other bodies?" at bounding box center [411, 220] width 769 height 45
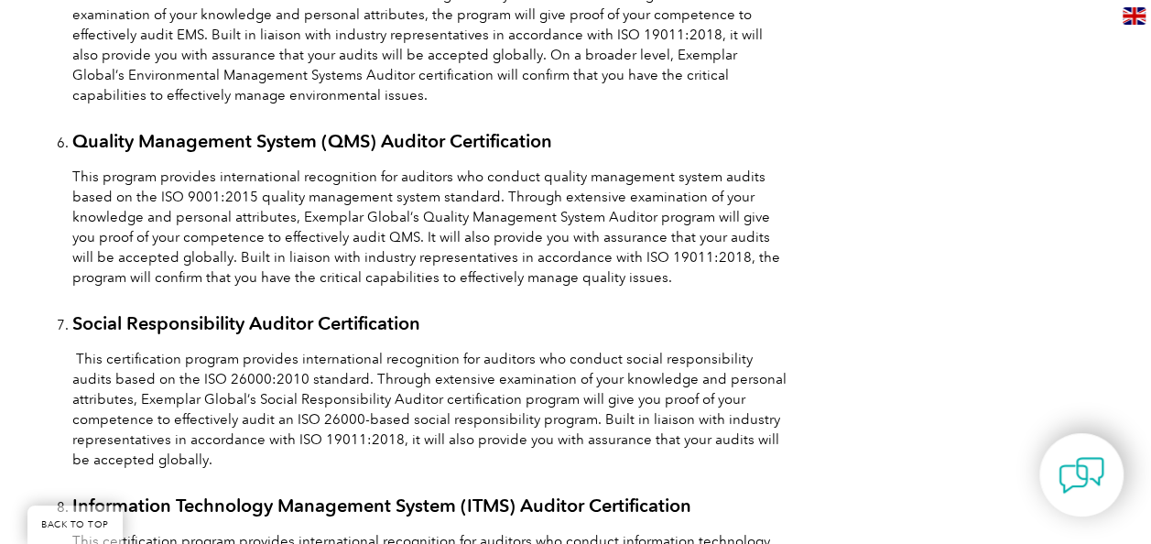
scroll to position [2199, 0]
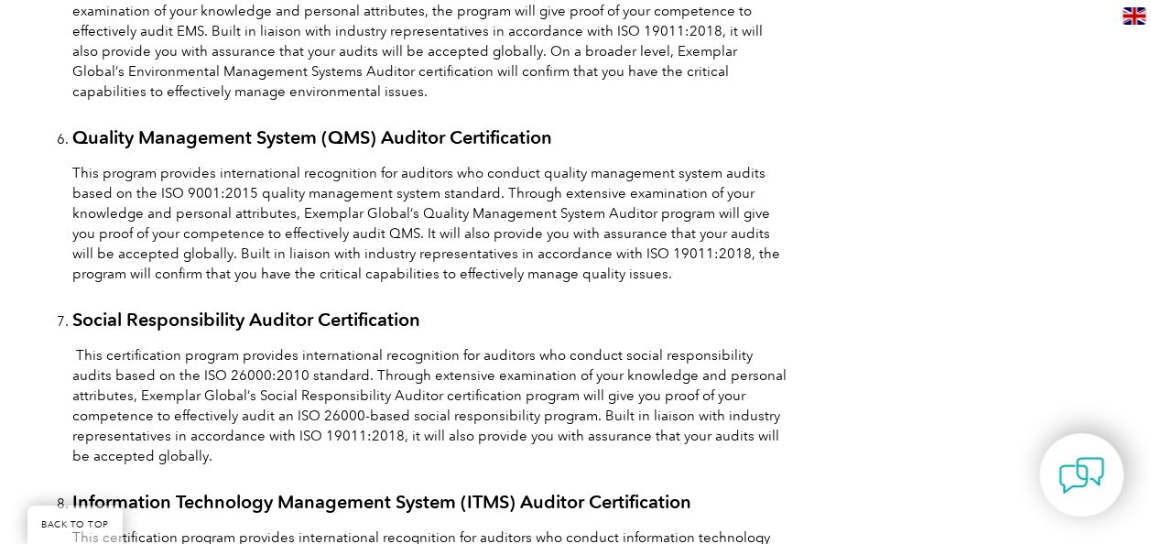
click at [220, 135] on link "Quality Management System (QMS) Auditor Certification" at bounding box center [312, 137] width 480 height 22
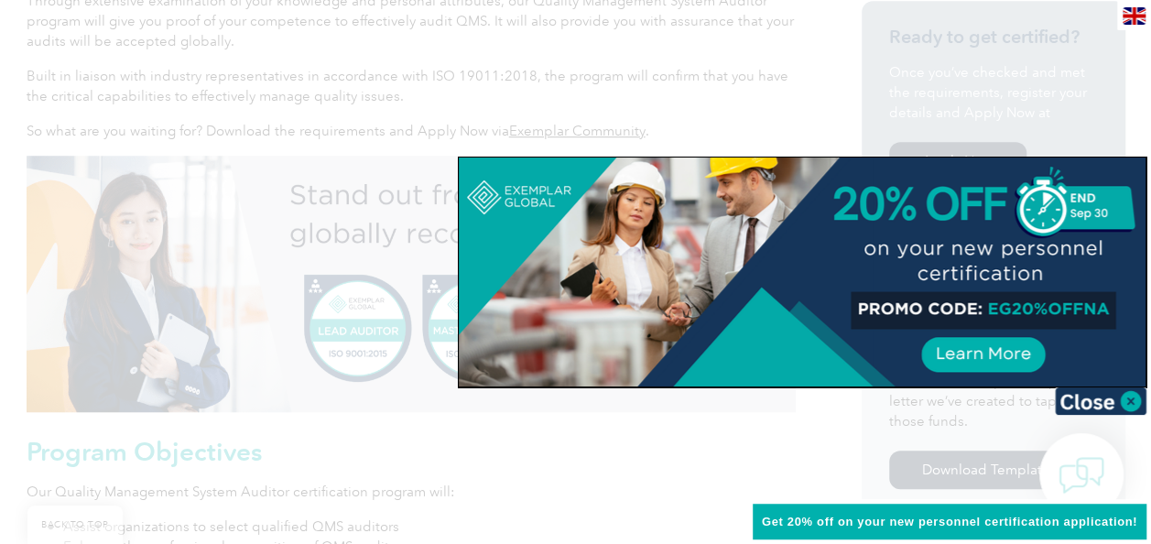
scroll to position [590, 0]
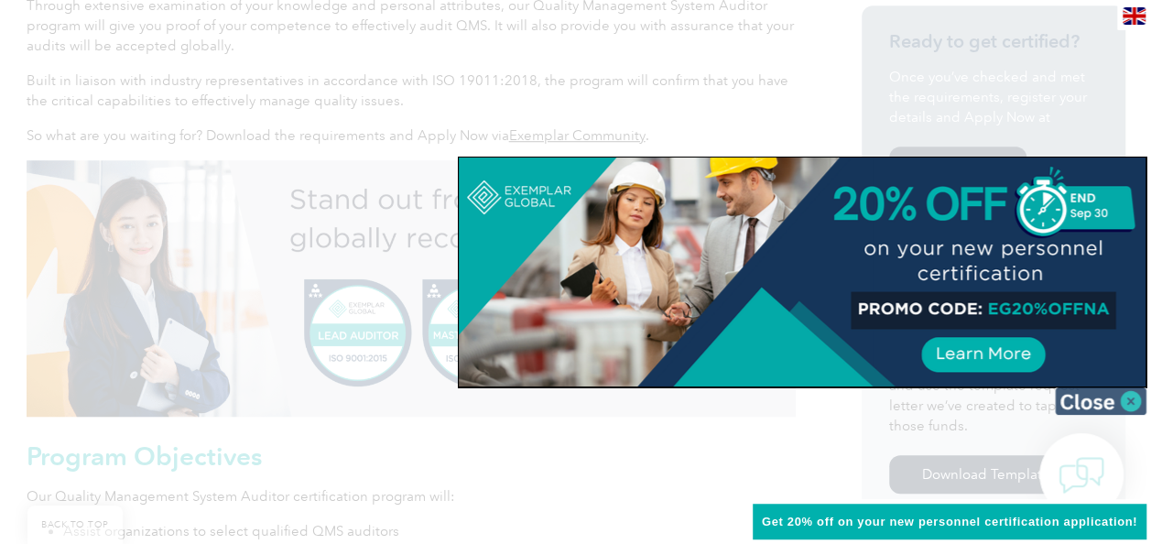
click at [1126, 401] on img at bounding box center [1100, 400] width 92 height 27
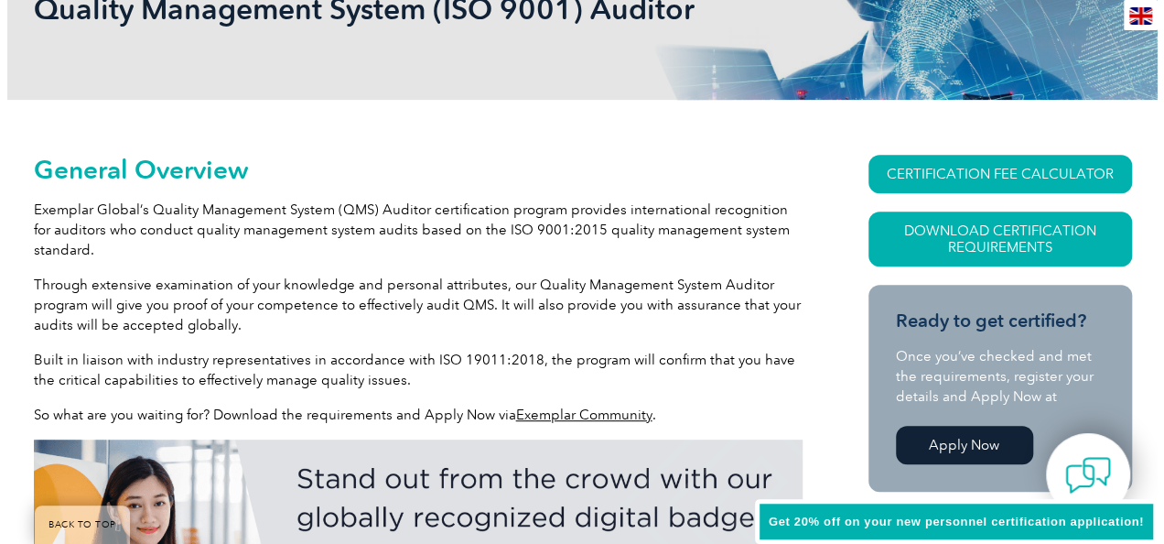
scroll to position [310, 0]
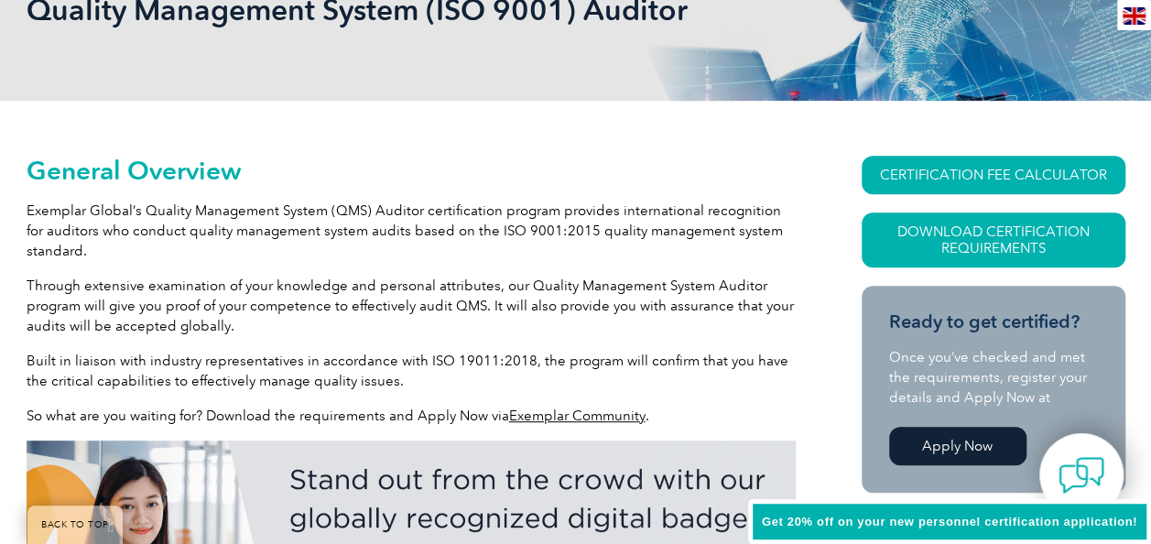
click at [967, 174] on link "CERTIFICATION FEE CALCULATOR" at bounding box center [993, 175] width 264 height 38
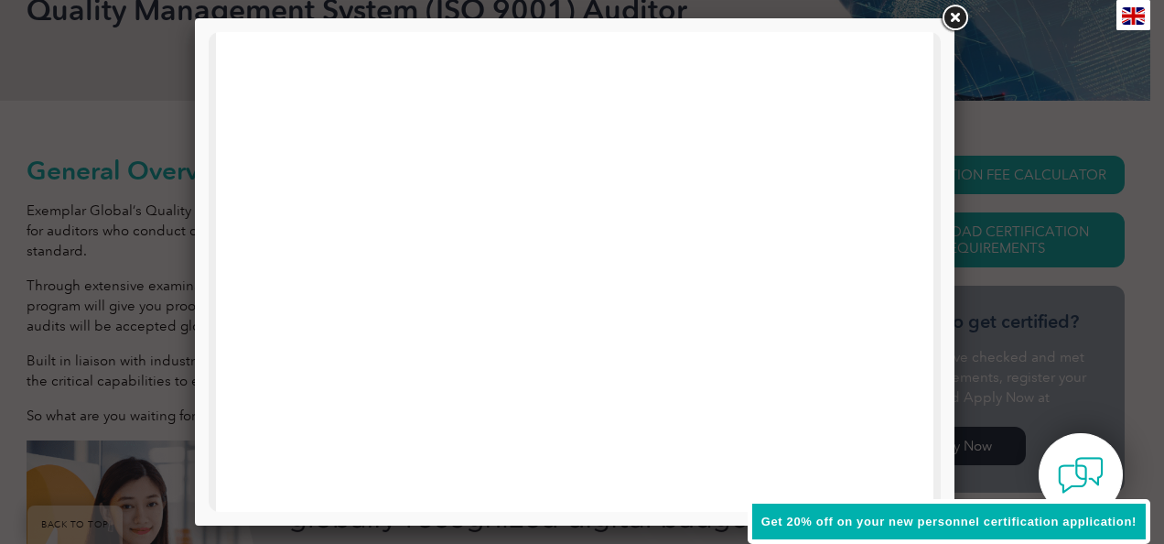
scroll to position [943, 0]
drag, startPoint x: 872, startPoint y: 319, endPoint x: 1193, endPoint y: 557, distance: 399.6
click at [958, 16] on link at bounding box center [954, 18] width 33 height 33
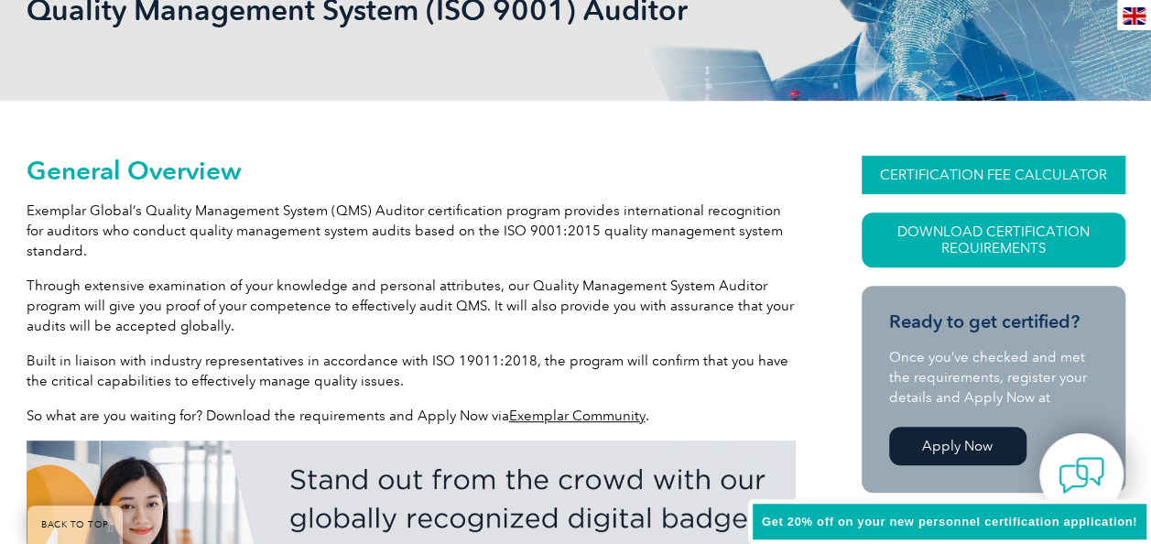
click at [1023, 192] on link "CERTIFICATION FEE CALCULATOR" at bounding box center [993, 175] width 264 height 38
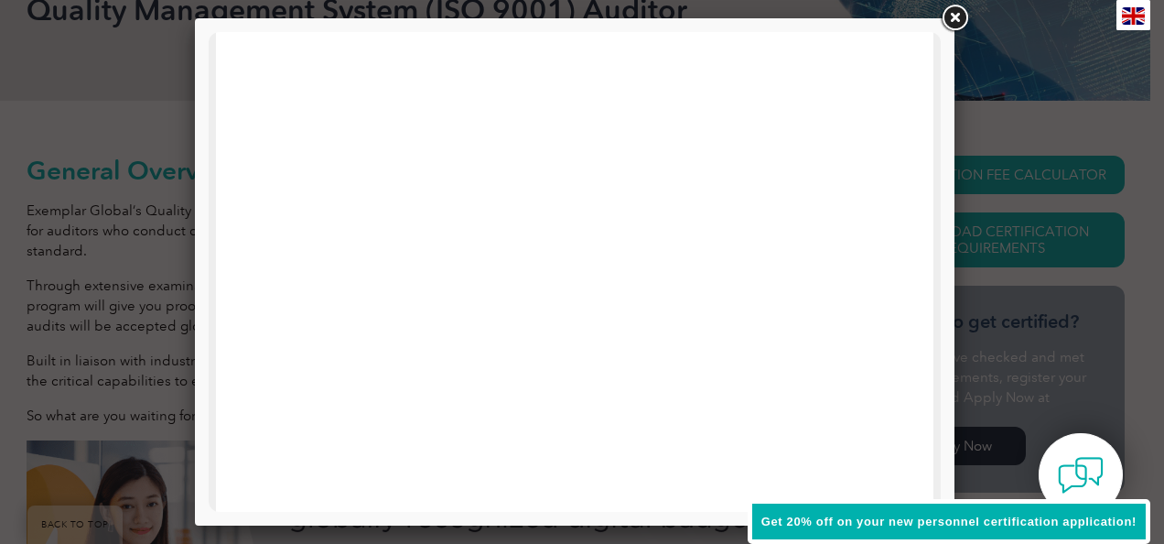
click at [959, 26] on link at bounding box center [954, 18] width 33 height 33
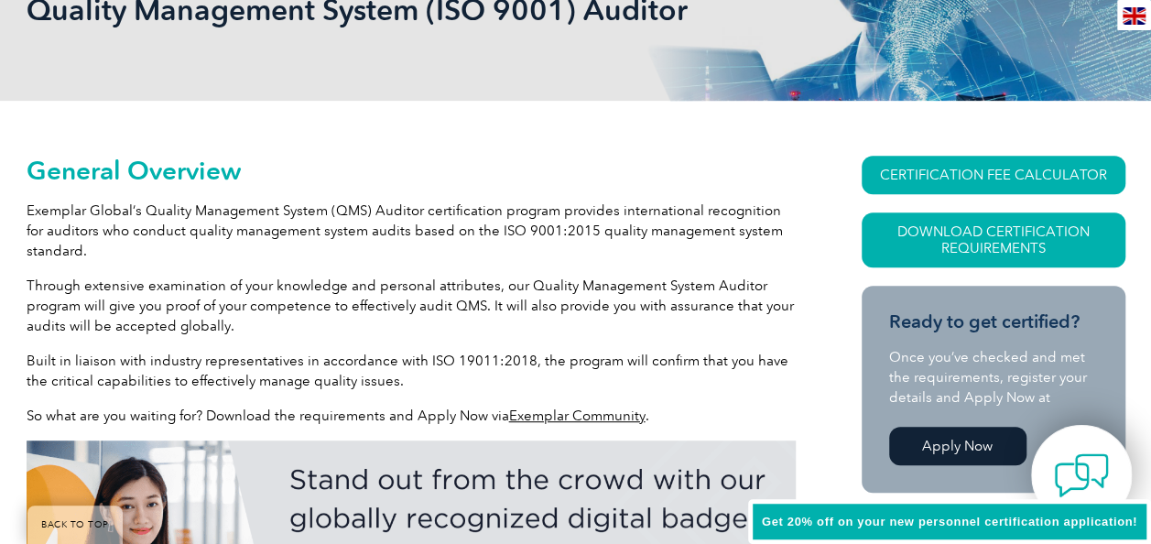
click at [1080, 459] on img at bounding box center [1081, 475] width 55 height 55
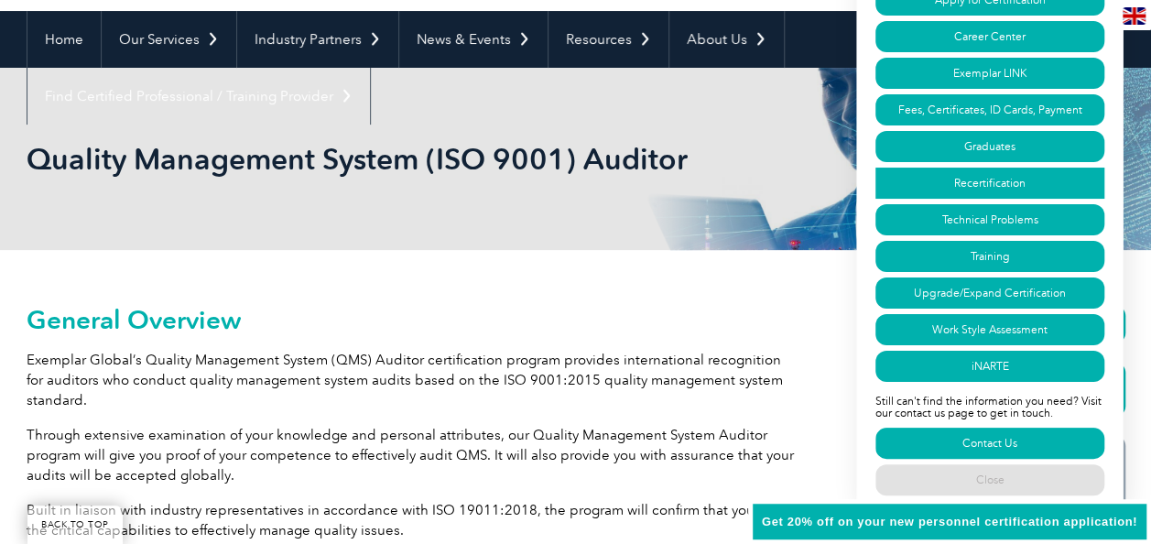
scroll to position [157, 0]
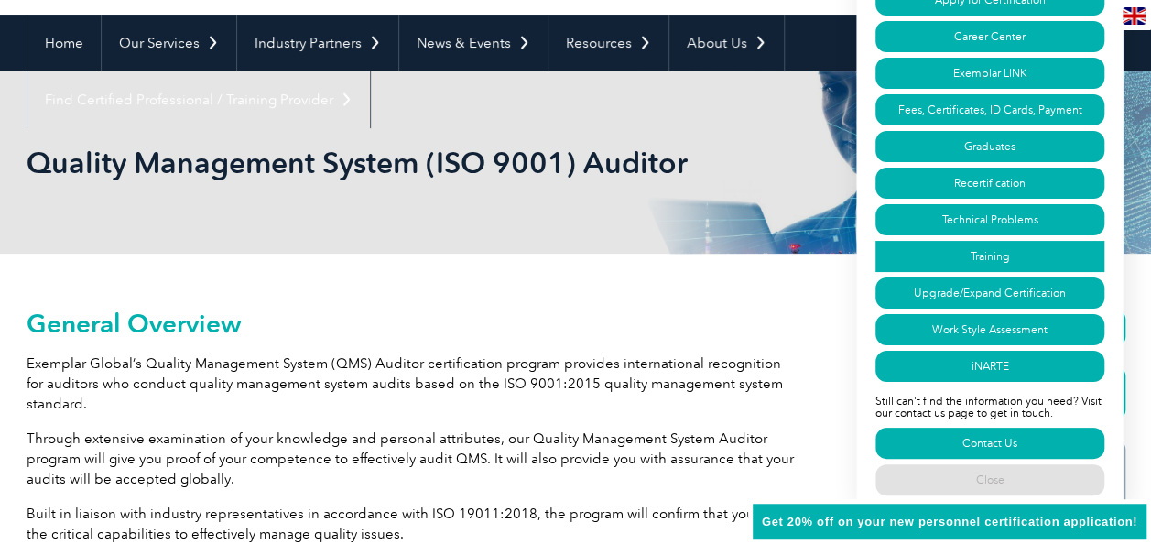
click at [994, 254] on link "Training" at bounding box center [989, 256] width 229 height 31
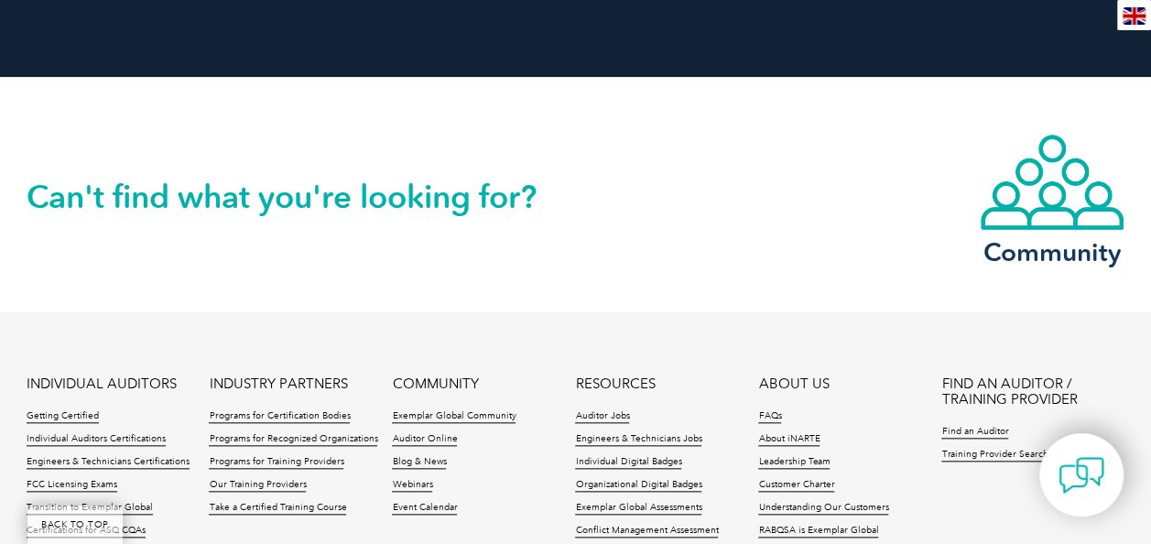
scroll to position [4467, 0]
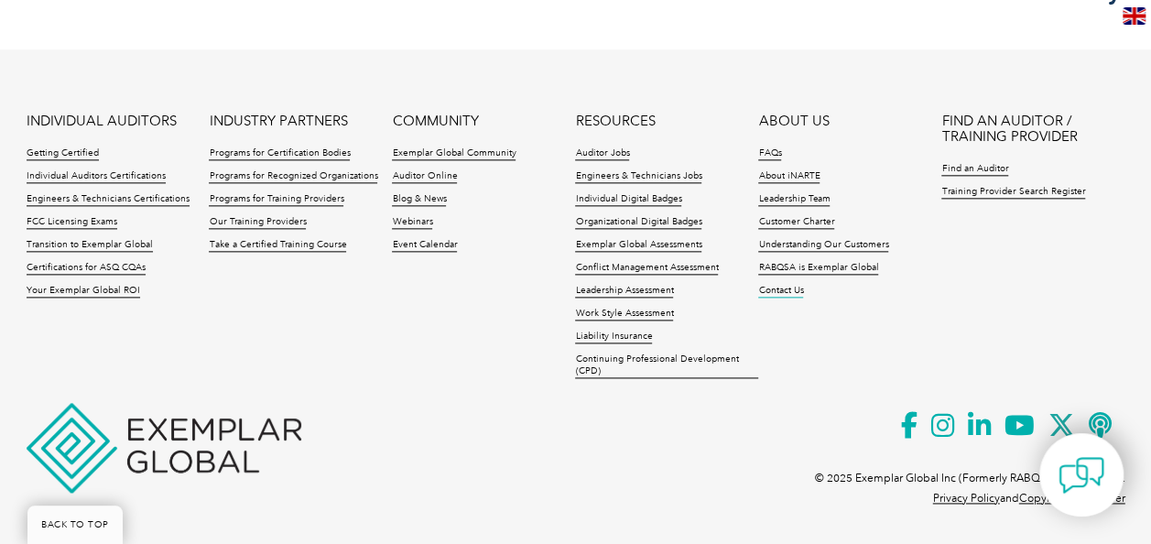
click at [782, 288] on link "Contact Us" at bounding box center [780, 291] width 45 height 13
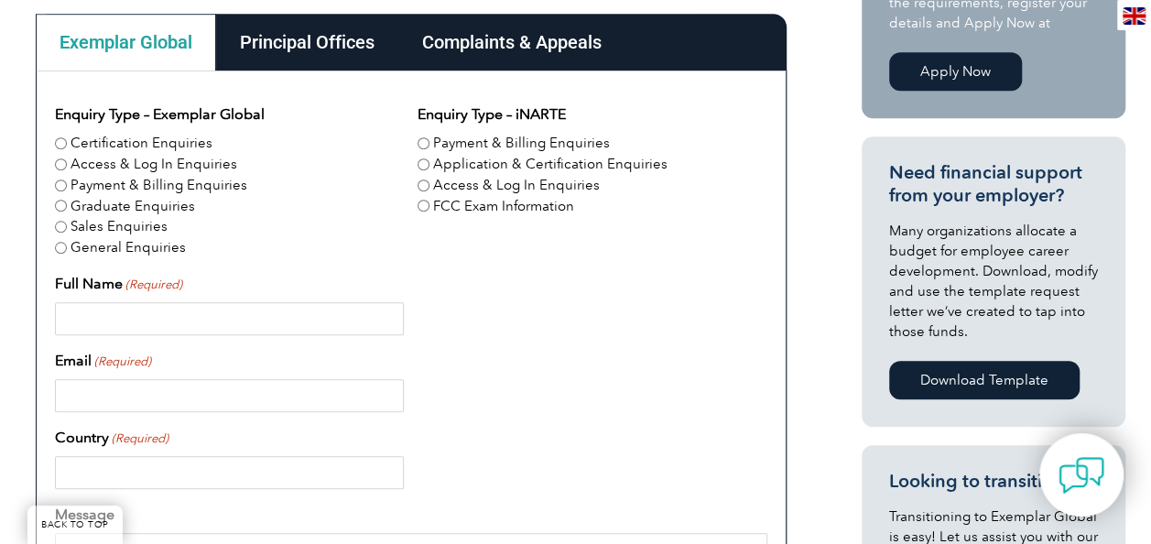
scroll to position [554, 0]
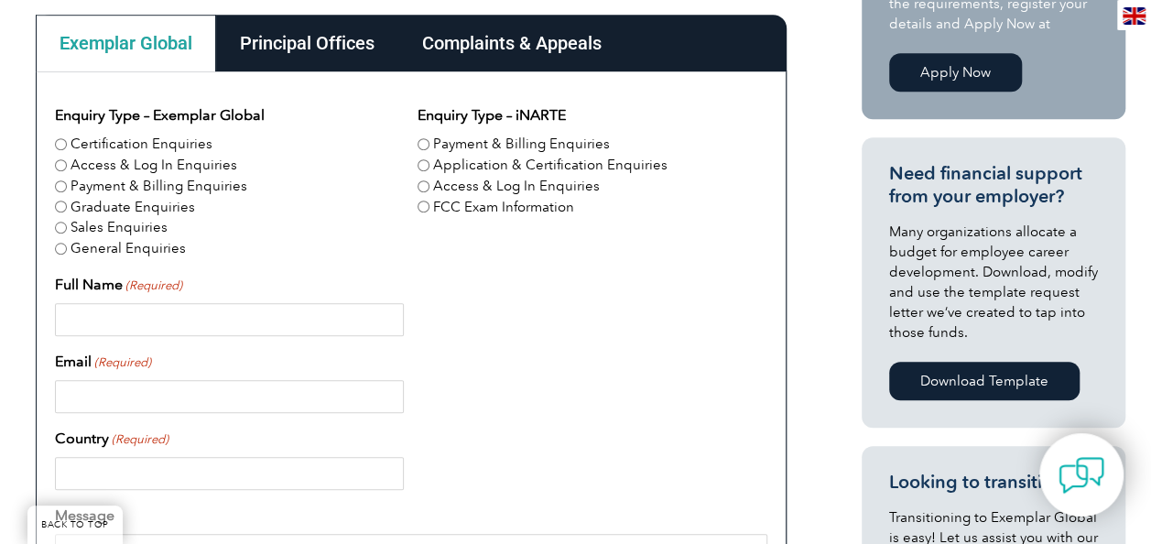
click at [63, 141] on input "Certification Enquiries" at bounding box center [61, 144] width 12 height 12
radio input "true"
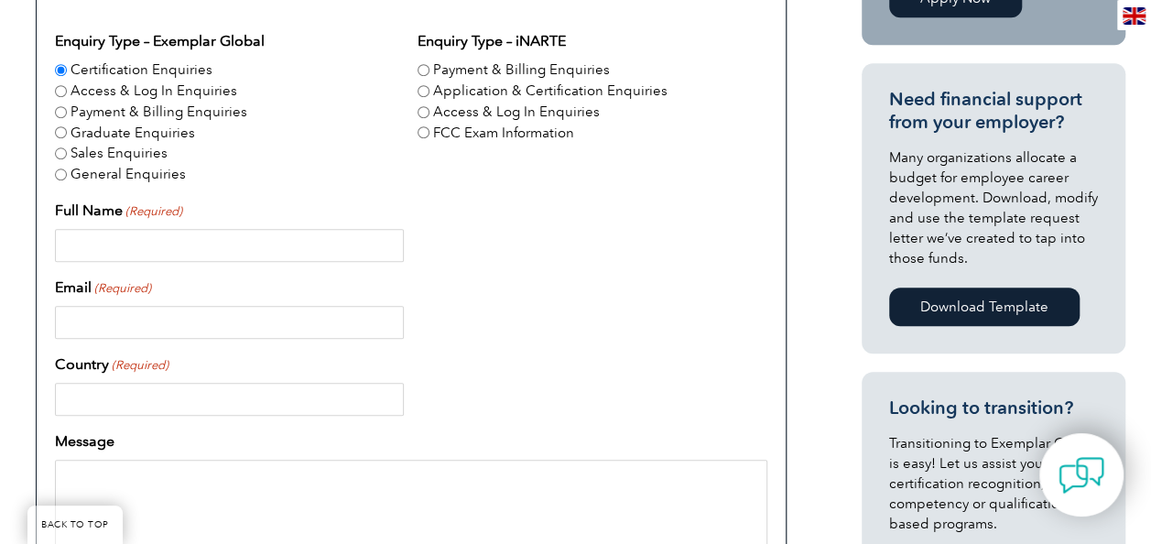
scroll to position [622, 0]
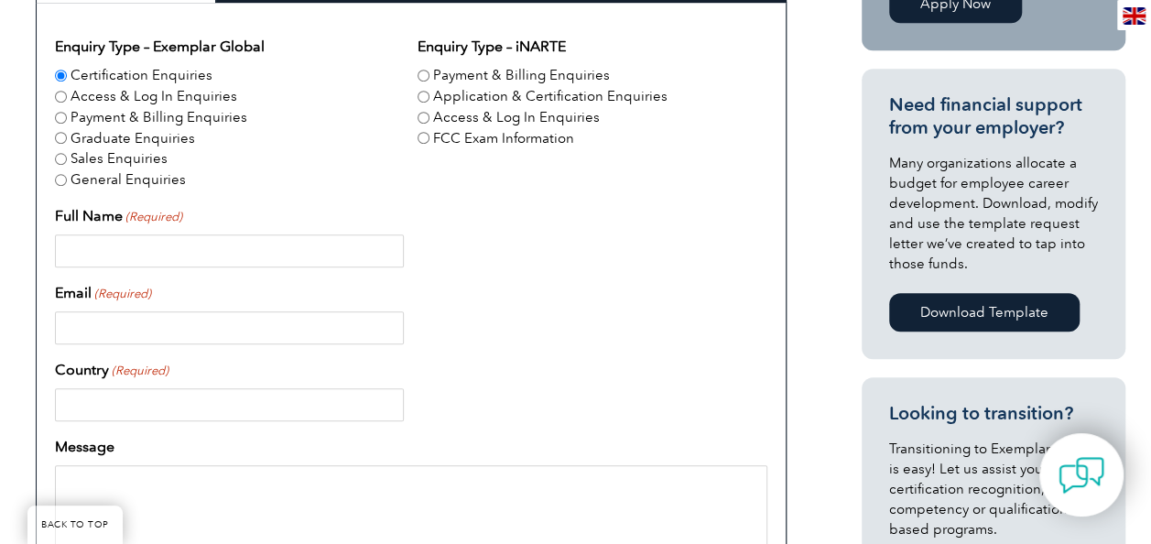
click at [148, 240] on input "Full Name (Required)" at bounding box center [229, 250] width 349 height 33
type input "Deepak Kumar Sharma"
type input "deepakshrm89@gmail.com"
type input "India"
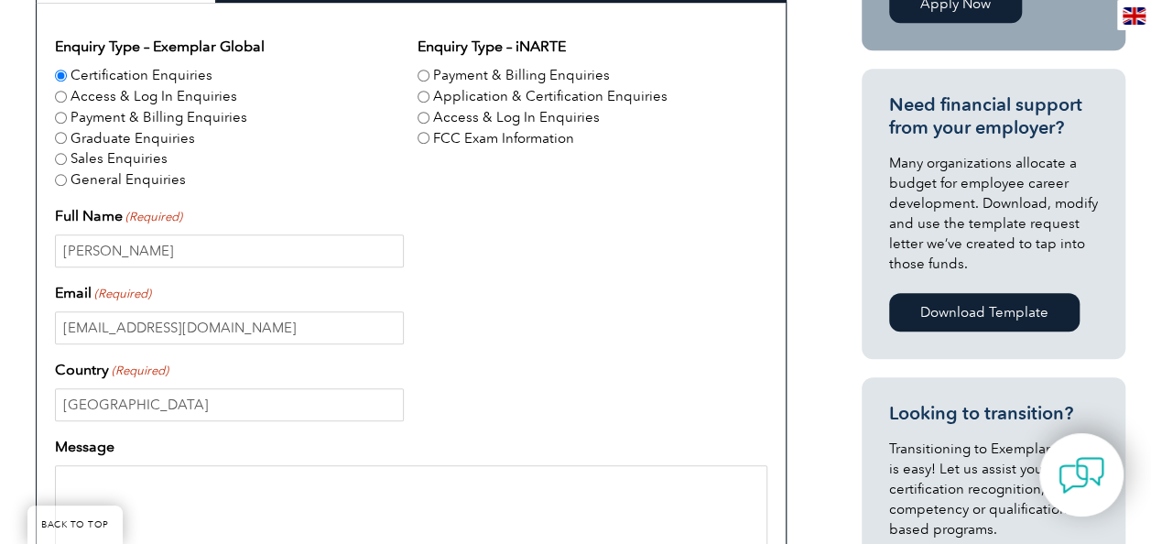
type input "07985523200"
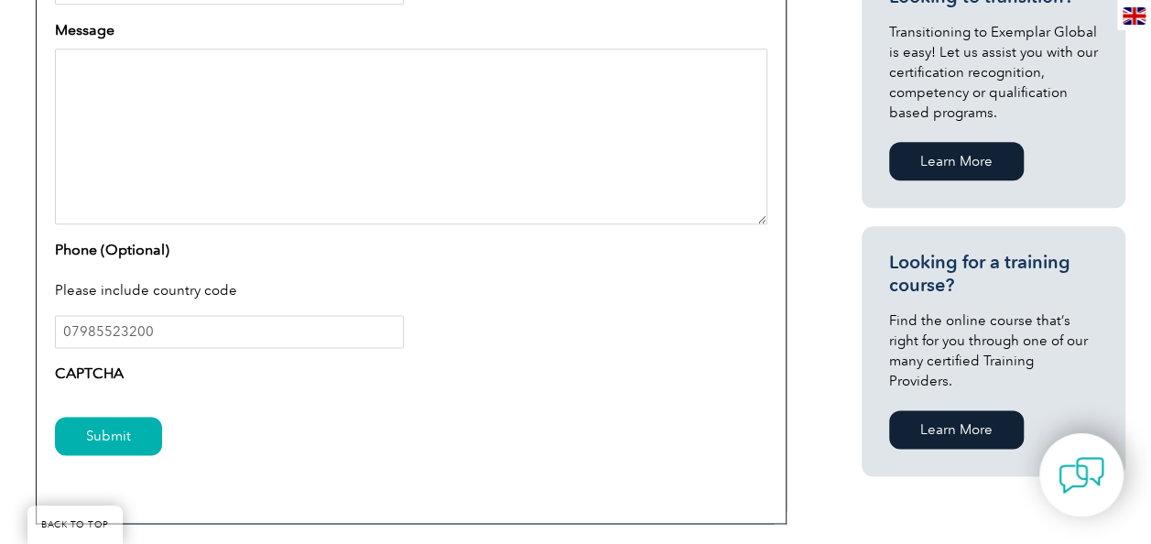
scroll to position [1060, 0]
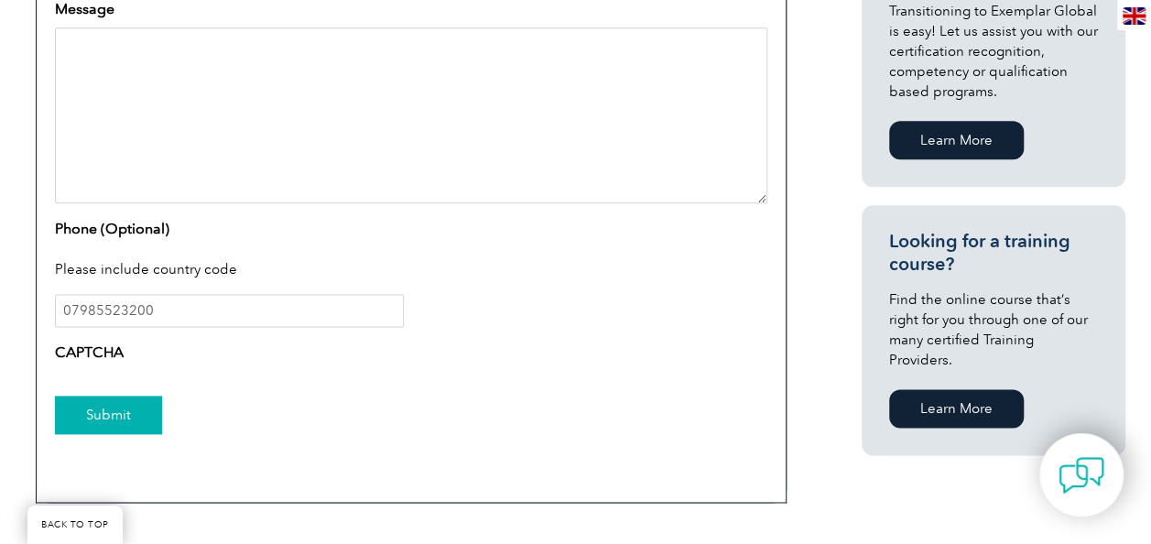
click at [111, 406] on input "Submit" at bounding box center [108, 414] width 107 height 38
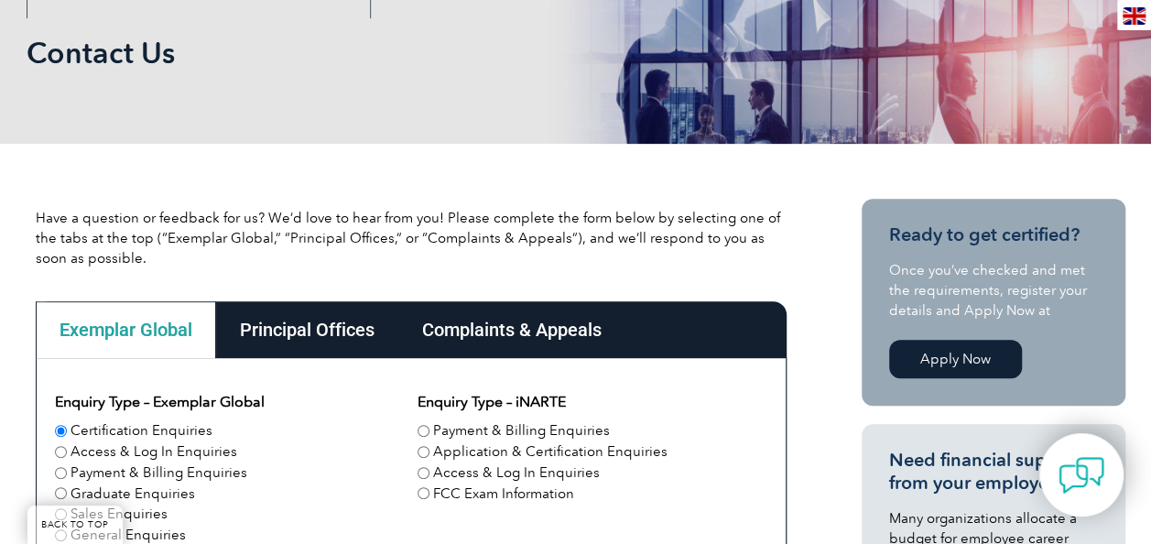
scroll to position [265, 0]
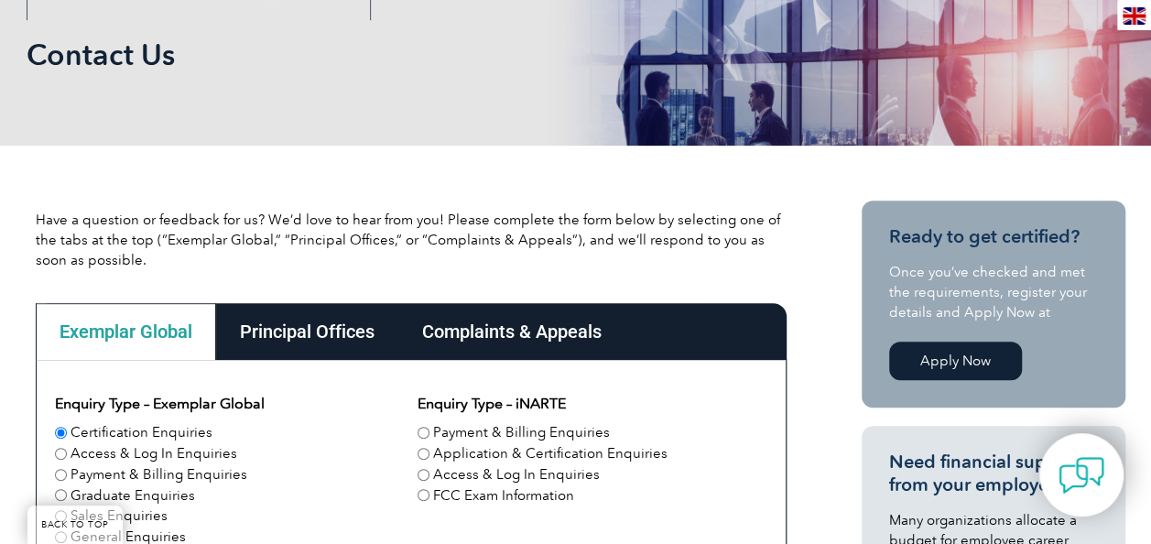
click at [938, 351] on link "Apply Now" at bounding box center [955, 360] width 133 height 38
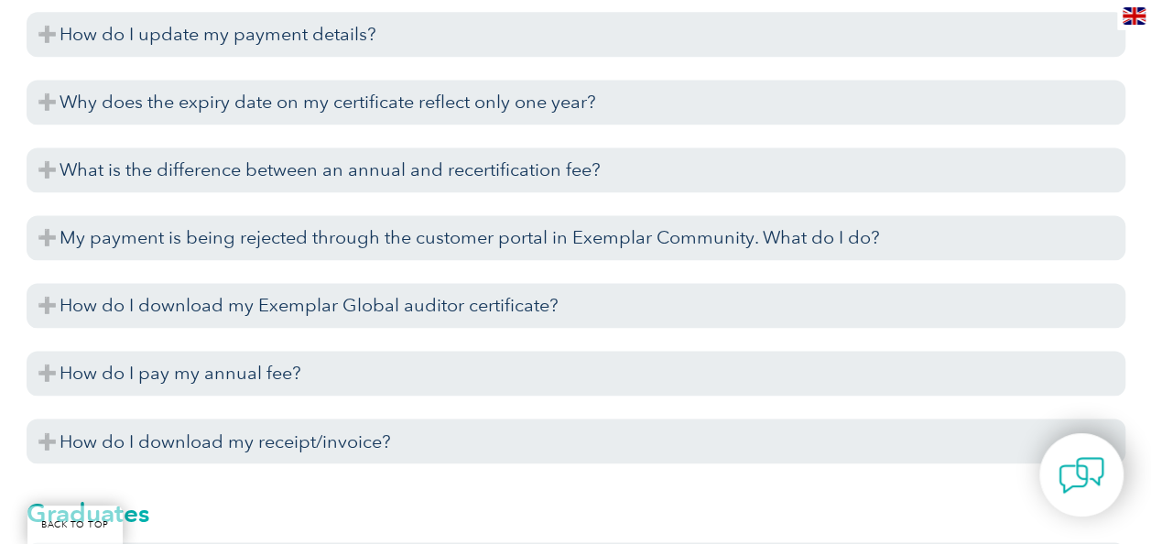
scroll to position [4730, 0]
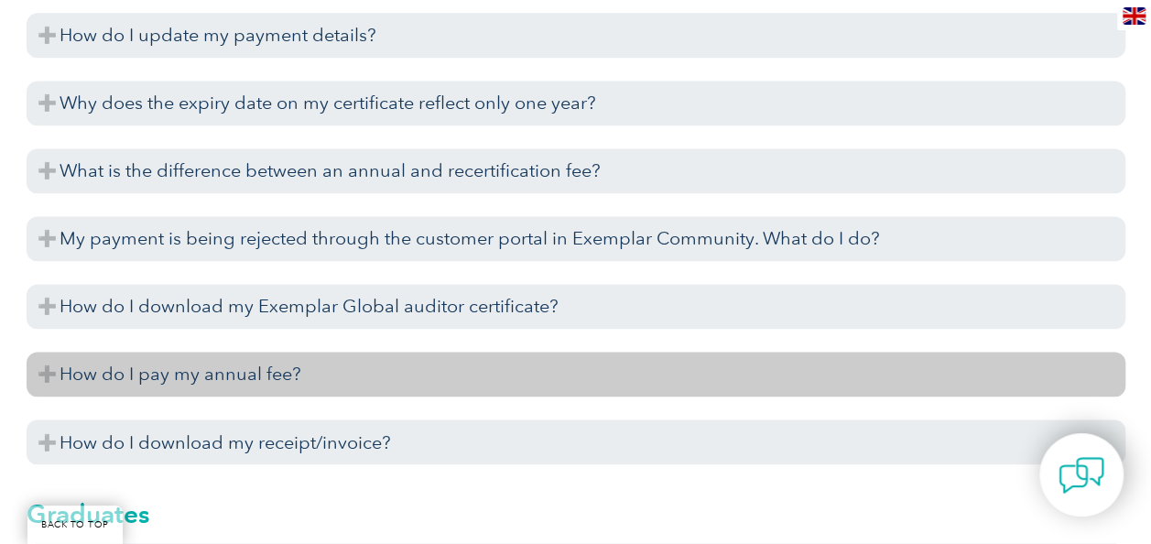
click at [209, 377] on h3 "How do I pay my annual fee?" at bounding box center [576, 373] width 1098 height 45
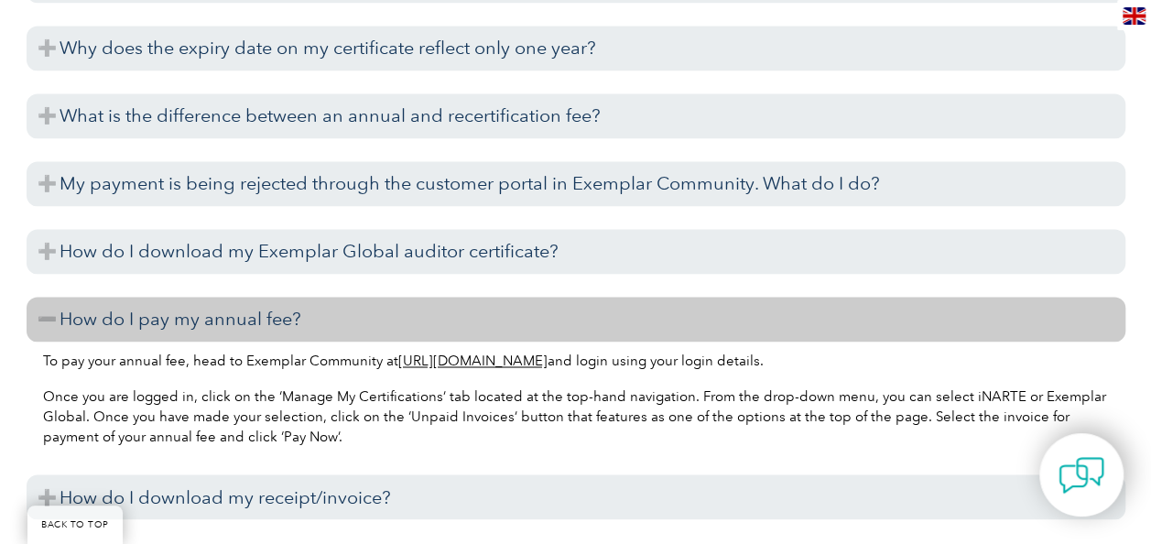
scroll to position [4784, 0]
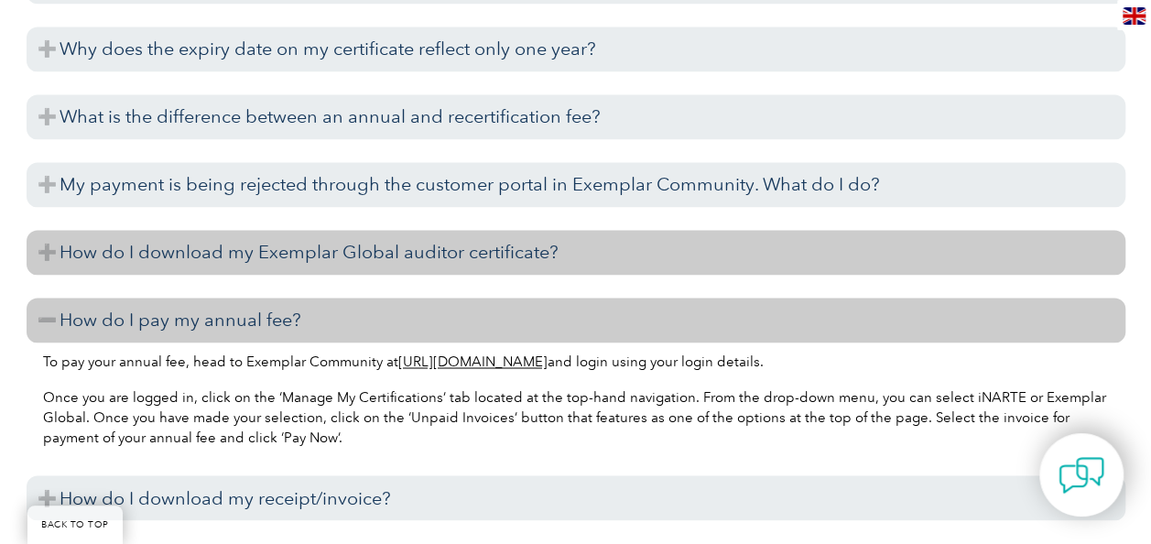
click at [330, 258] on h3 "How do I download my Exemplar Global auditor certificate?" at bounding box center [576, 252] width 1098 height 45
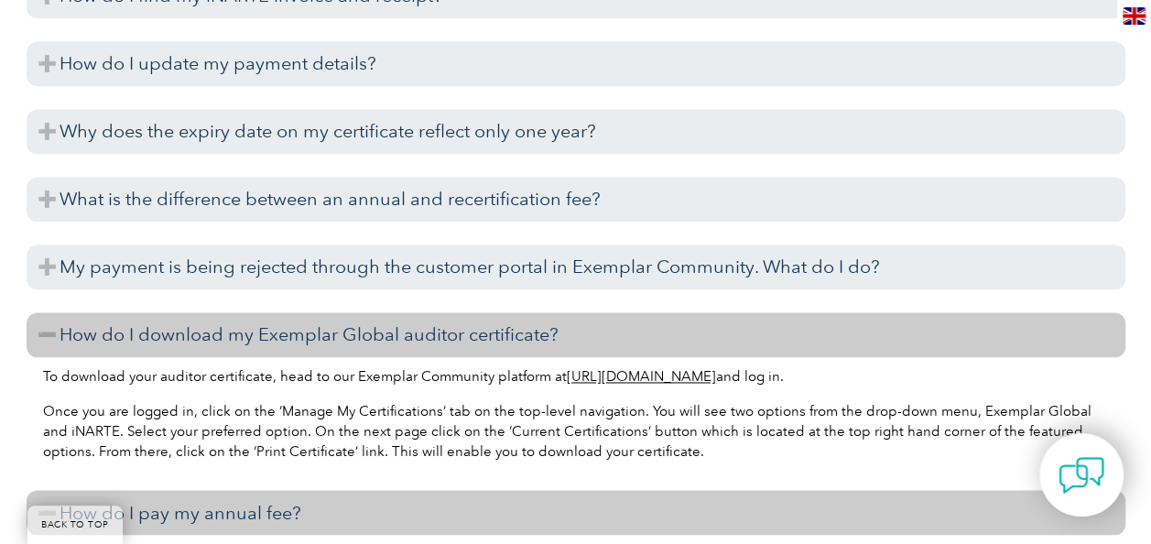
scroll to position [4700, 0]
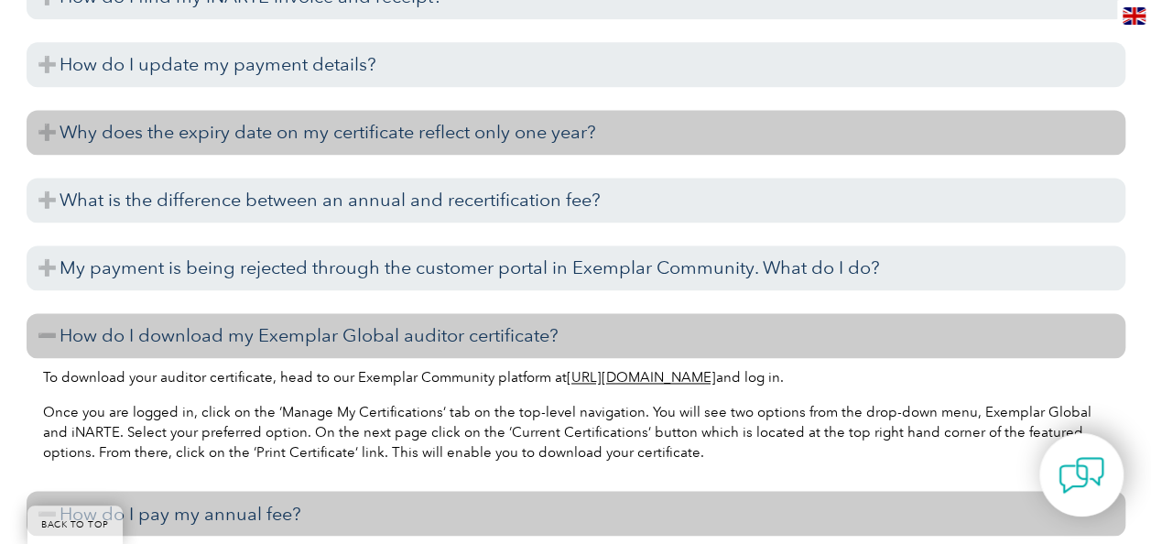
click at [376, 135] on h3 "Why does the expiry date on my certificate reflect only one year?" at bounding box center [576, 132] width 1098 height 45
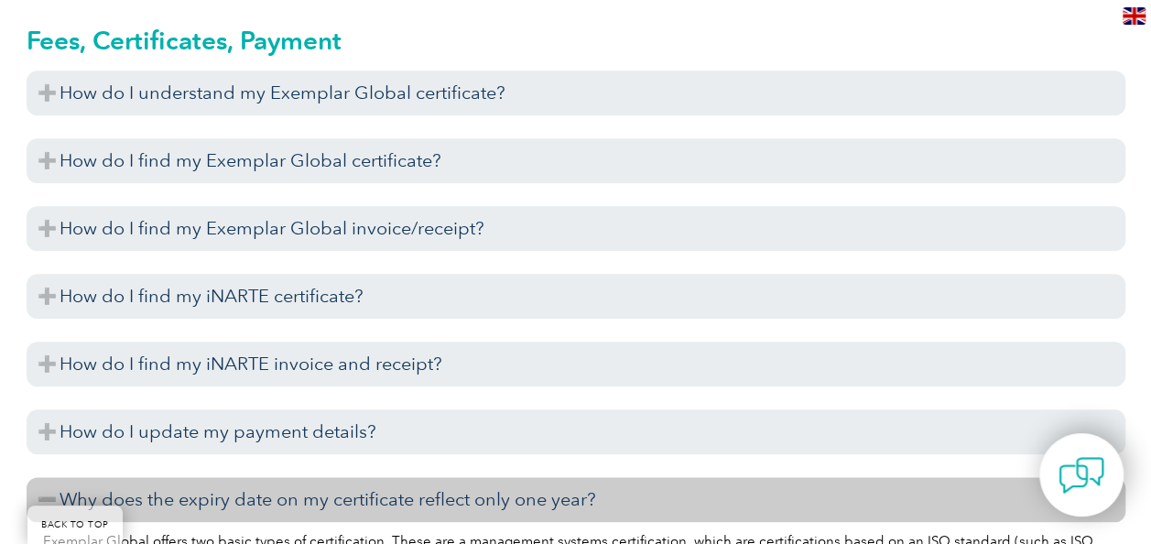
scroll to position [4313, 0]
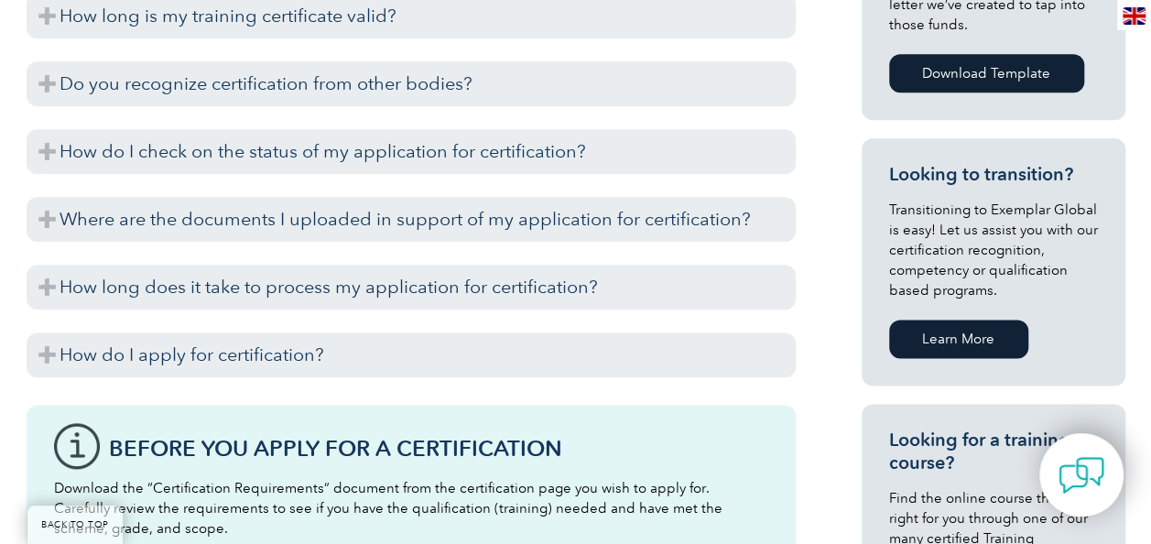
scroll to position [994, 0]
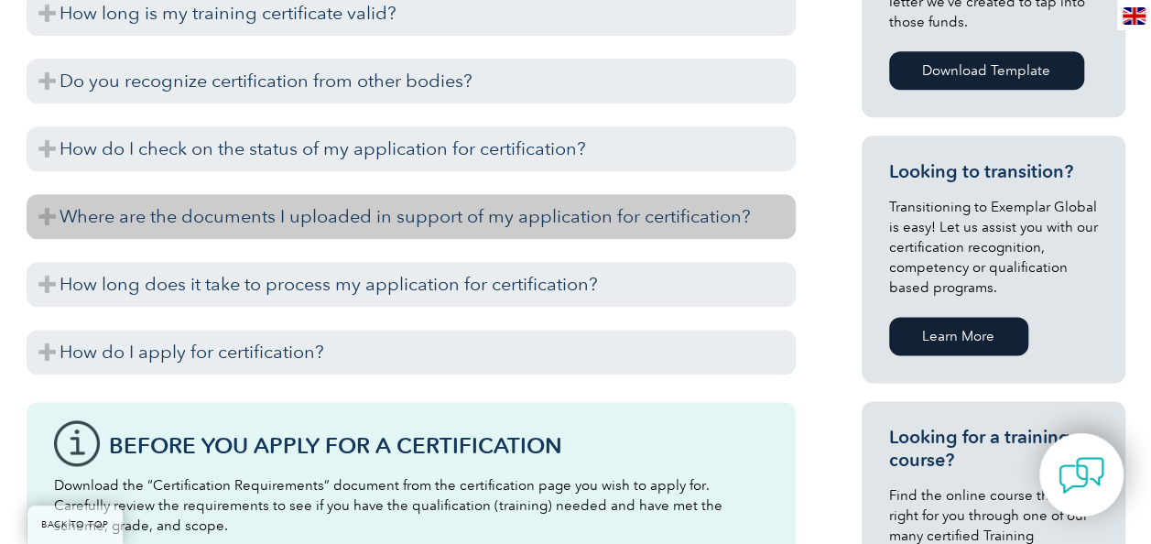
click at [686, 231] on h3 "Where are the documents I uploaded in support of my application for certificati…" at bounding box center [411, 216] width 769 height 45
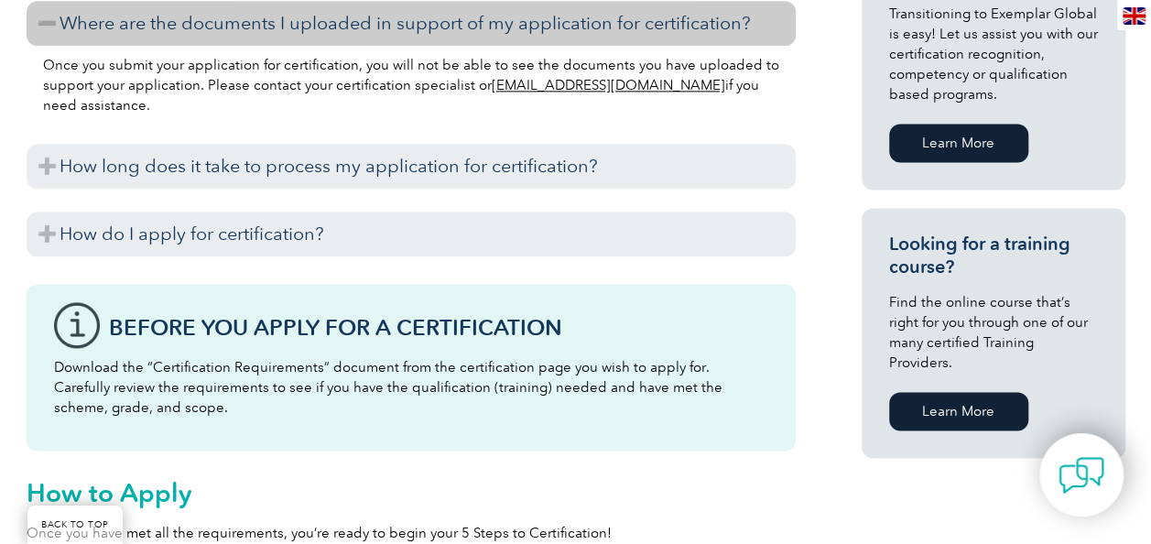
scroll to position [1189, 0]
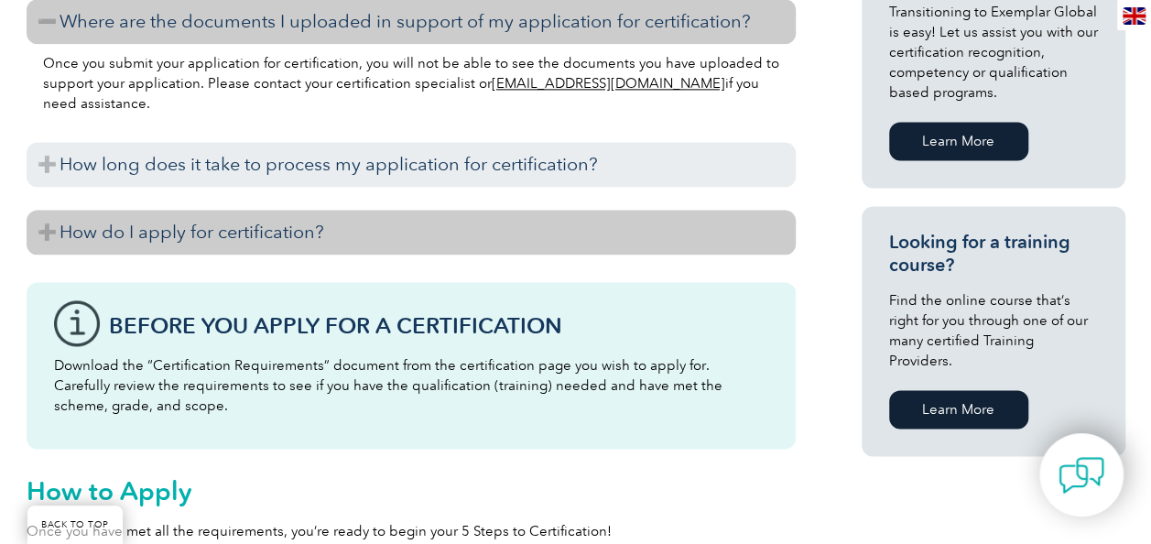
click at [282, 235] on h3 "How do I apply for certification?" at bounding box center [411, 232] width 769 height 45
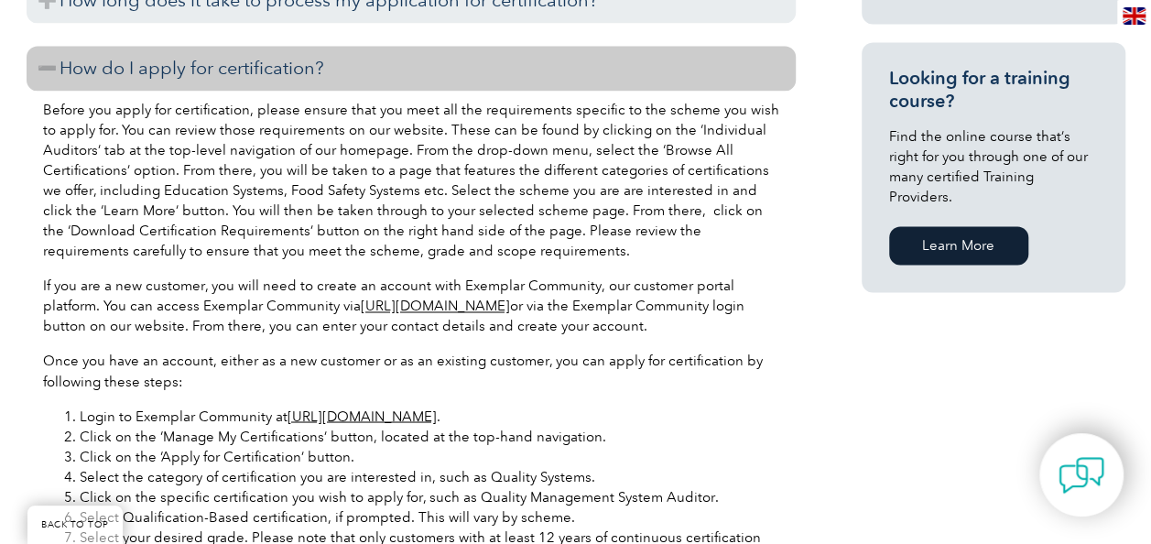
scroll to position [1355, 0]
